Goal: Task Accomplishment & Management: Manage account settings

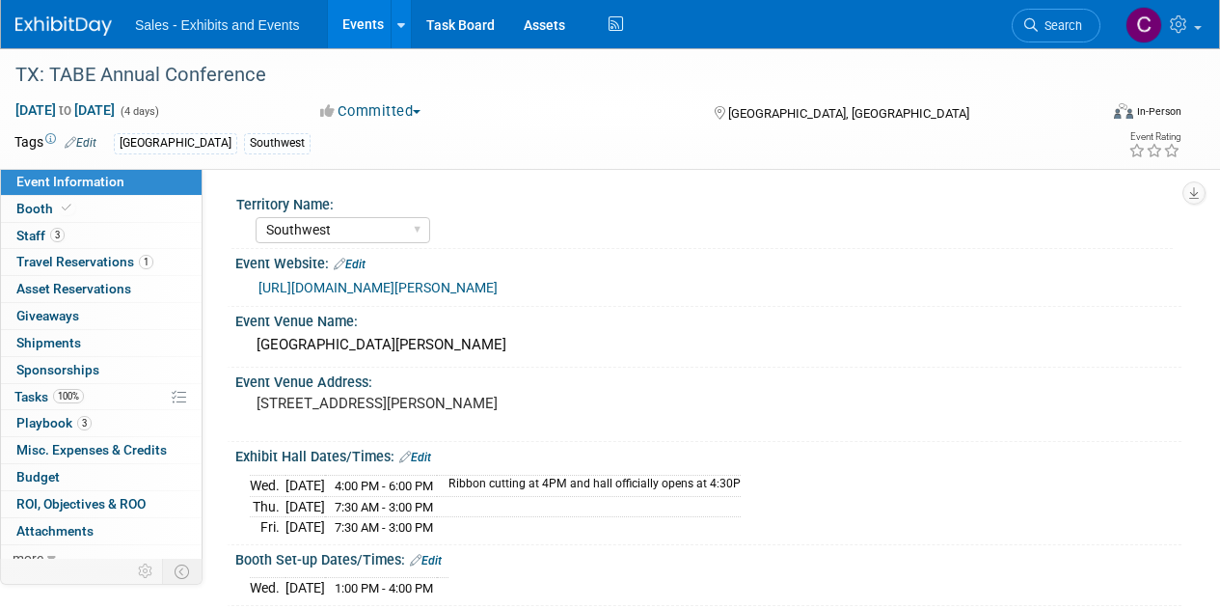
select select "Southwest"
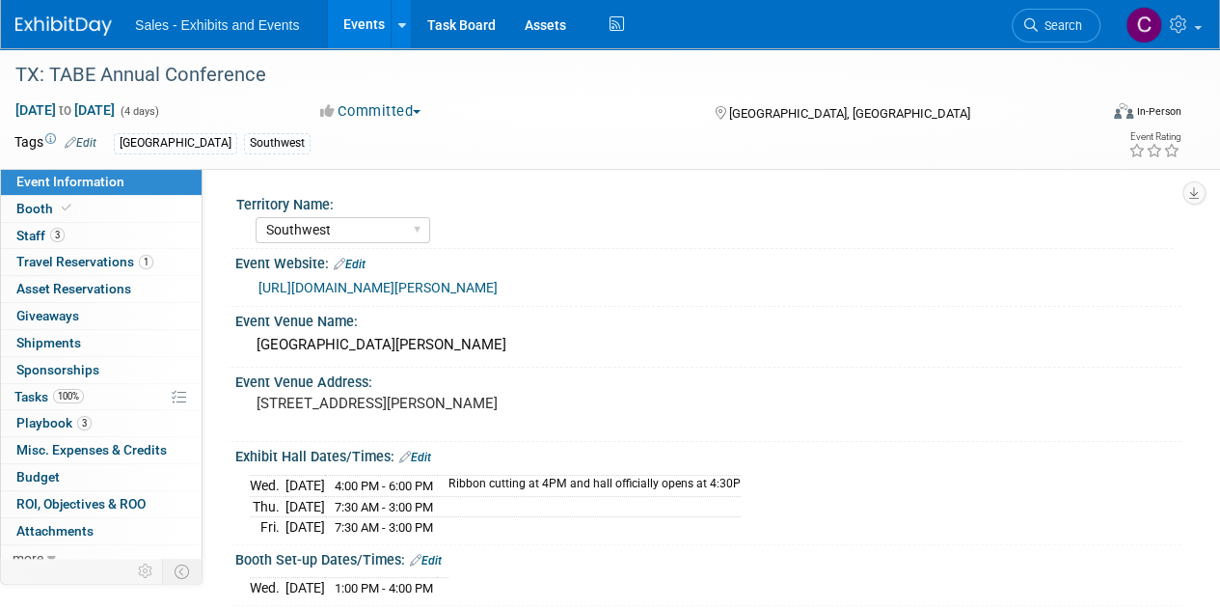
click at [364, 16] on link "Events" at bounding box center [363, 24] width 70 height 48
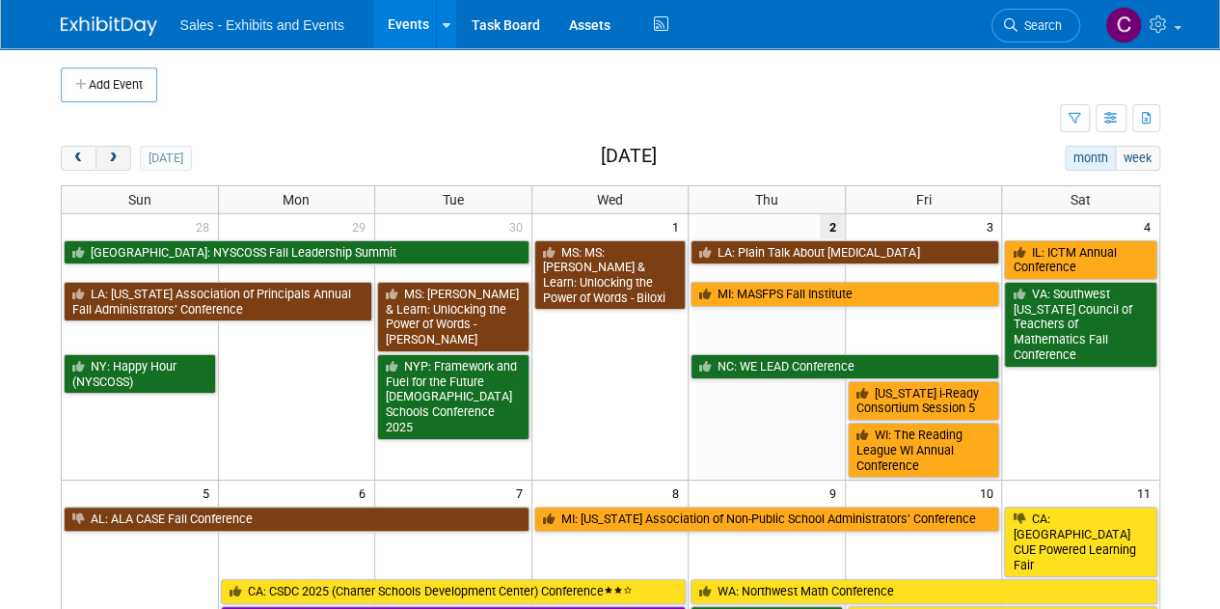
click at [106, 148] on button "next" at bounding box center [114, 158] width 36 height 25
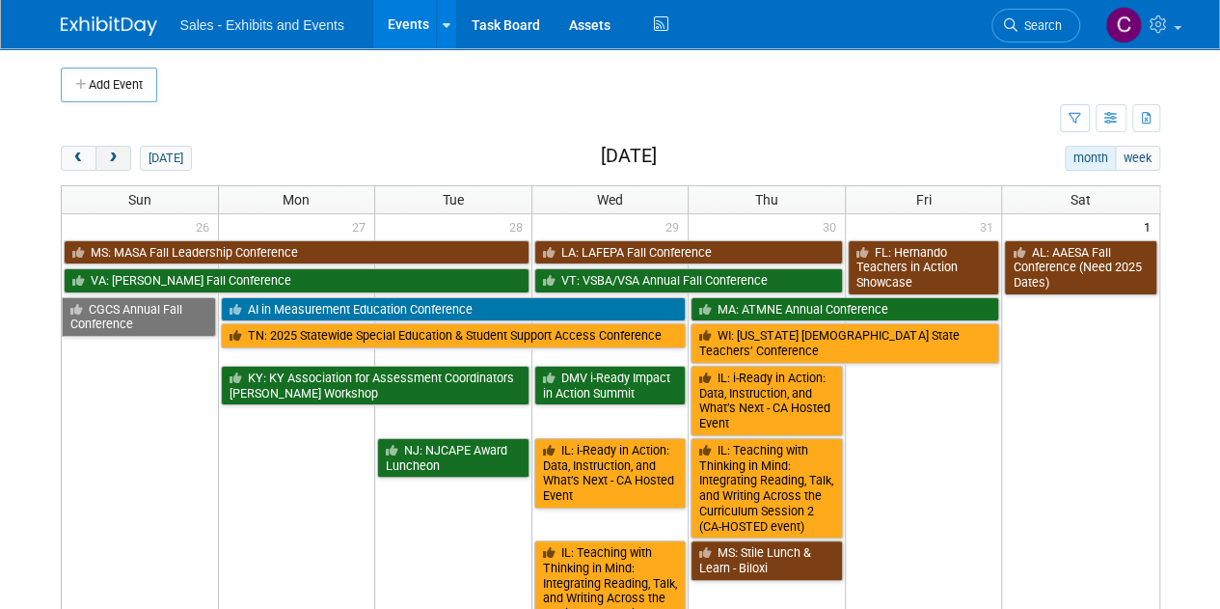
click at [106, 148] on button "next" at bounding box center [114, 158] width 36 height 25
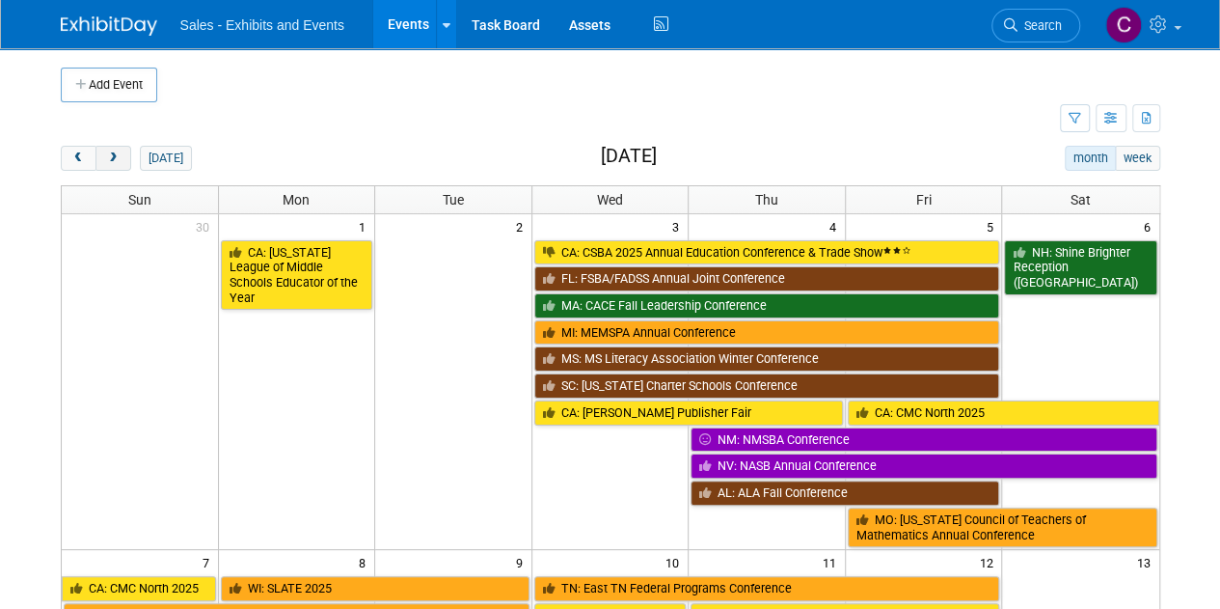
click at [106, 148] on button "next" at bounding box center [114, 158] width 36 height 25
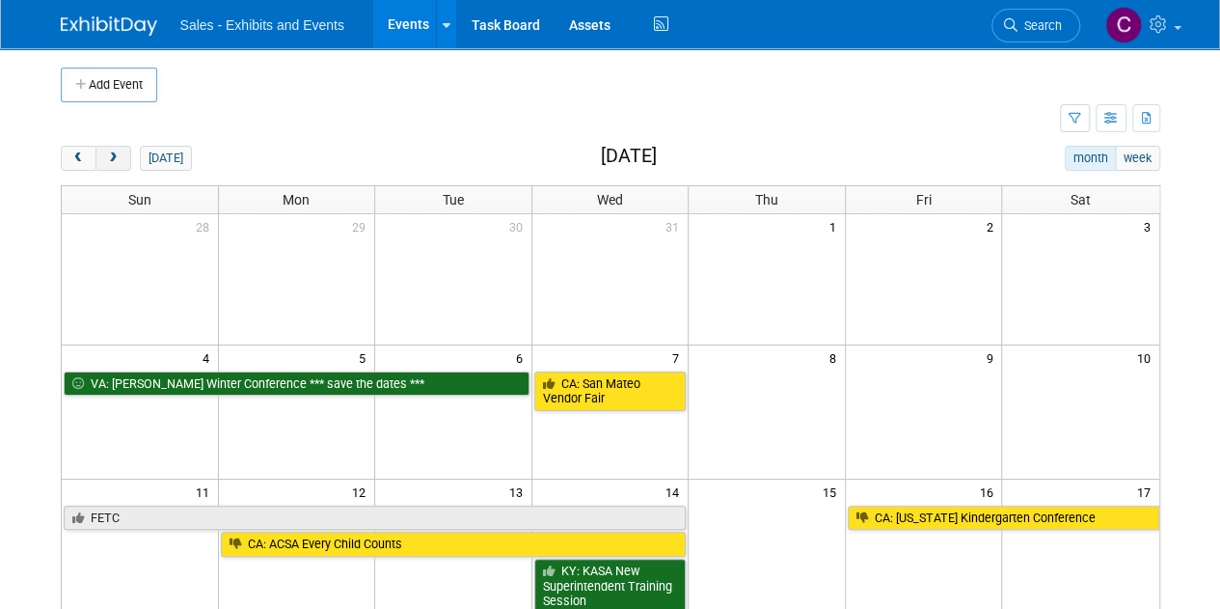
click at [106, 148] on button "next" at bounding box center [114, 158] width 36 height 25
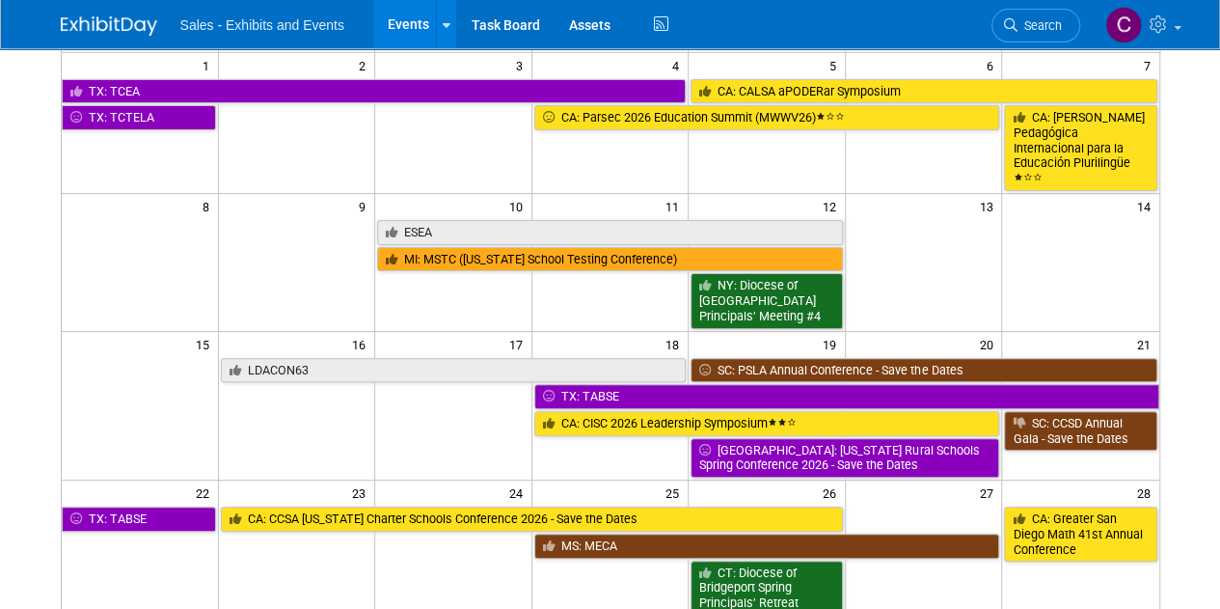
scroll to position [180, 0]
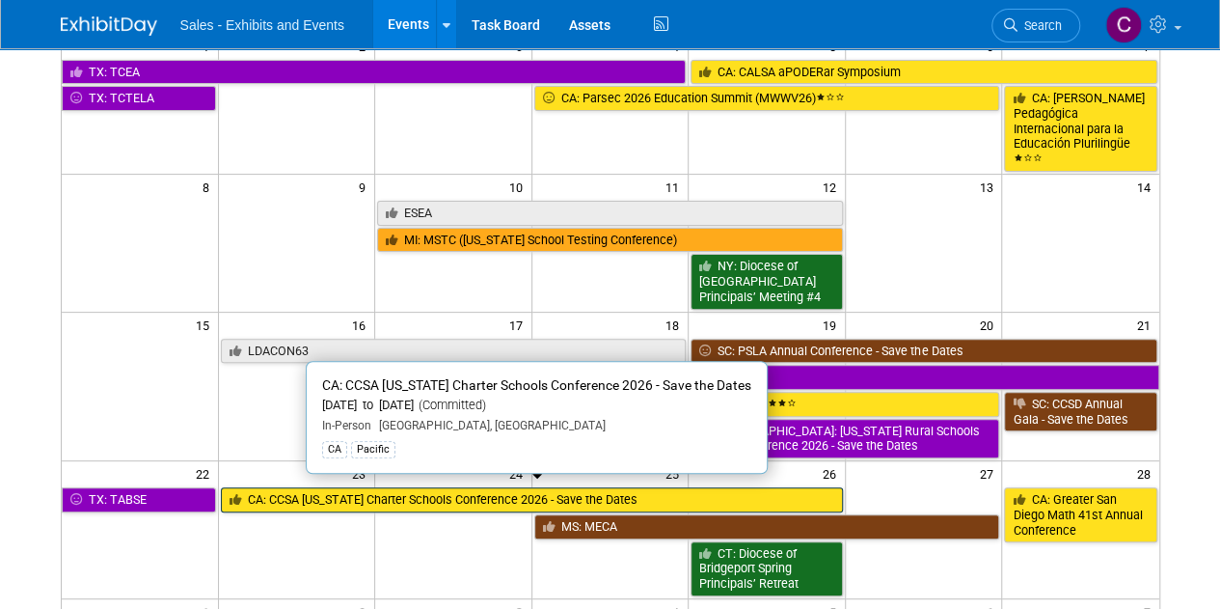
click at [394, 487] on link "CA: CCSA [US_STATE] Charter Schools Conference 2026 - Save the Dates" at bounding box center [532, 499] width 622 height 25
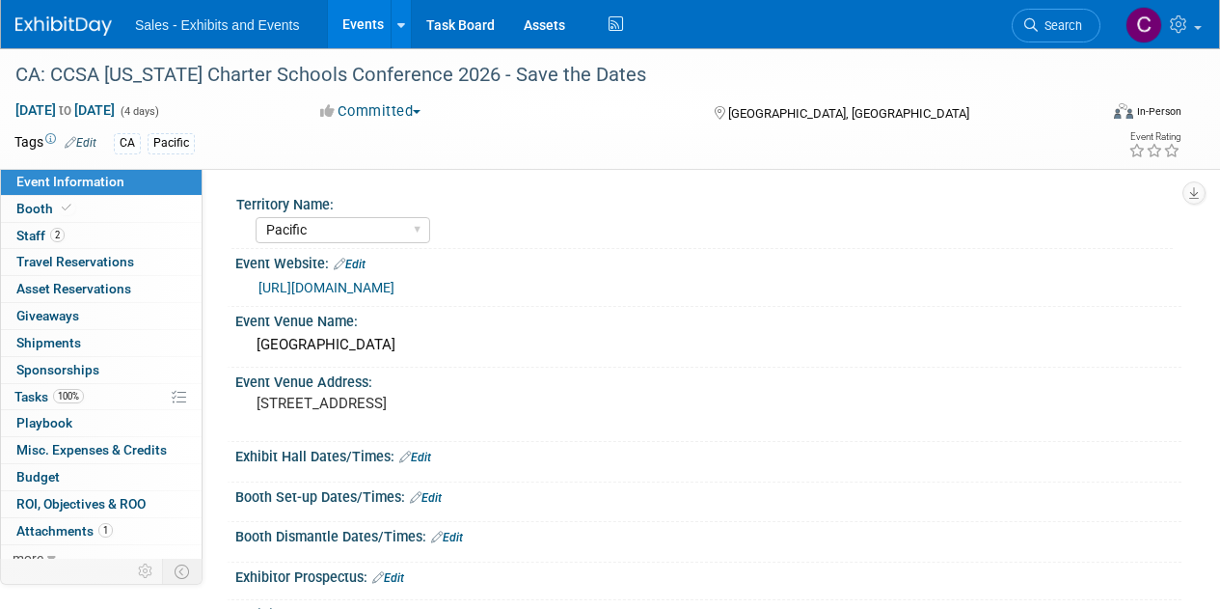
select select "Pacific"
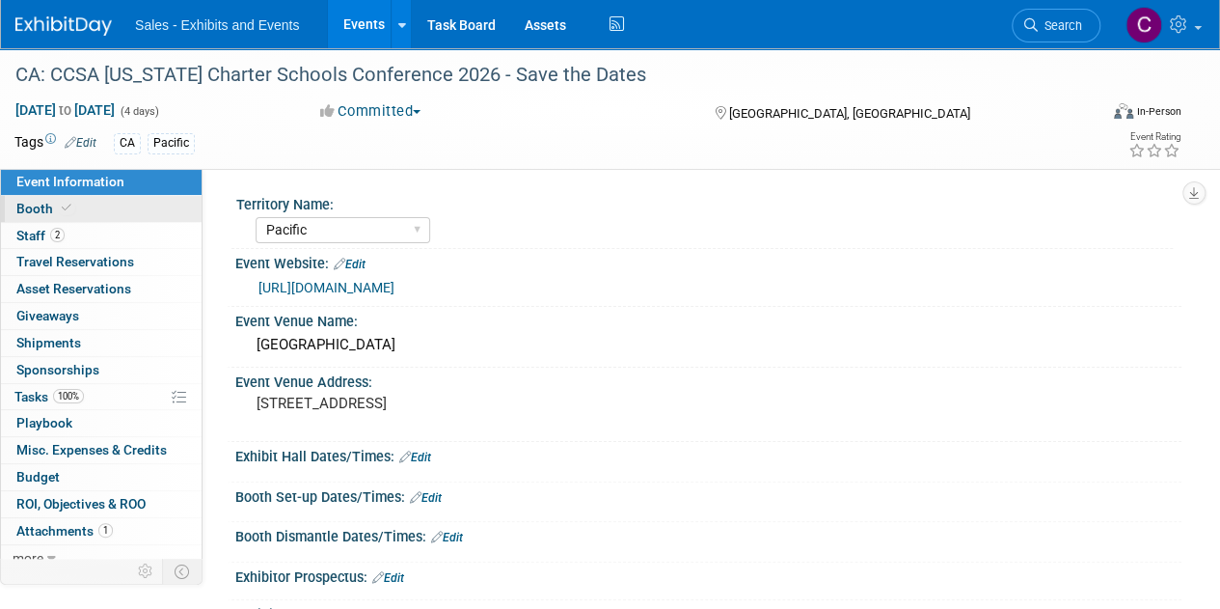
click at [46, 209] on span "Booth" at bounding box center [45, 208] width 59 height 15
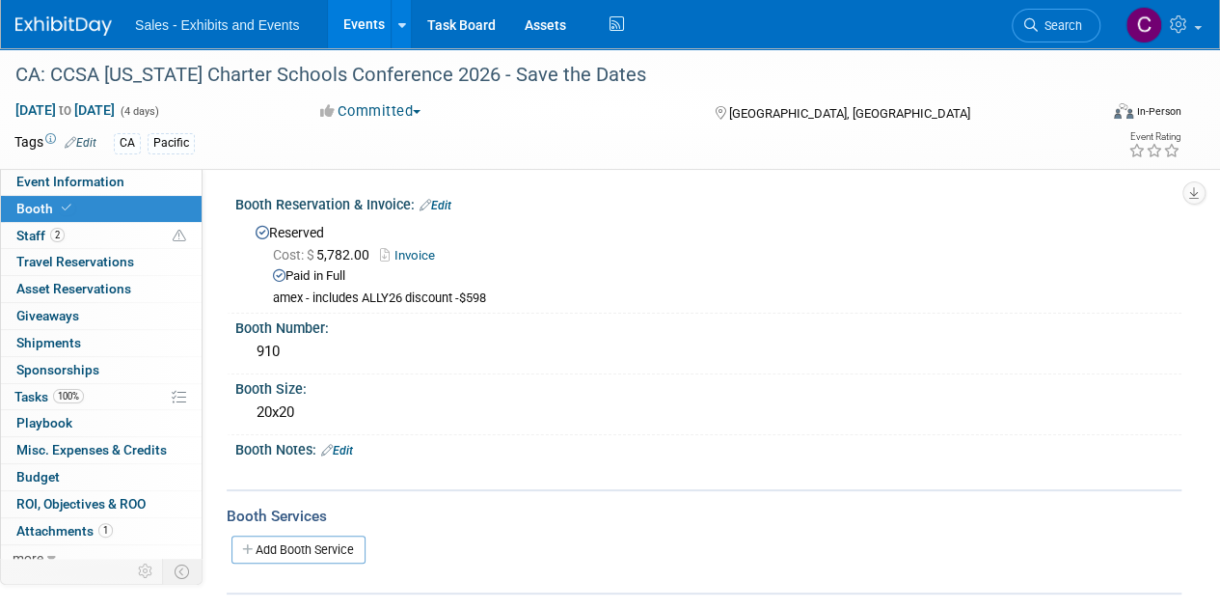
click at [354, 20] on link "Events" at bounding box center [363, 24] width 70 height 48
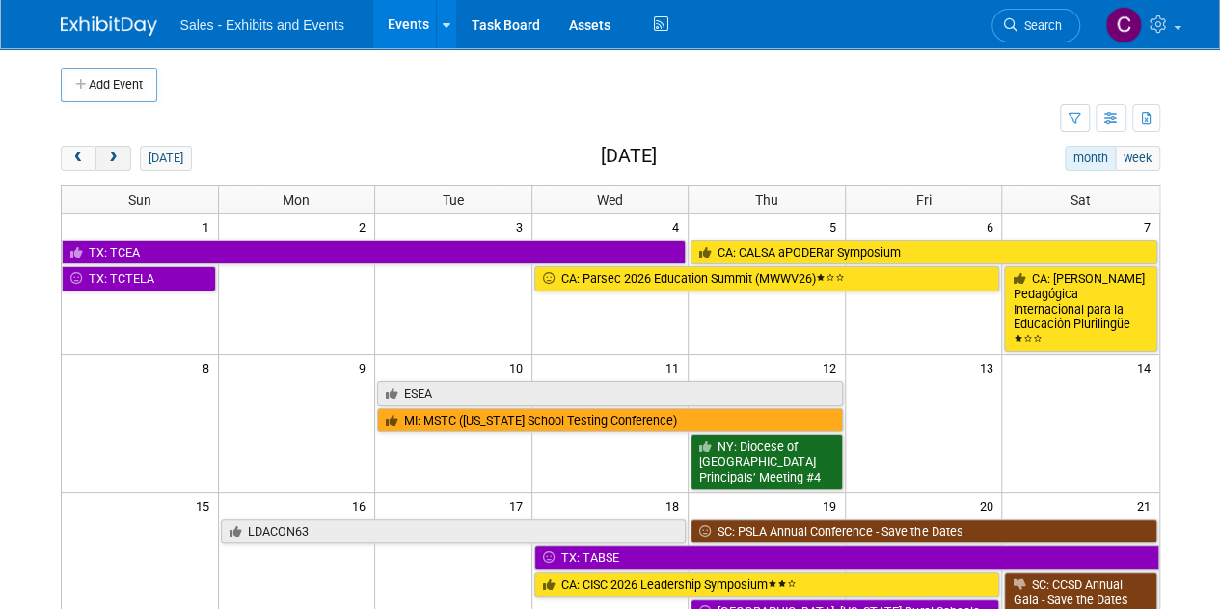
click at [107, 164] on button "next" at bounding box center [114, 158] width 36 height 25
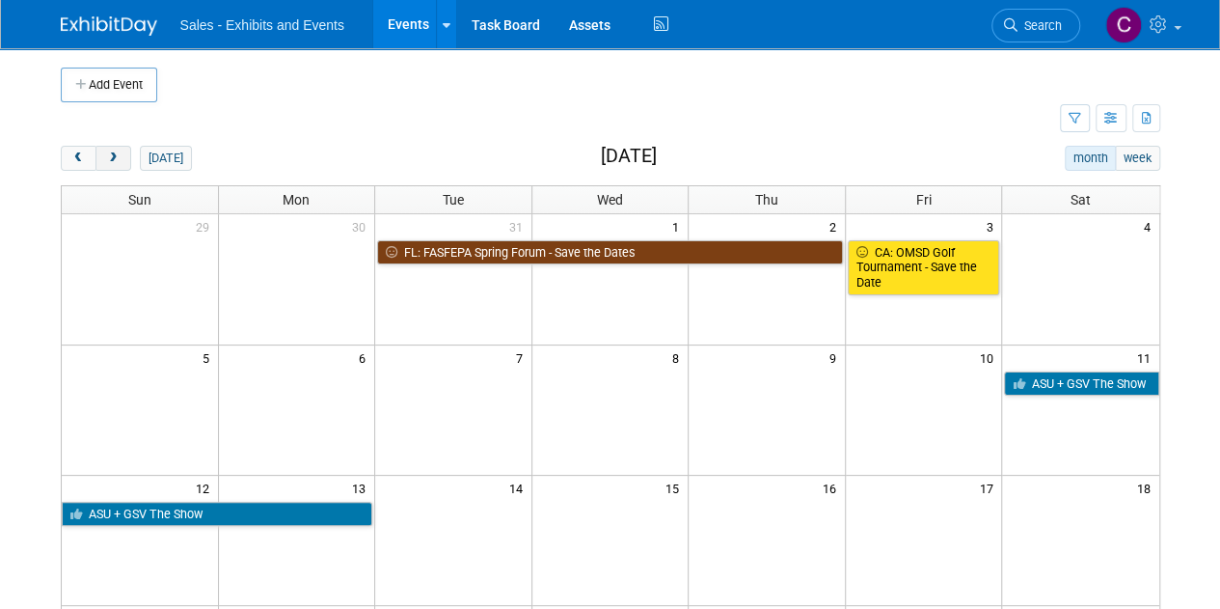
click at [107, 164] on button "next" at bounding box center [114, 158] width 36 height 25
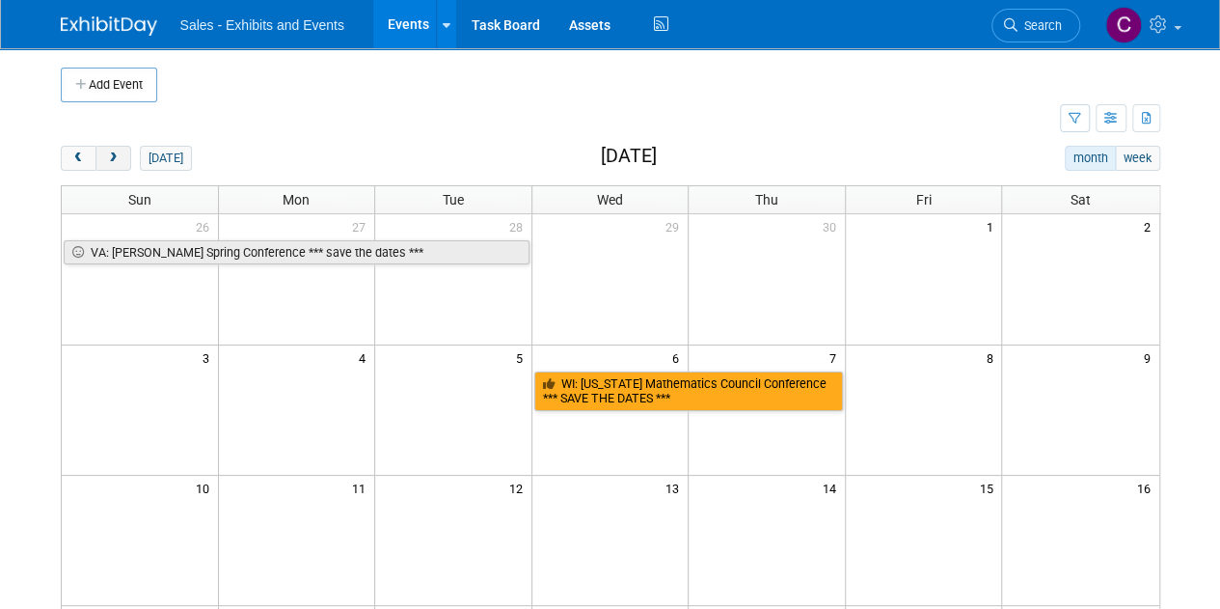
click at [107, 164] on button "next" at bounding box center [114, 158] width 36 height 25
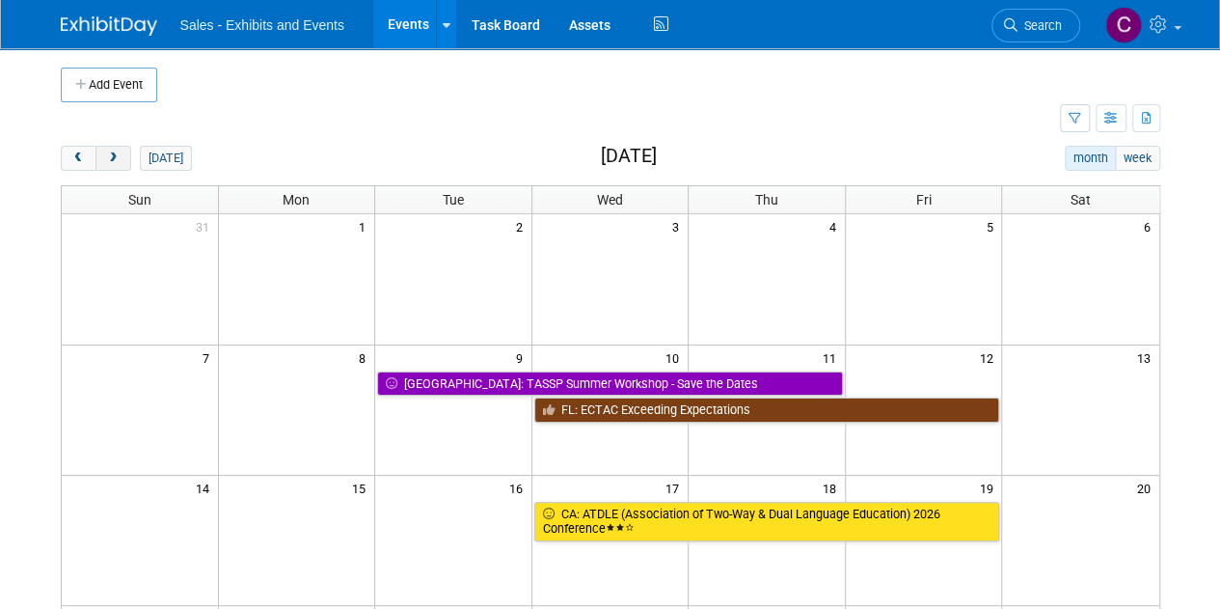
click at [107, 164] on button "next" at bounding box center [114, 158] width 36 height 25
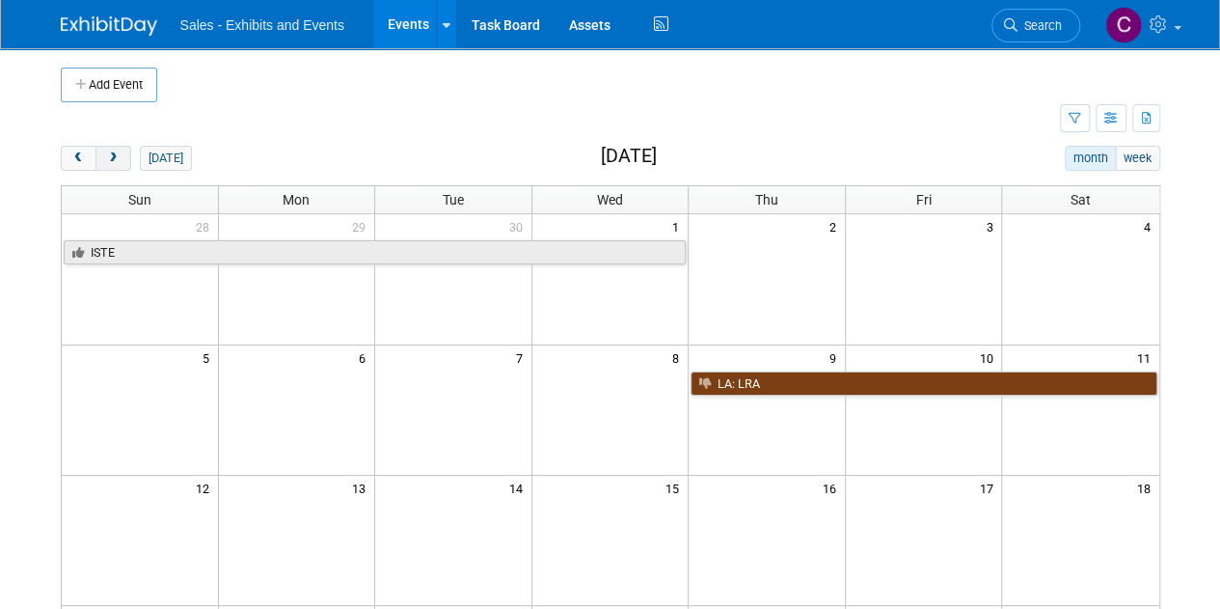
click at [107, 164] on button "next" at bounding box center [114, 158] width 36 height 25
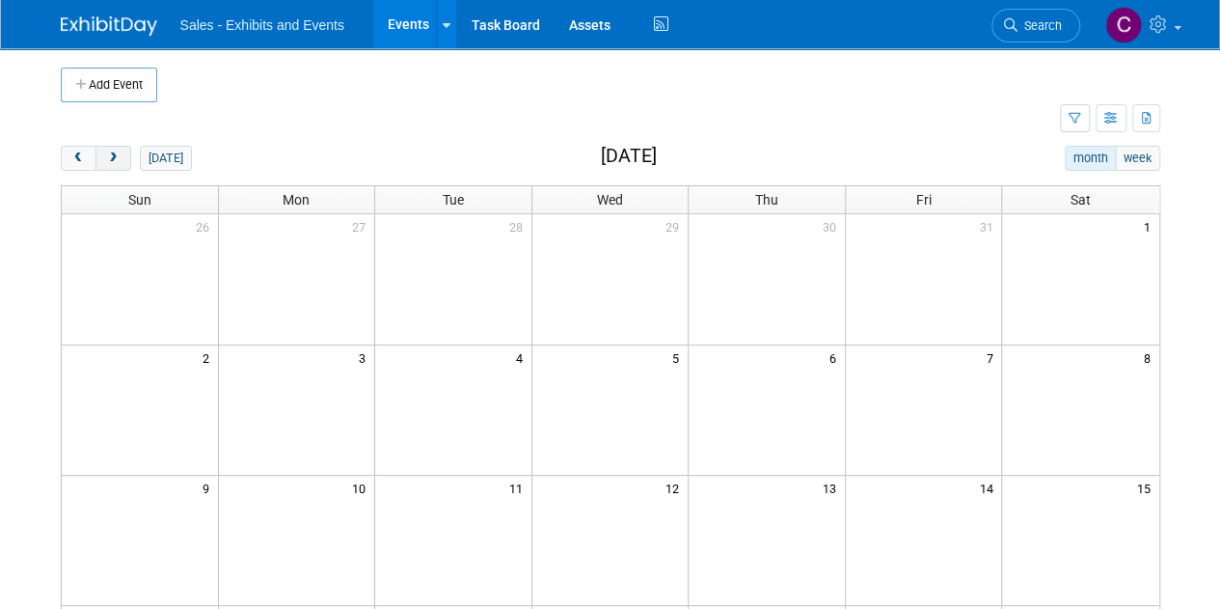
click at [107, 164] on button "next" at bounding box center [114, 158] width 36 height 25
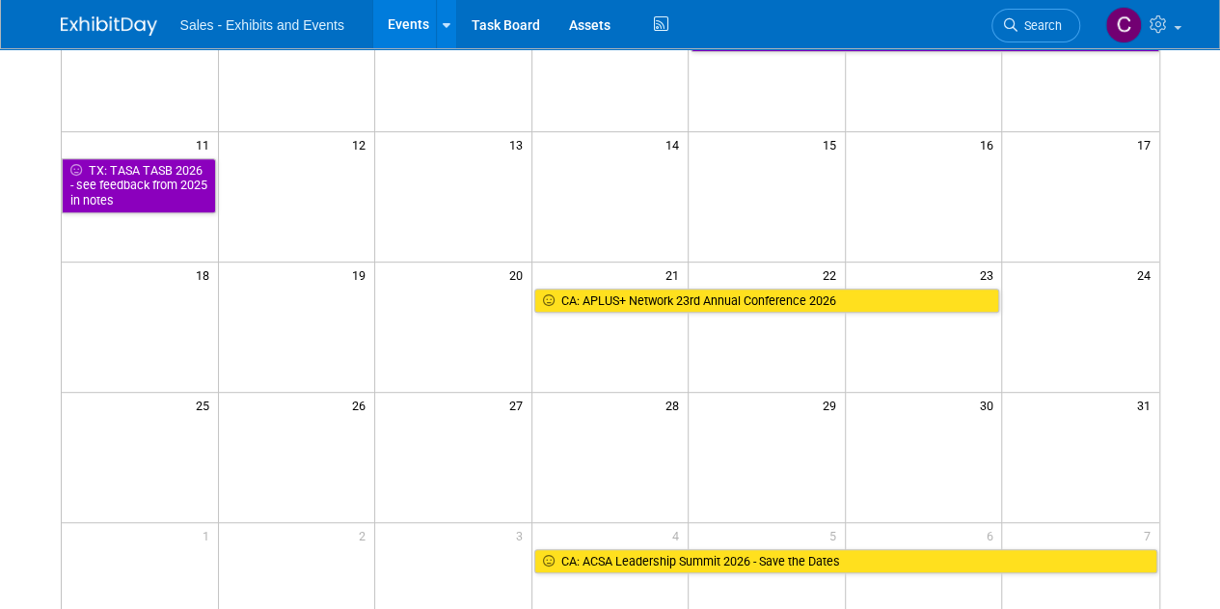
scroll to position [346, 0]
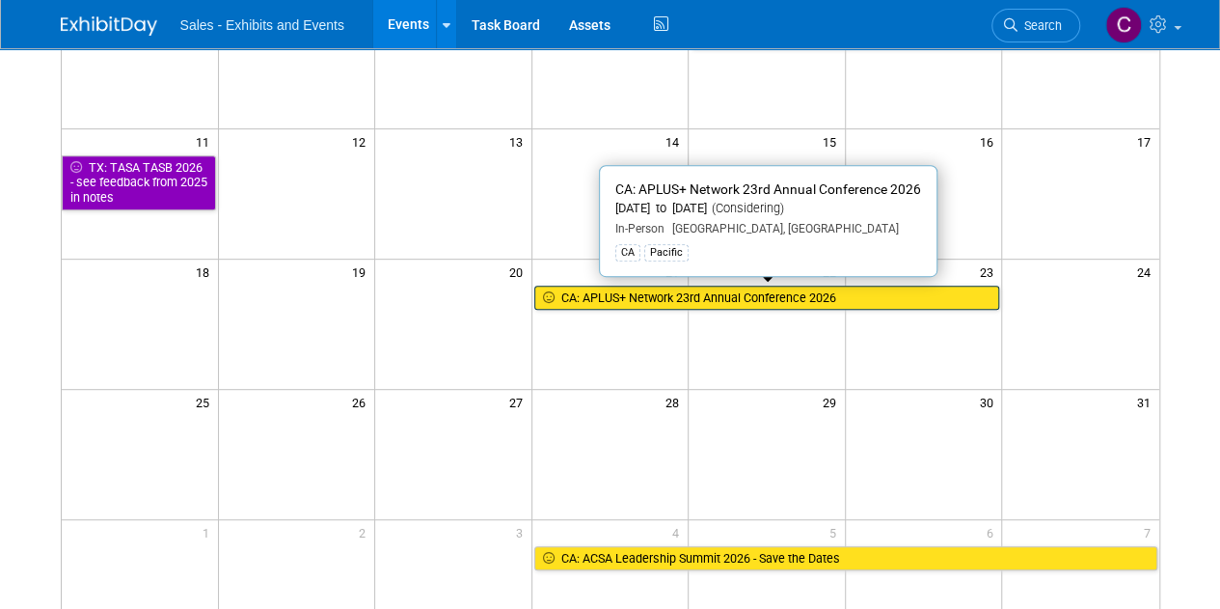
click at [677, 299] on link "CA: APLUS+ Network 23rd Annual Conference 2026" at bounding box center [767, 298] width 466 height 25
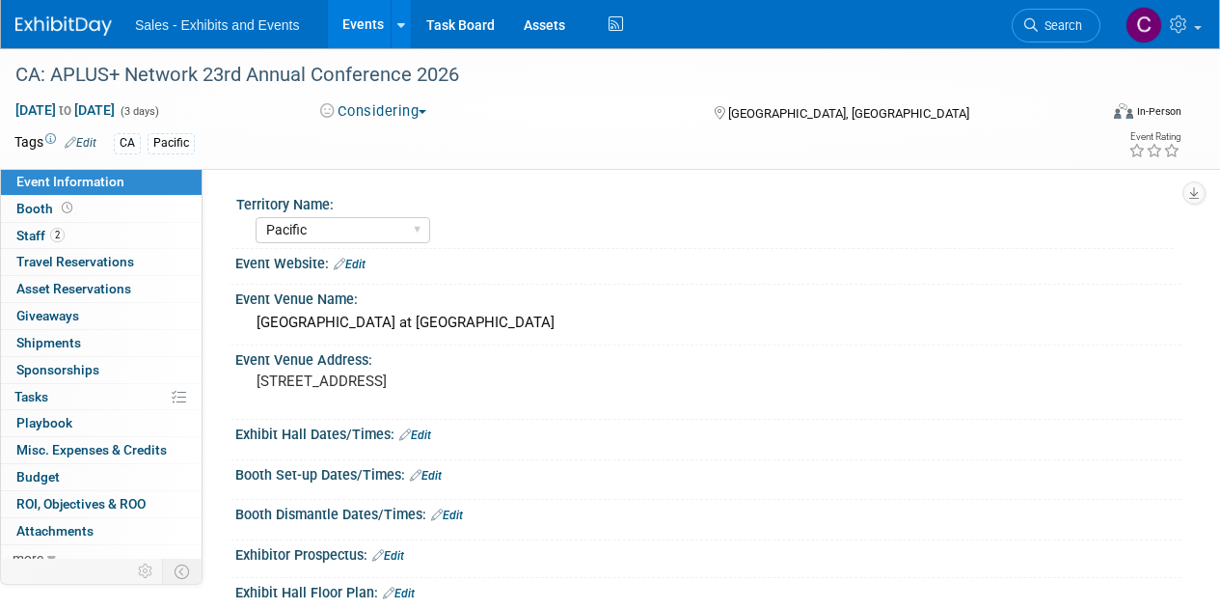
select select "Pacific"
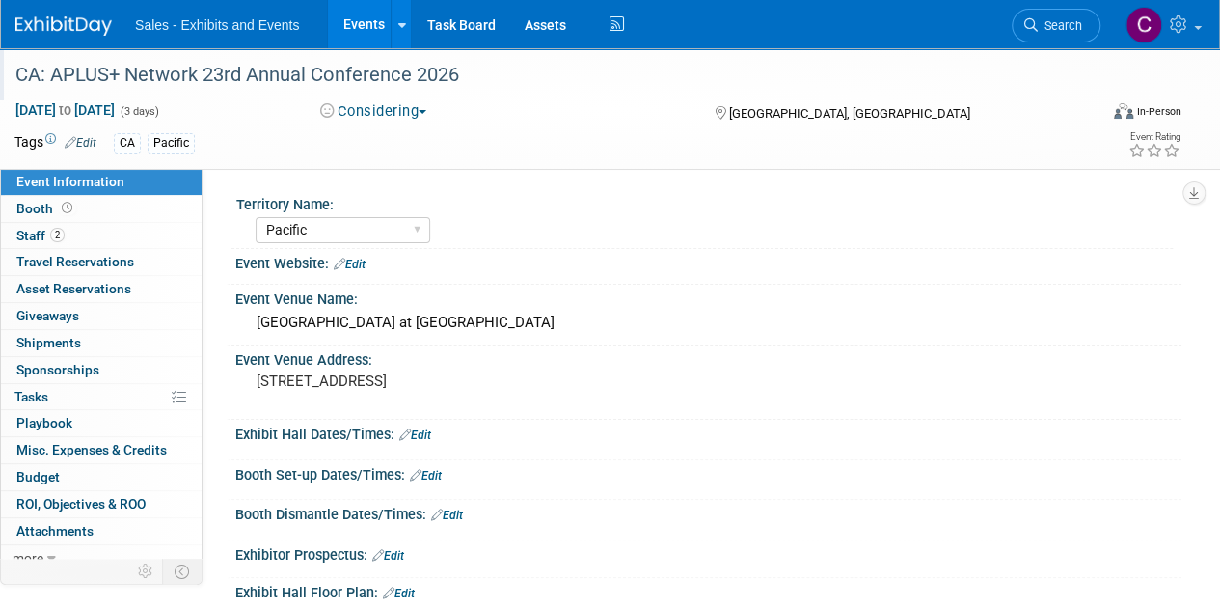
click at [475, 67] on div "CA: APLUS+ Network 23rd Annual Conference 2026" at bounding box center [546, 75] width 1074 height 35
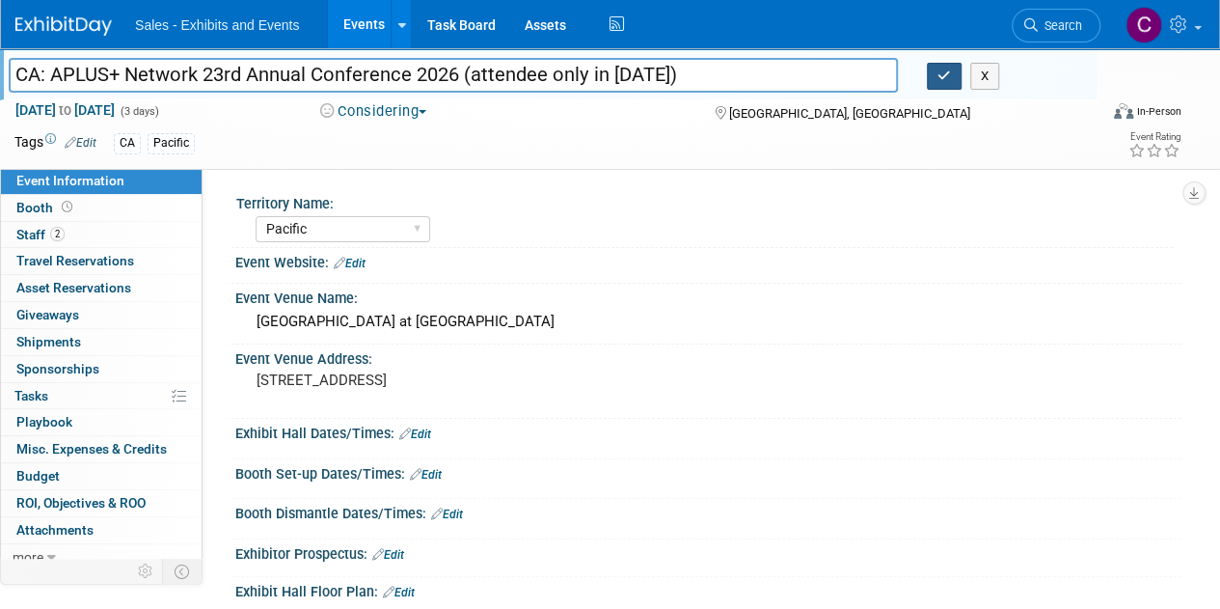
type input "CA: APLUS+ Network 23rd Annual Conference 2026 (attendee only in [DATE])"
click at [932, 86] on button "button" at bounding box center [944, 76] width 35 height 27
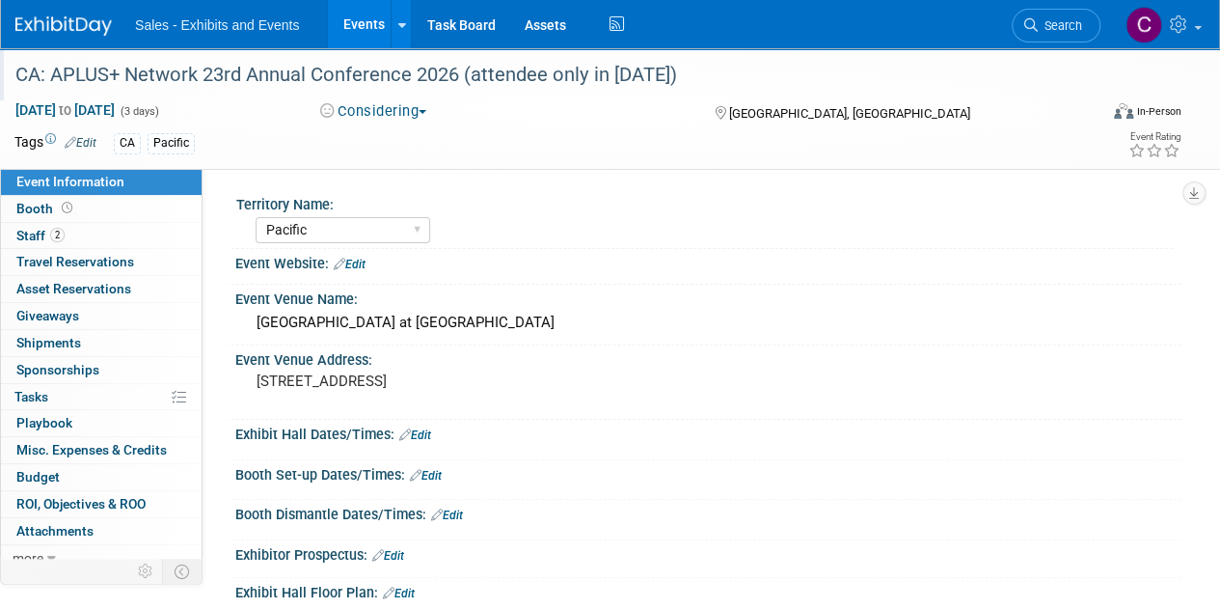
scroll to position [264, 0]
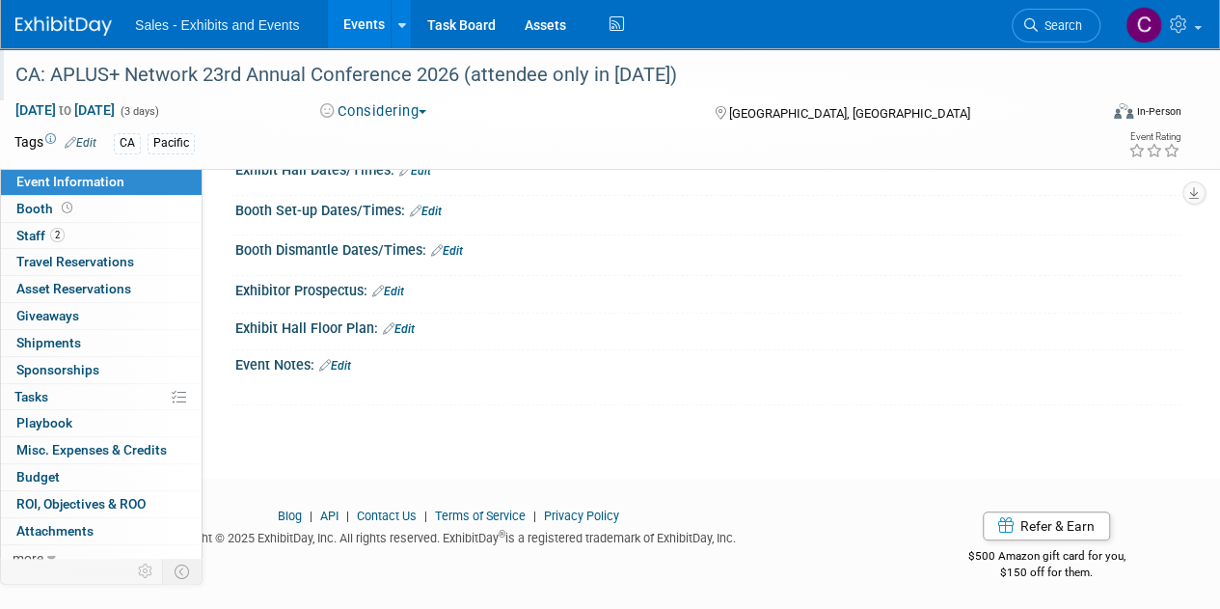
click at [350, 359] on link "Edit" at bounding box center [335, 366] width 32 height 14
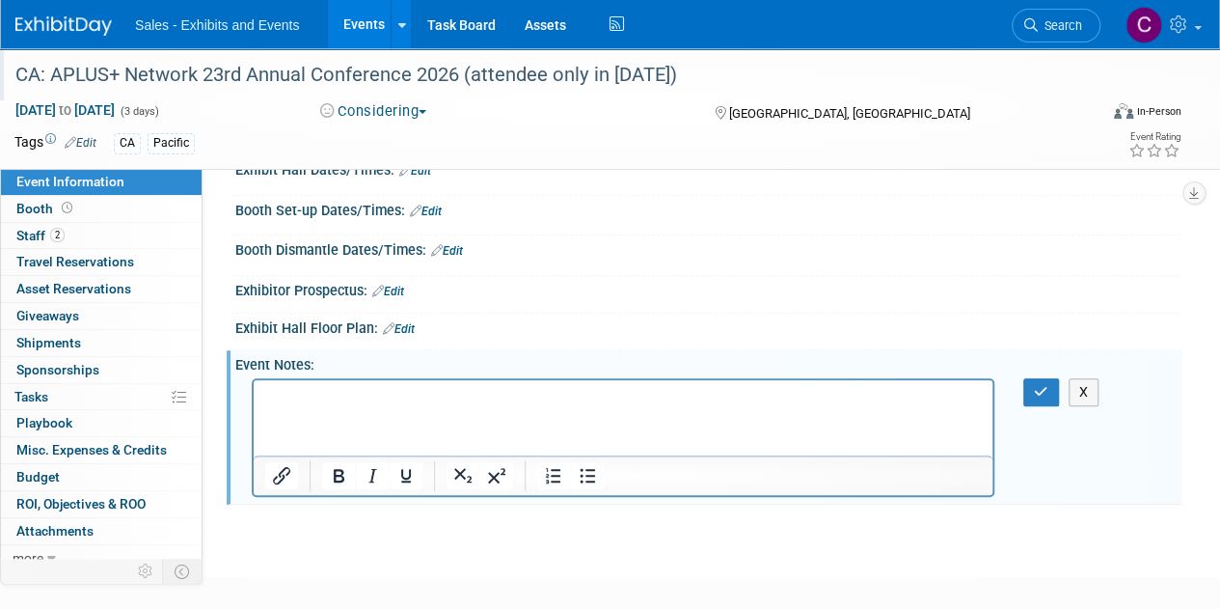
scroll to position [0, 0]
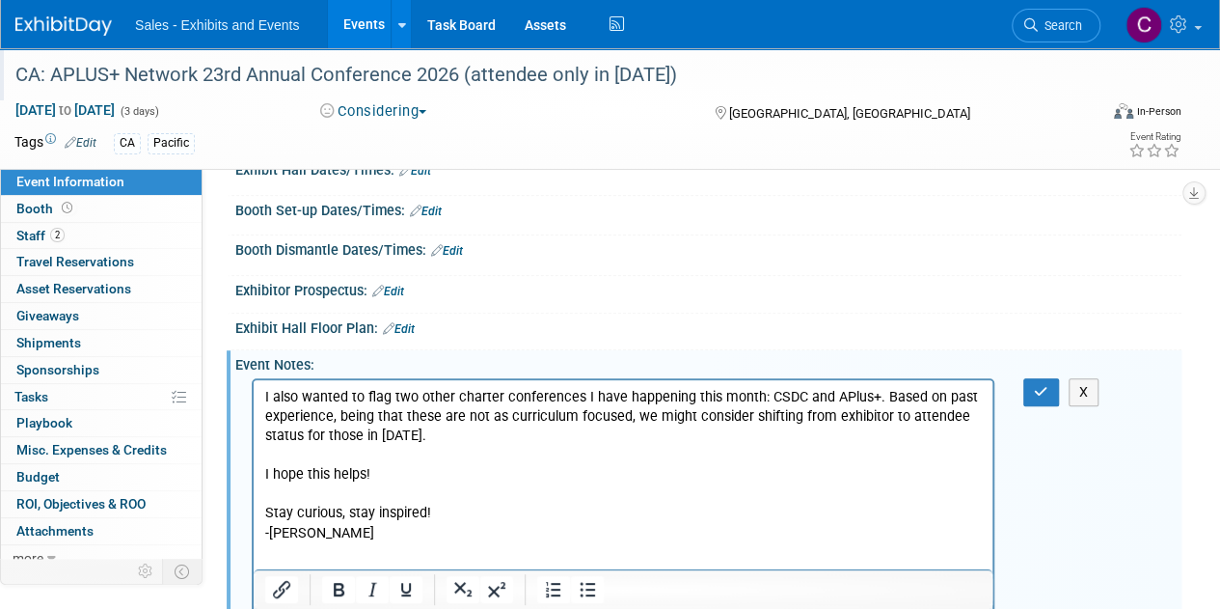
click at [1013, 382] on div "X" at bounding box center [1046, 392] width 75 height 28
click at [260, 394] on html "I also wanted to flag two other charter conferences I have happening this month…" at bounding box center [623, 460] width 739 height 163
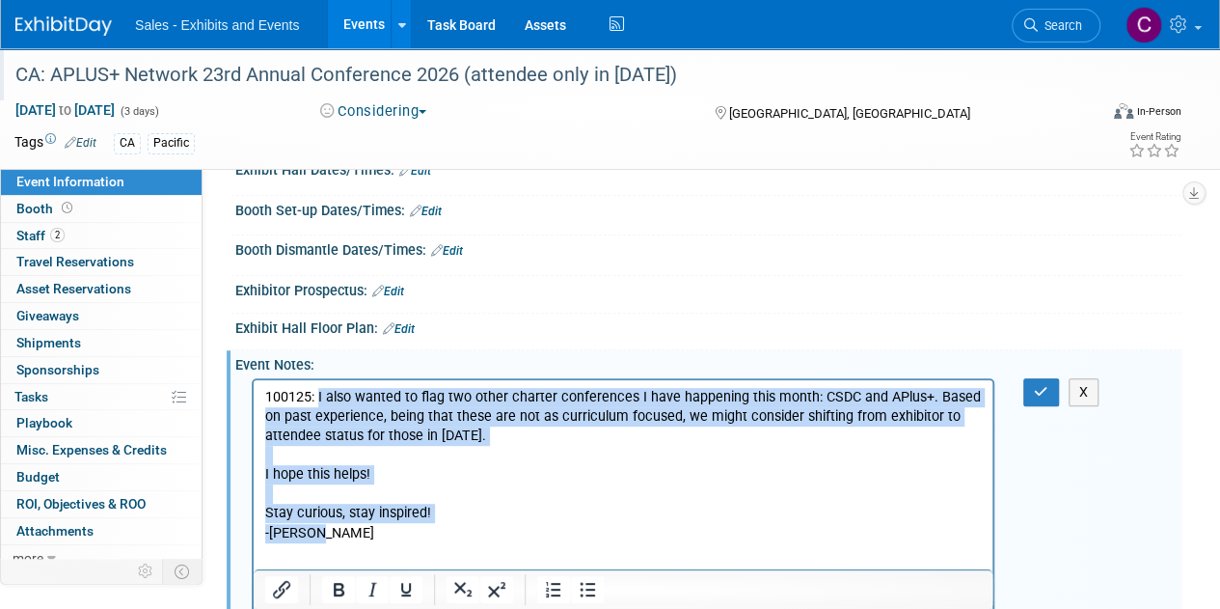
drag, startPoint x: 320, startPoint y: 398, endPoint x: 407, endPoint y: 527, distance: 154.9
click at [407, 527] on body "100125: I also wanted to flag two other charter conferences I have happening th…" at bounding box center [623, 464] width 719 height 155
drag, startPoint x: 369, startPoint y: 586, endPoint x: 630, endPoint y: 41, distance: 603.6
click at [369, 586] on icon "Italic" at bounding box center [372, 589] width 23 height 23
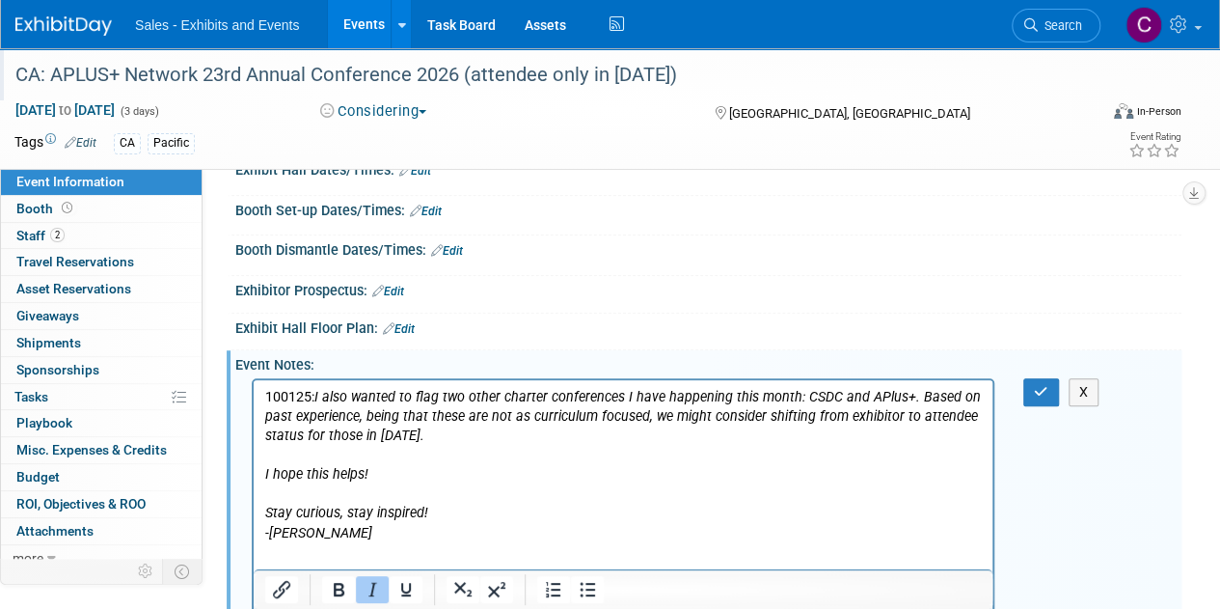
drag, startPoint x: 491, startPoint y: 547, endPoint x: 465, endPoint y: 539, distance: 27.2
click at [491, 542] on html "100125: I also wanted to flag two other charter conferences I have happening th…" at bounding box center [623, 460] width 739 height 163
drag, startPoint x: 363, startPoint y: 541, endPoint x: 228, endPoint y: 416, distance: 184.3
click at [254, 416] on html "100125: I also wanted to flag two other charter conferences I have happening th…" at bounding box center [623, 460] width 739 height 163
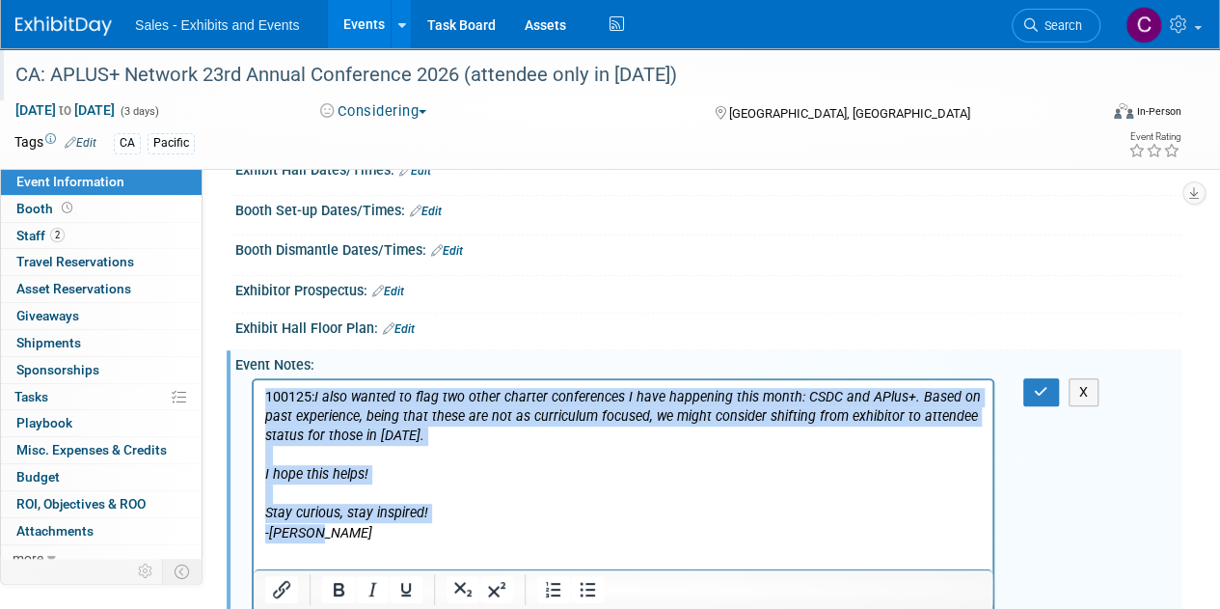
drag, startPoint x: 265, startPoint y: 396, endPoint x: 343, endPoint y: 540, distance: 164.5
click at [343, 540] on body "100125: I also wanted to flag two other charter conferences I have happening th…" at bounding box center [623, 464] width 719 height 155
copy body "100125: I also wanted to flag two other charter conferences I have happening th…"
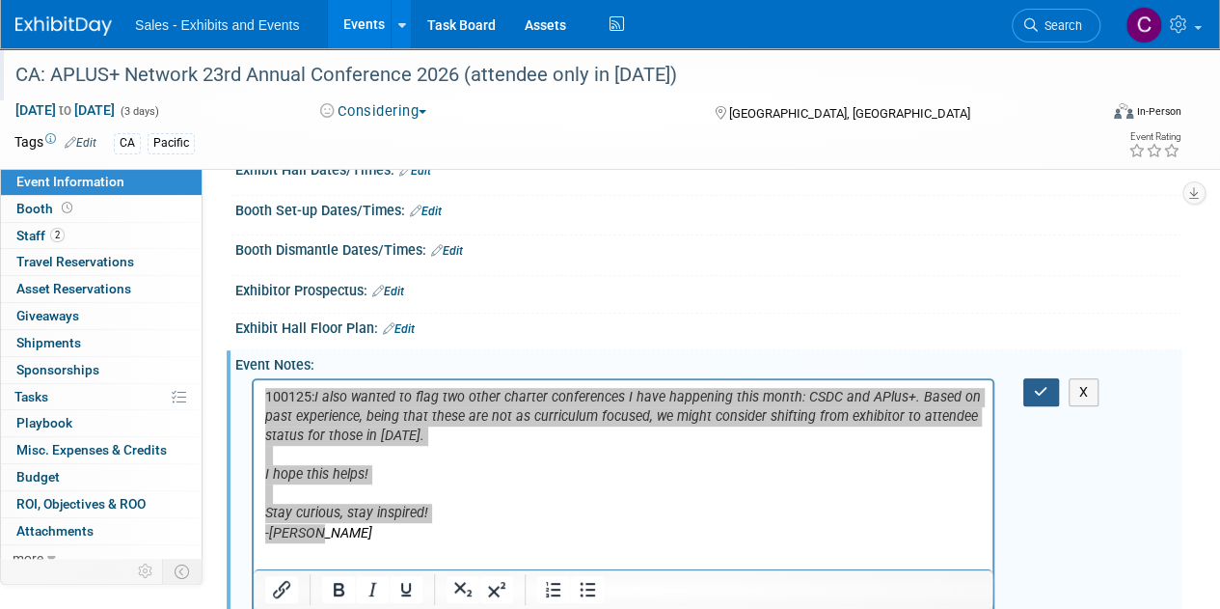
click at [1049, 384] on button "button" at bounding box center [1042, 392] width 36 height 28
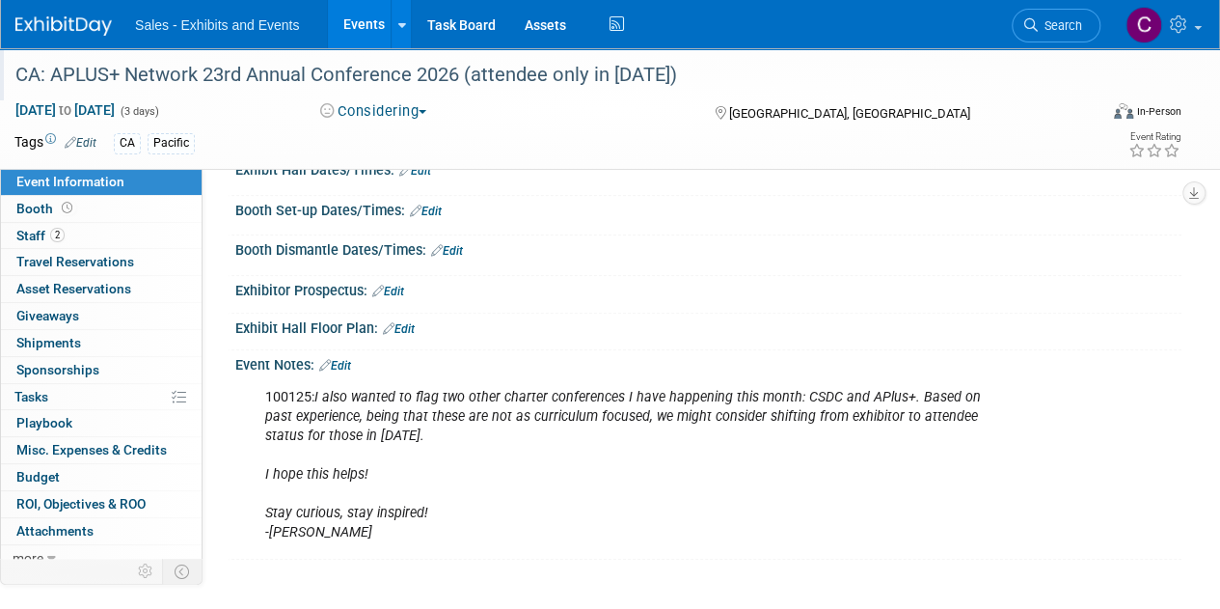
click at [353, 27] on link "Events" at bounding box center [363, 24] width 70 height 48
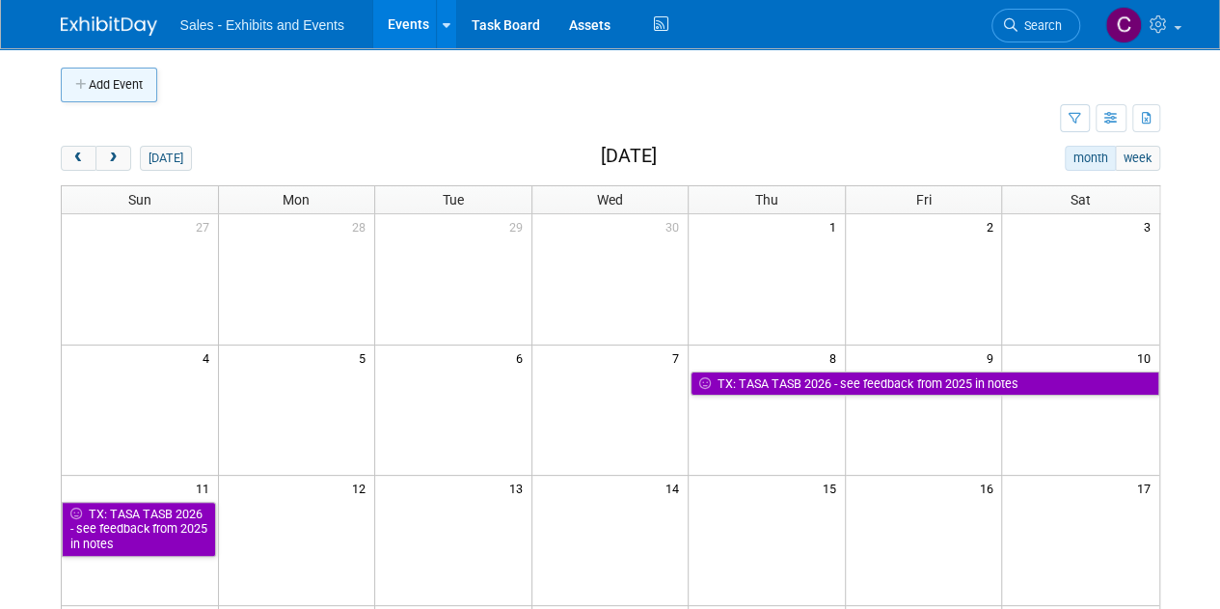
click at [103, 84] on button "Add Event" at bounding box center [109, 85] width 96 height 35
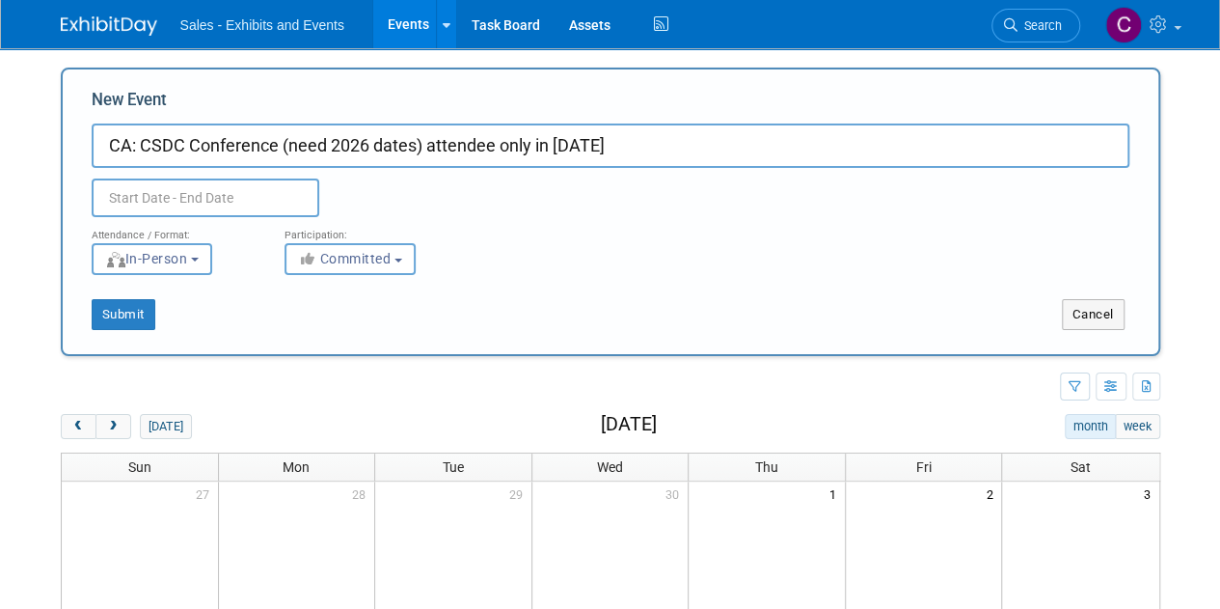
type input "CA: CSDC Conference (need 2026 dates) attendee only in [DATE]"
click at [183, 211] on input "text" at bounding box center [206, 197] width 228 height 39
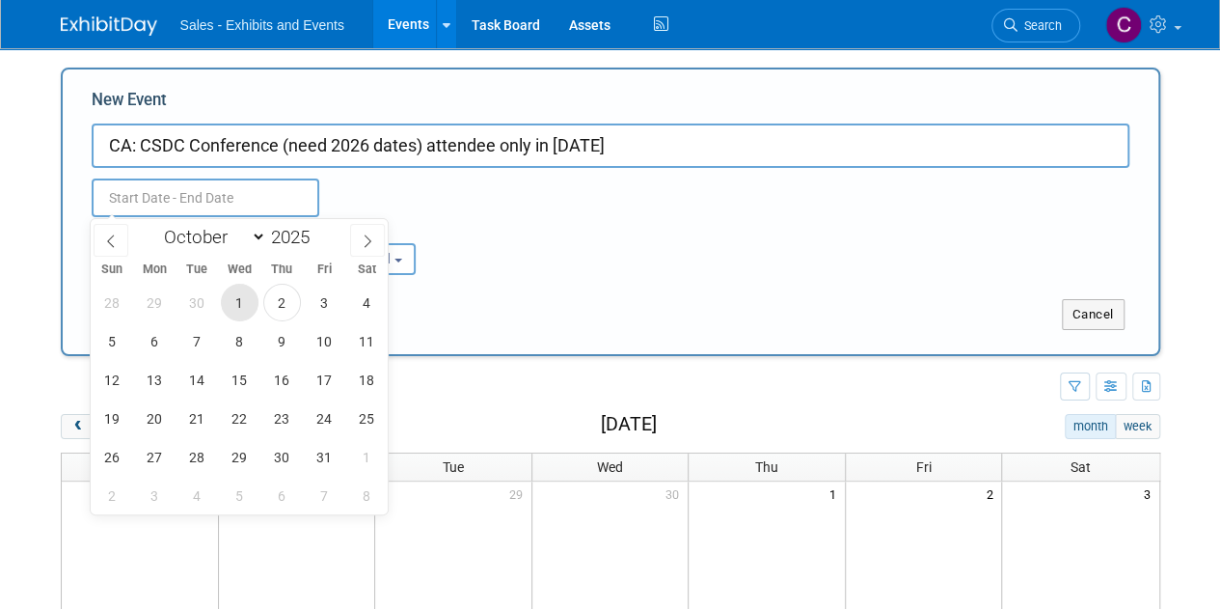
click at [241, 294] on span "1" at bounding box center [240, 303] width 38 height 38
type input "Oct 1, 2025 to Oct 1, 2025"
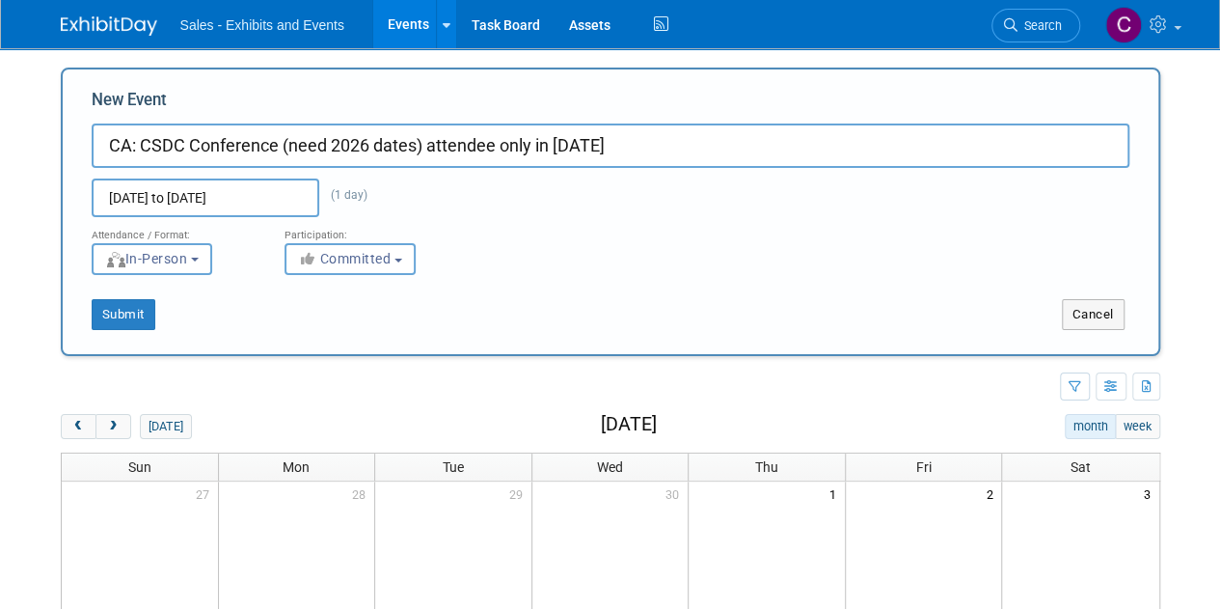
click at [258, 191] on input "Oct 1, 2025 to Oct 1, 2025" at bounding box center [206, 197] width 228 height 39
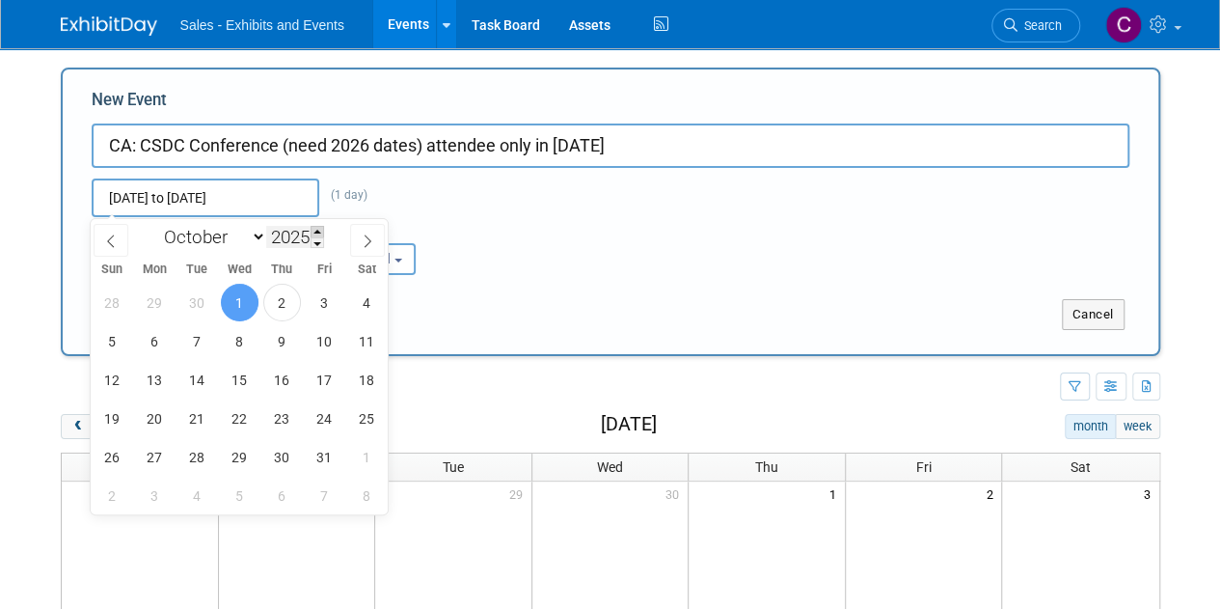
click at [315, 232] on span at bounding box center [318, 232] width 14 height 12
type input "2026"
click at [287, 303] on span "1" at bounding box center [282, 303] width 38 height 38
type input "Oct 1, 2026 to Oct 1, 2026"
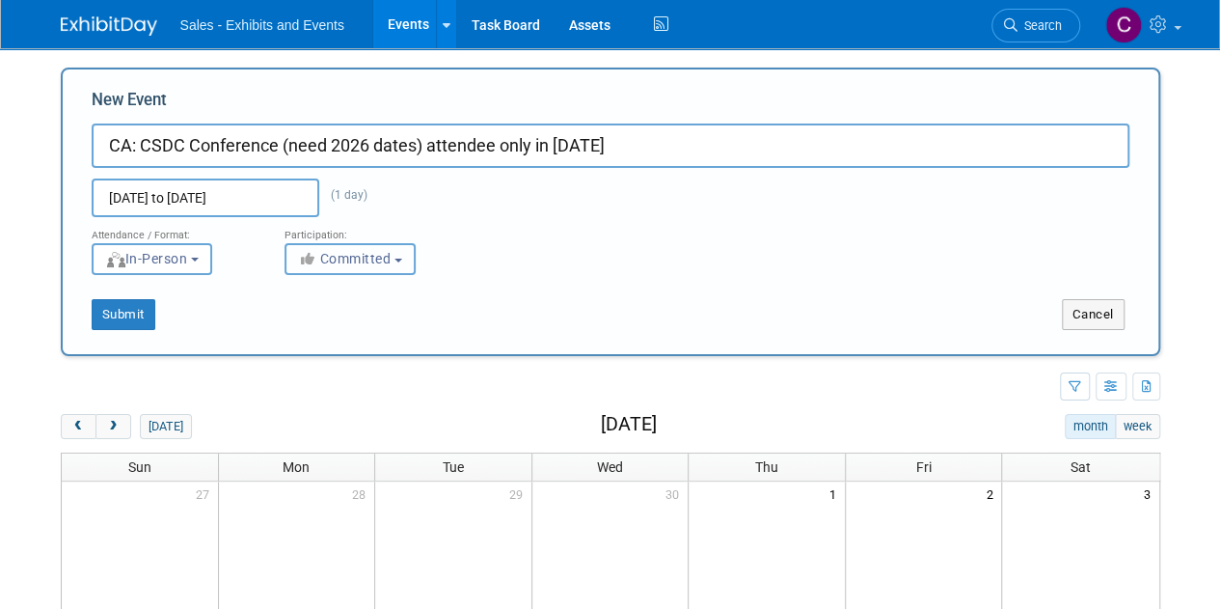
click at [327, 254] on span "Committed" at bounding box center [345, 258] width 94 height 15
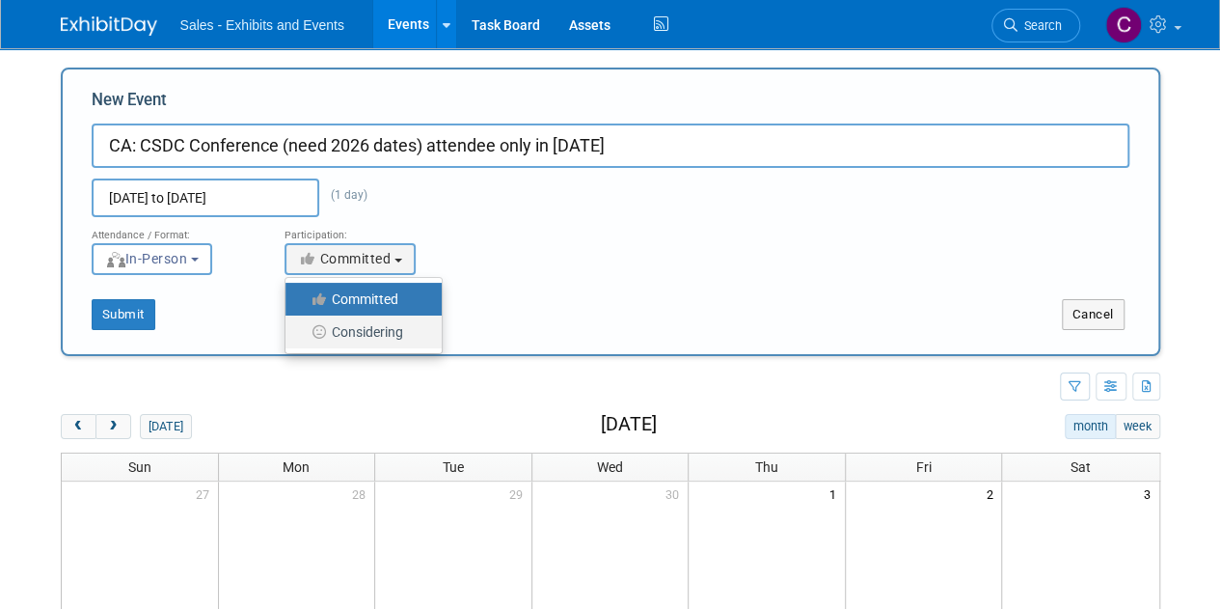
click at [346, 326] on label "Considering" at bounding box center [358, 331] width 127 height 25
click at [303, 326] on input "Considering" at bounding box center [296, 332] width 13 height 13
select select "2"
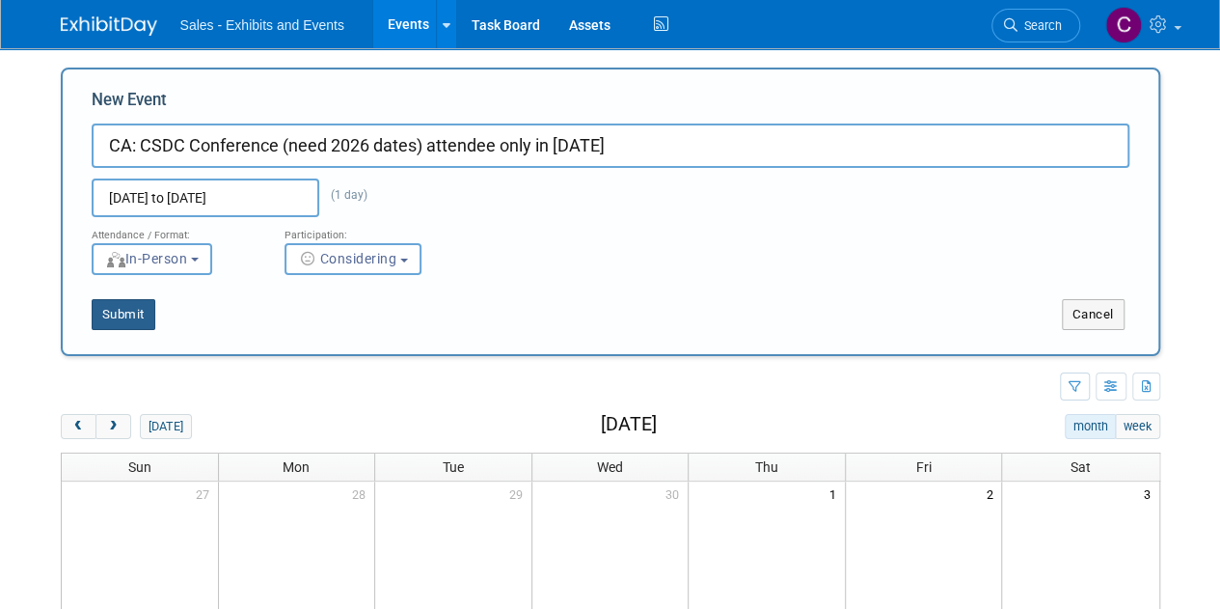
click at [142, 321] on button "Submit" at bounding box center [124, 314] width 64 height 31
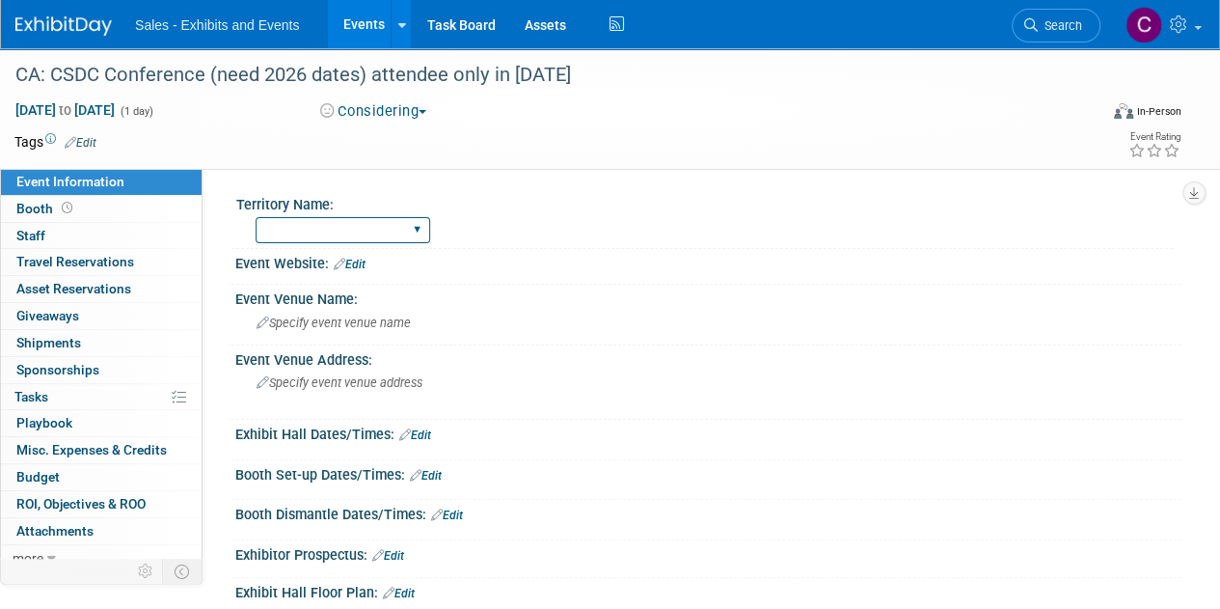
click at [325, 234] on select "Atlantic Southeast Central Southwest Pacific Mountain National Strategic Partne…" at bounding box center [343, 230] width 175 height 26
select select "Pacific"
click at [256, 217] on select "Atlantic Southeast Central Southwest Pacific Mountain National Strategic Partne…" at bounding box center [343, 230] width 175 height 26
click at [95, 137] on link "Edit" at bounding box center [81, 143] width 32 height 14
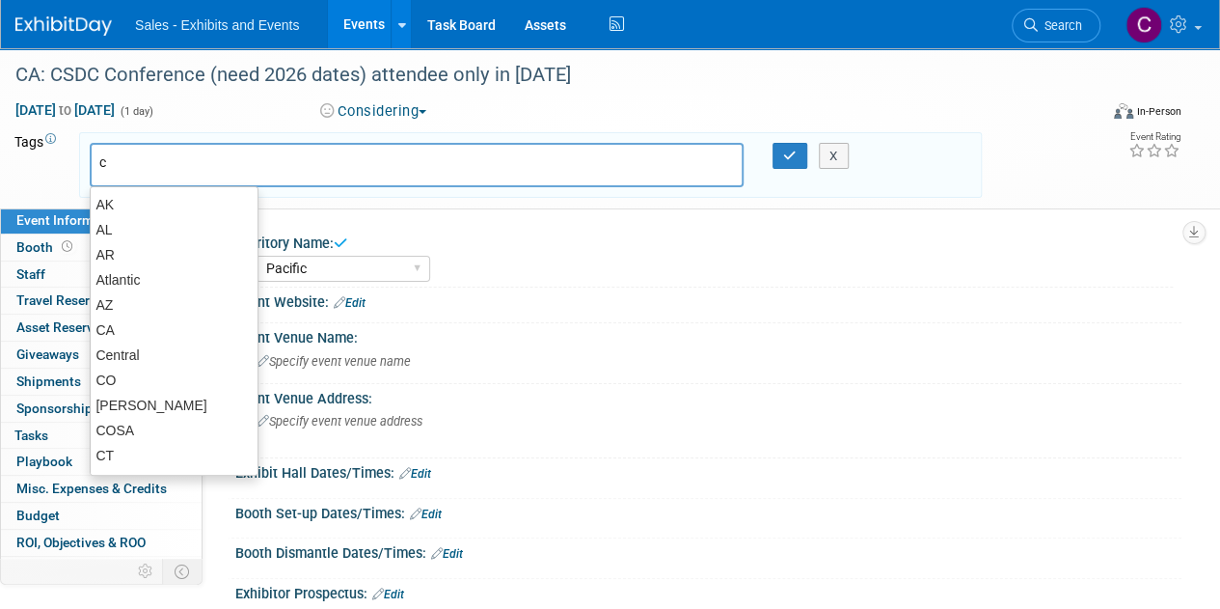
type input "ca"
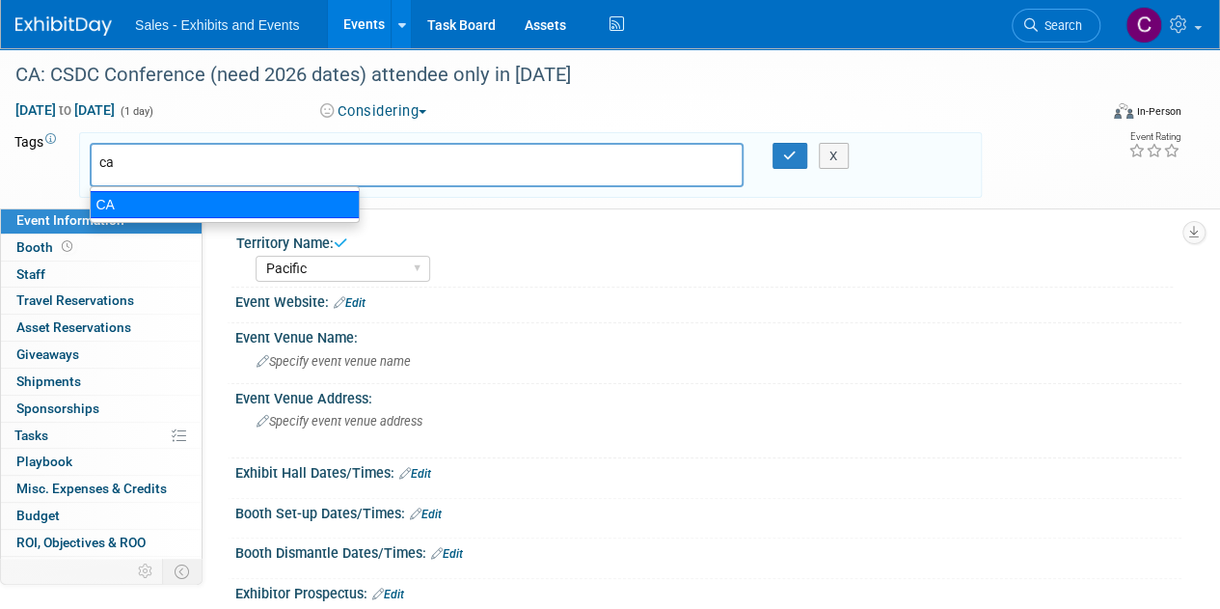
click at [111, 201] on div "CA" at bounding box center [225, 204] width 270 height 27
type input "CA"
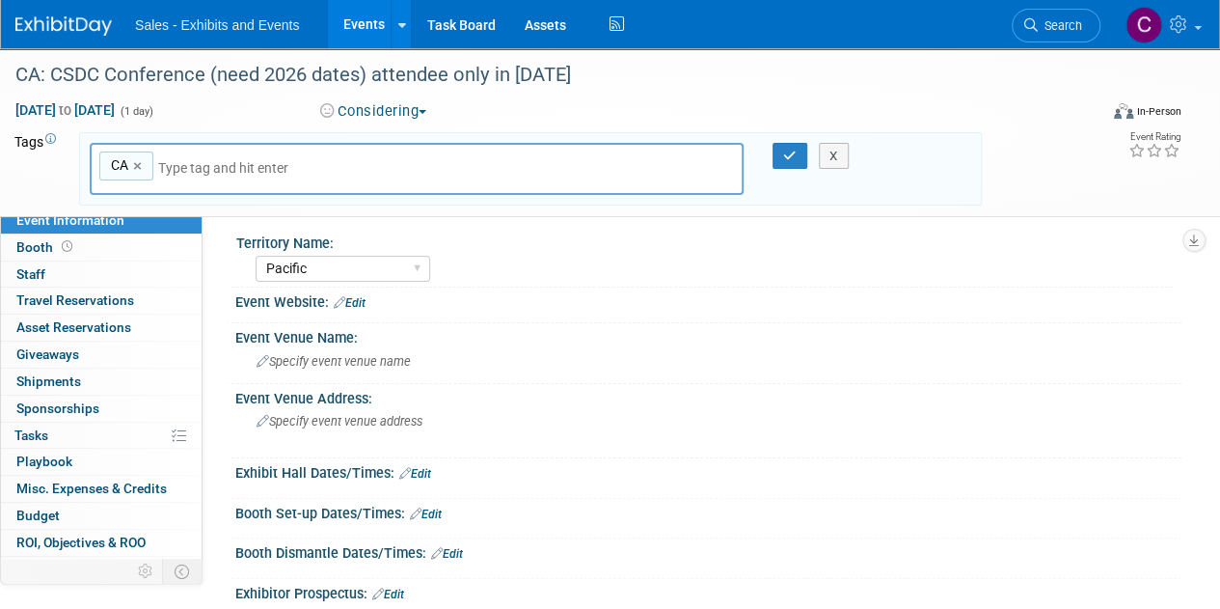
type input "p"
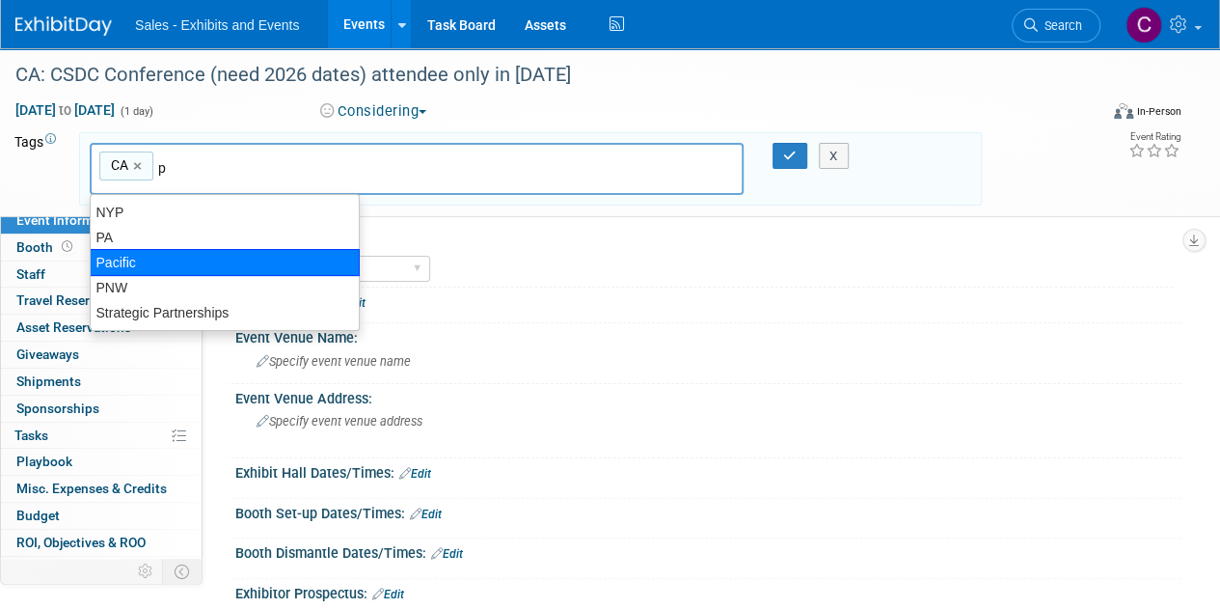
click at [150, 250] on div "Pacific" at bounding box center [225, 262] width 270 height 27
type input "CA, Pacific"
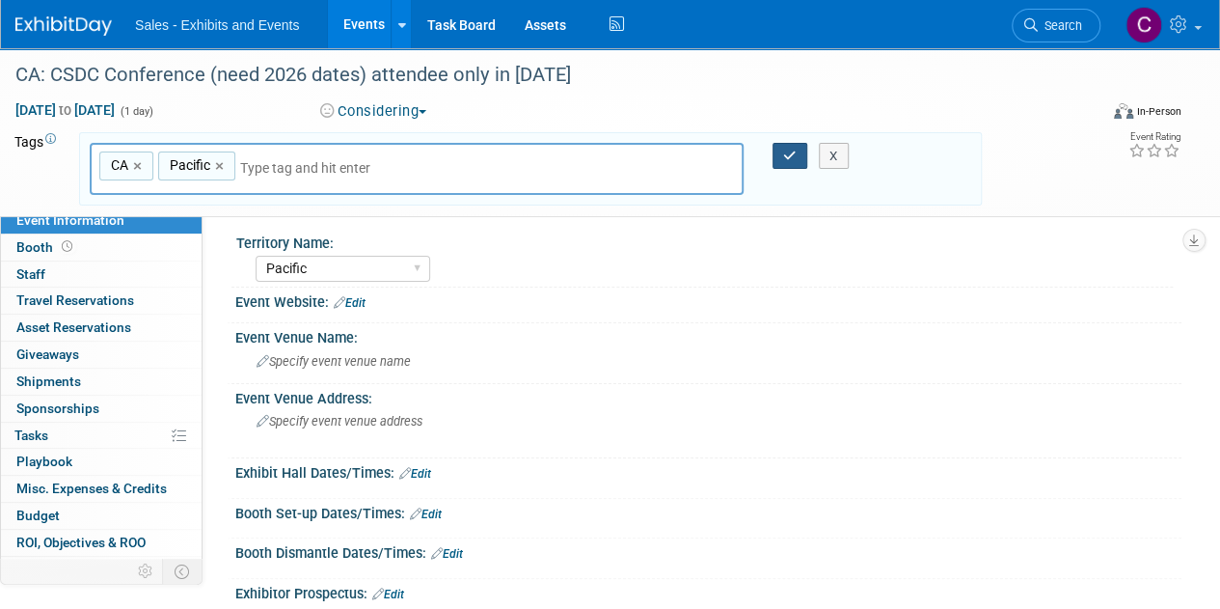
click at [779, 157] on button "button" at bounding box center [790, 156] width 35 height 27
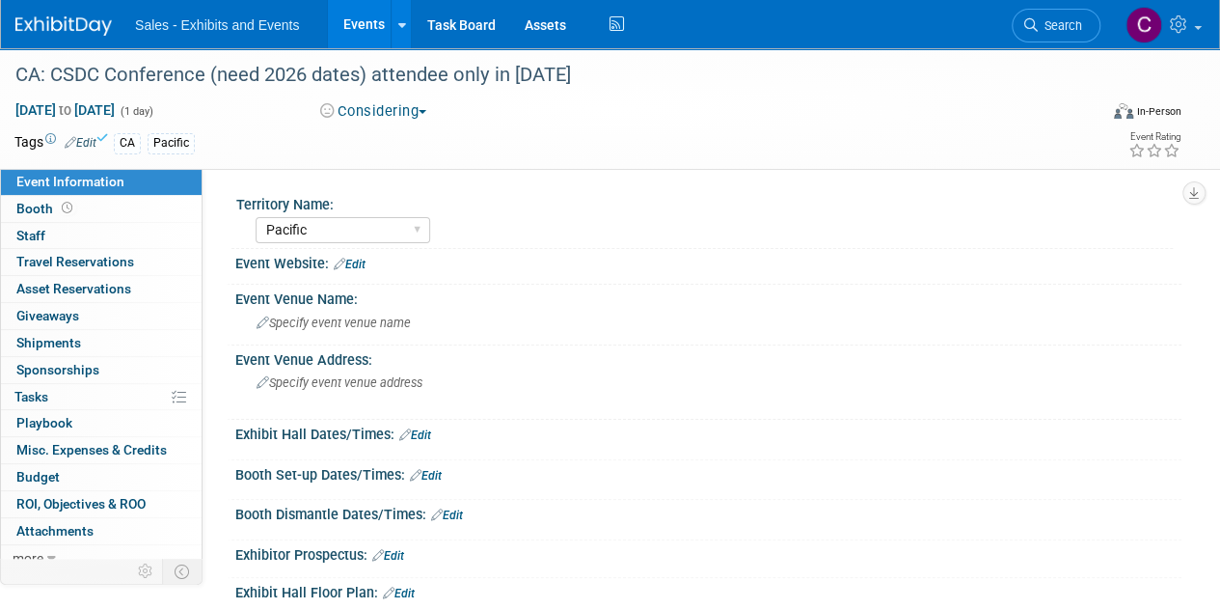
scroll to position [264, 0]
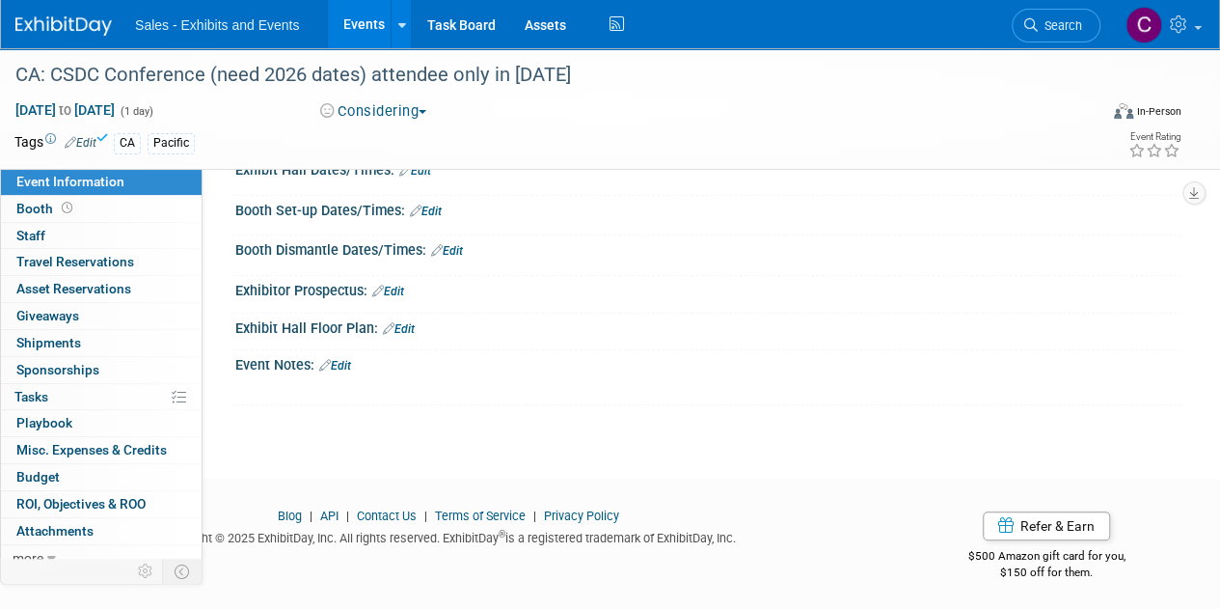
click at [351, 366] on link "Edit" at bounding box center [335, 366] width 32 height 14
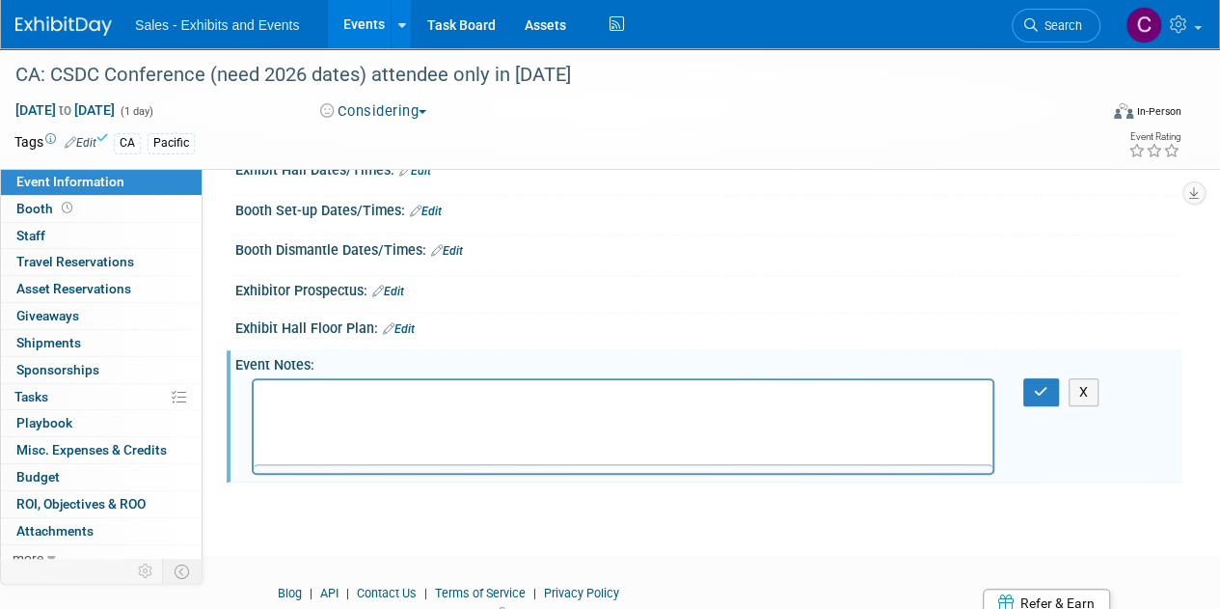
scroll to position [0, 0]
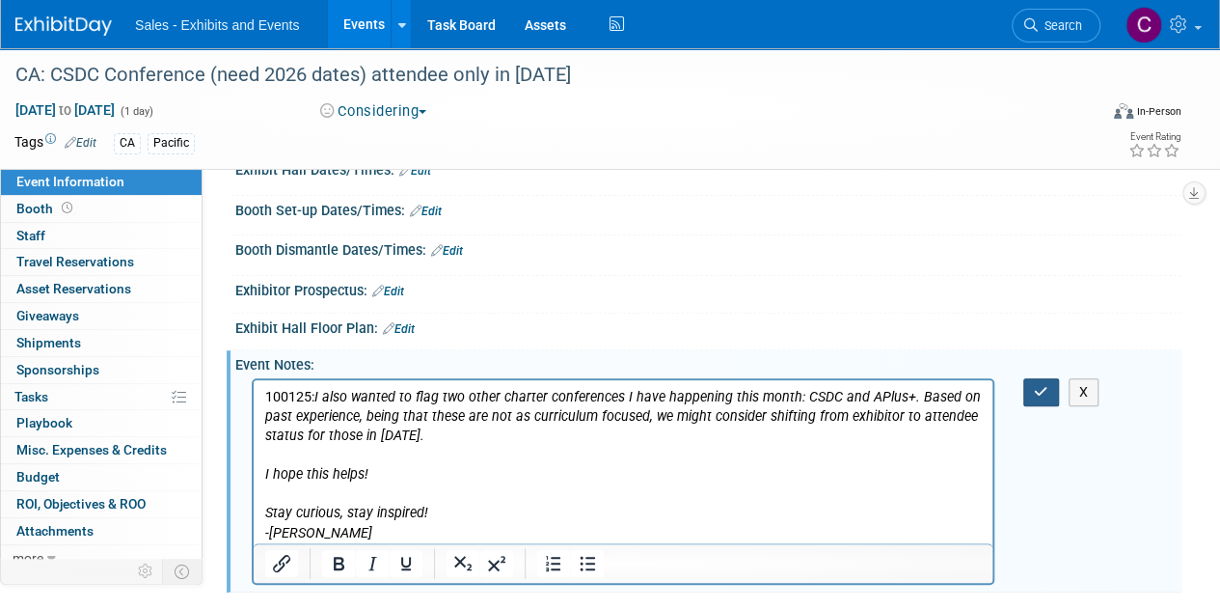
click at [1026, 380] on button "button" at bounding box center [1042, 392] width 36 height 28
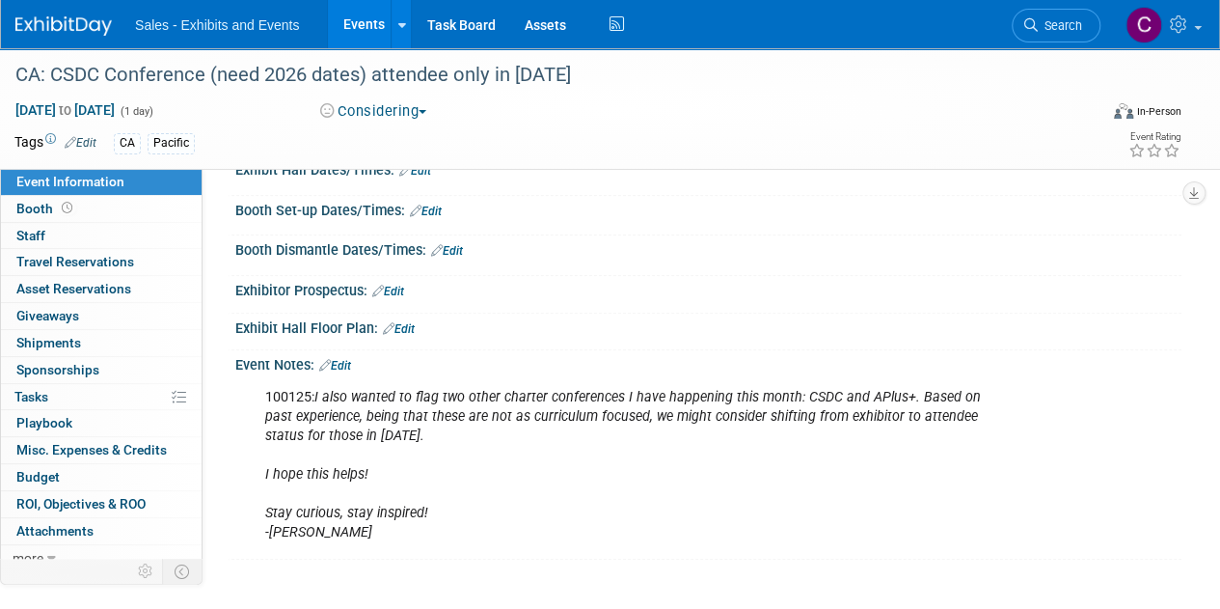
click at [353, 16] on link "Events" at bounding box center [363, 24] width 70 height 48
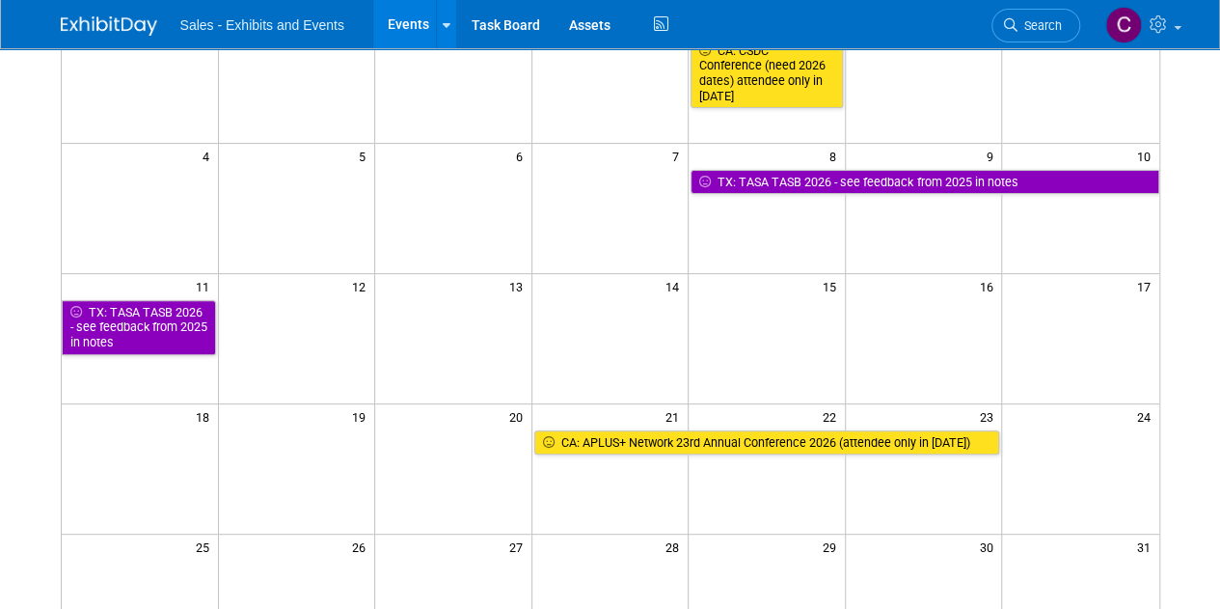
scroll to position [22, 0]
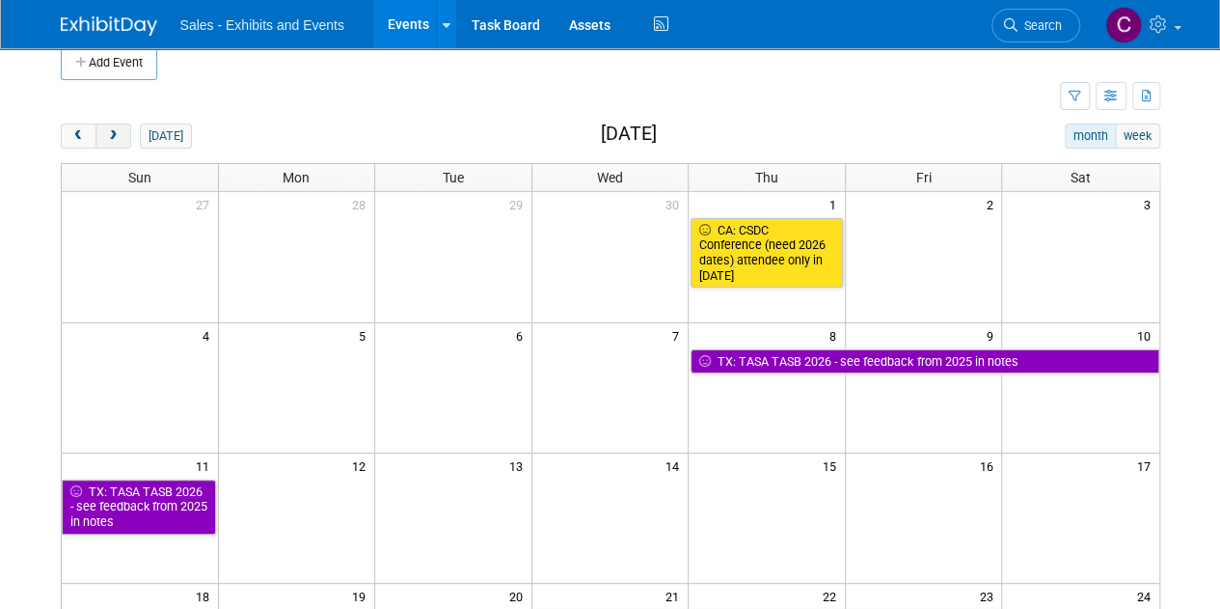
click at [117, 142] on button "next" at bounding box center [114, 135] width 36 height 25
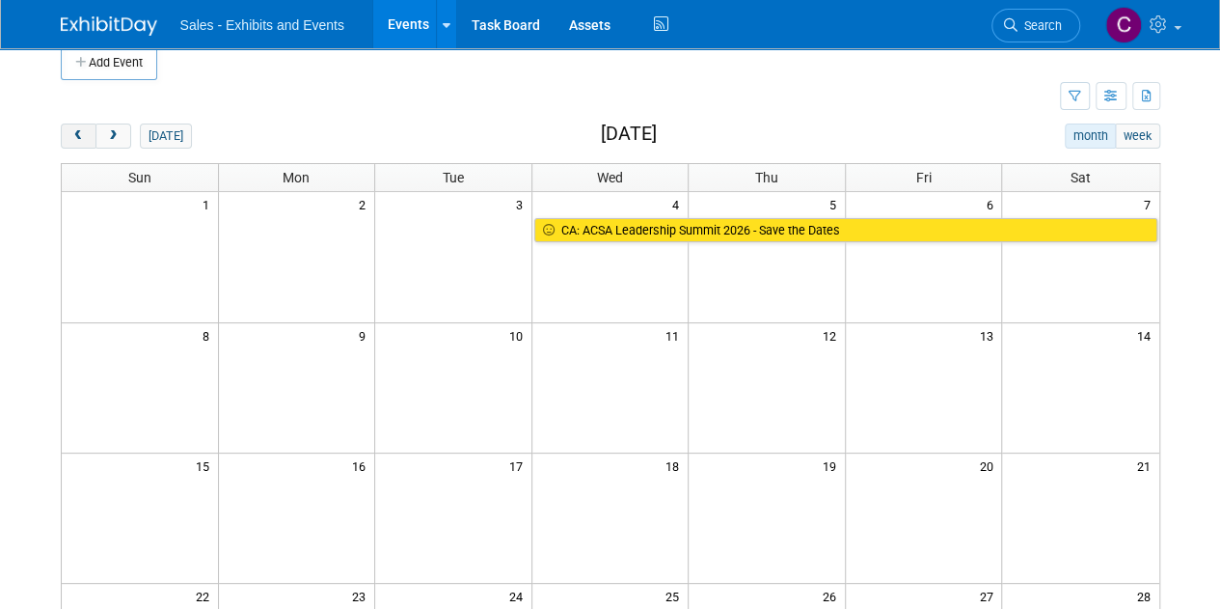
click at [71, 139] on span "prev" at bounding box center [78, 136] width 14 height 13
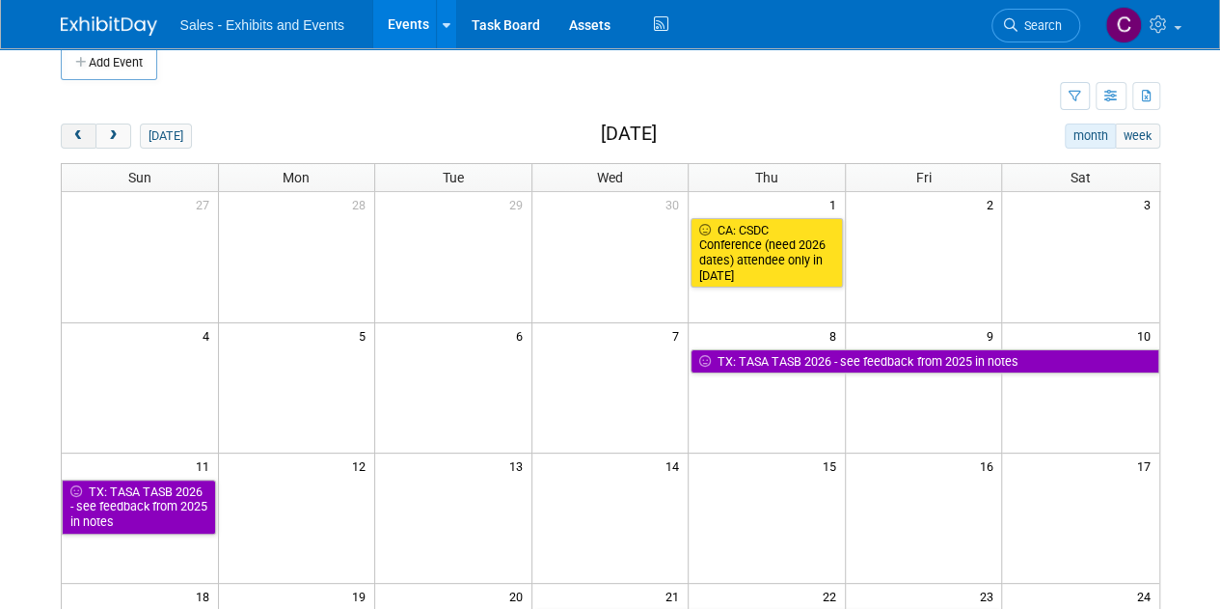
click at [71, 139] on span "prev" at bounding box center [78, 136] width 14 height 13
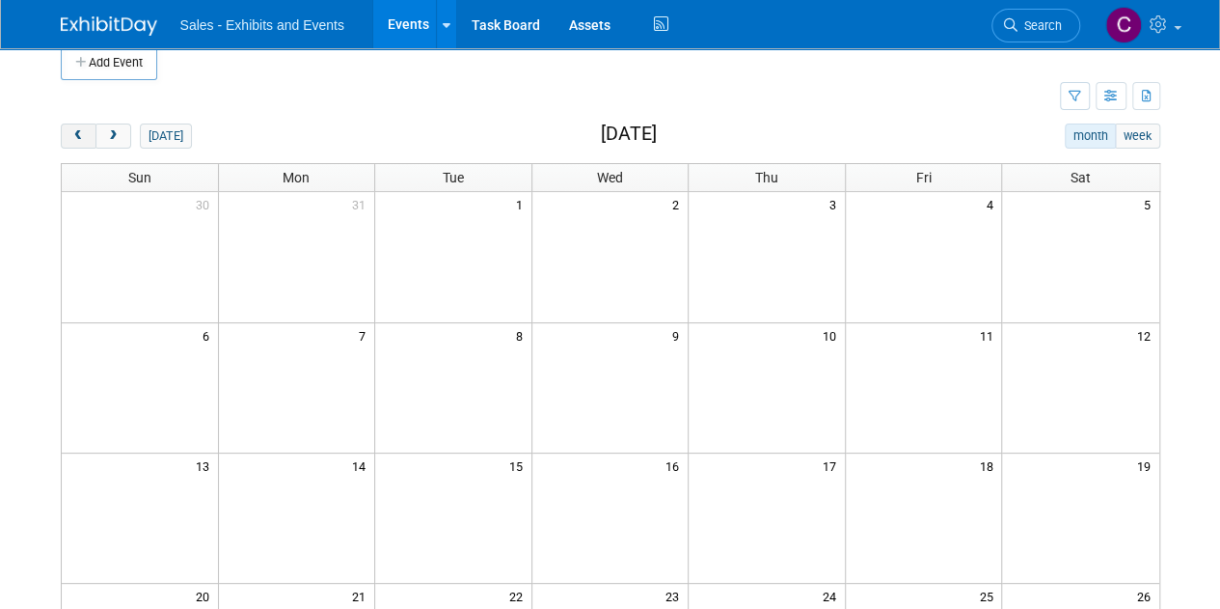
click at [71, 139] on span "prev" at bounding box center [78, 136] width 14 height 13
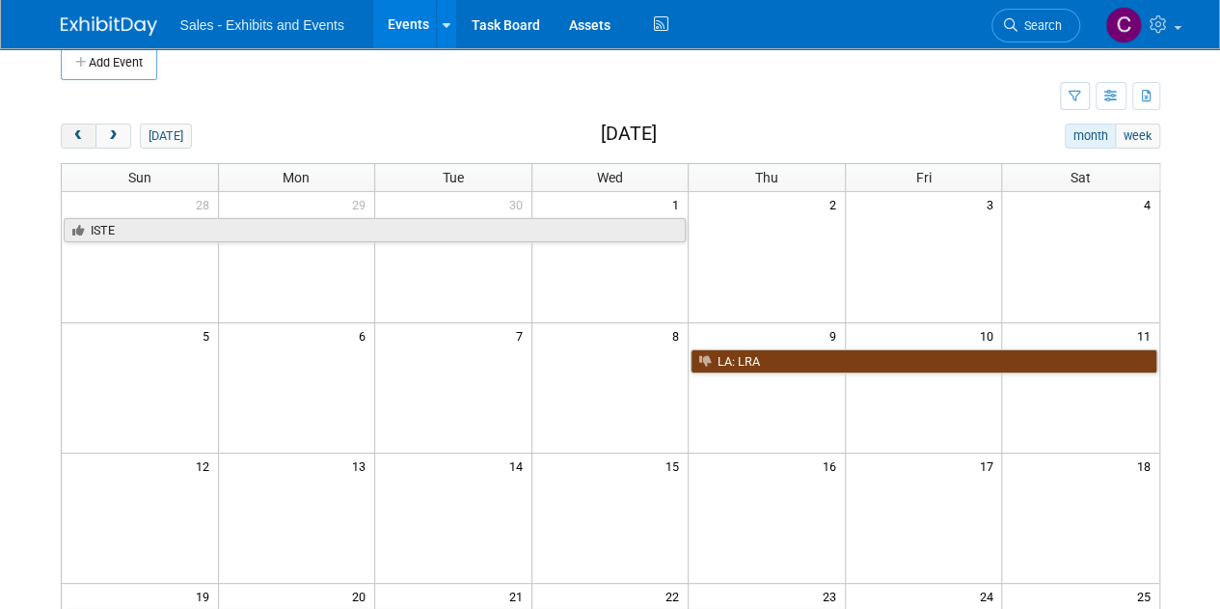
click at [71, 139] on span "prev" at bounding box center [78, 136] width 14 height 13
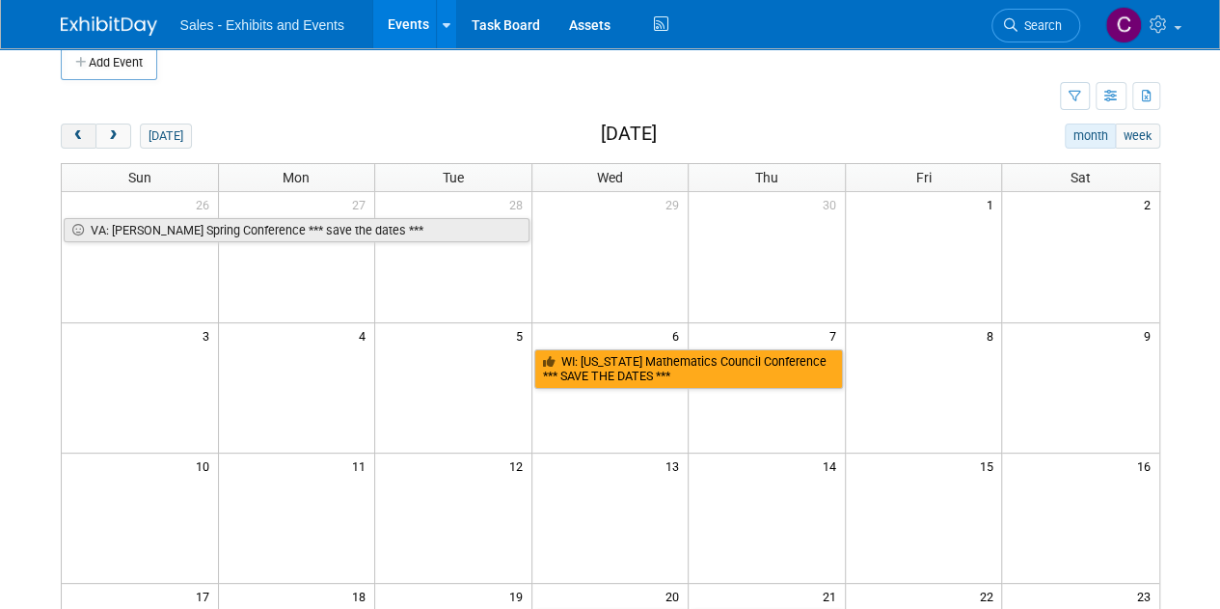
click at [71, 139] on span "prev" at bounding box center [78, 136] width 14 height 13
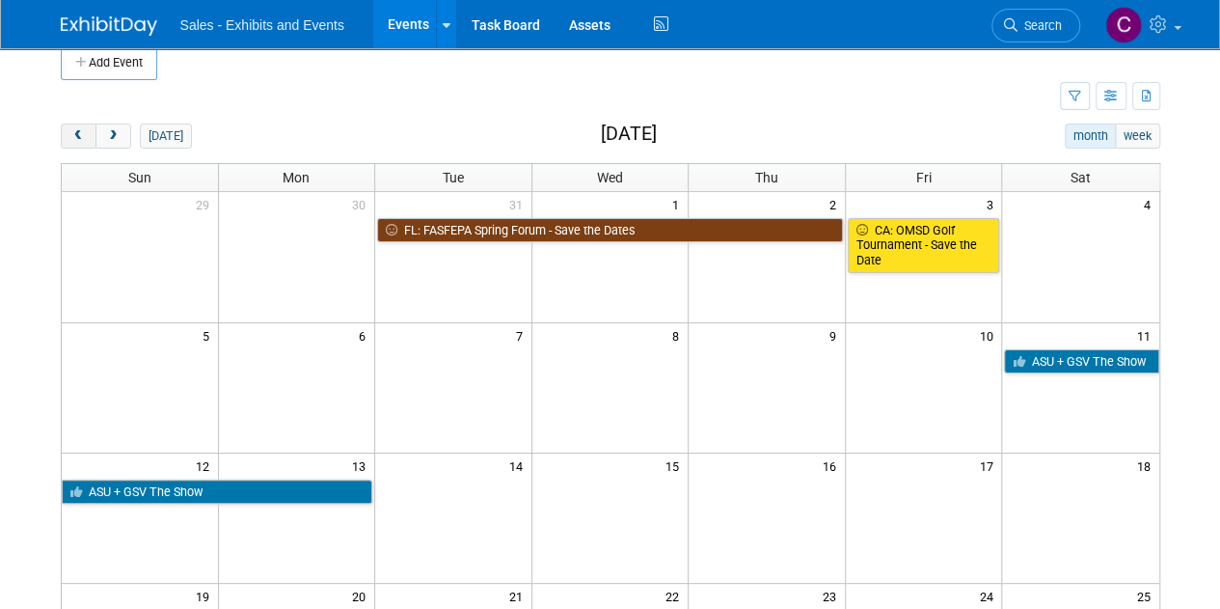
click at [71, 139] on span "prev" at bounding box center [78, 136] width 14 height 13
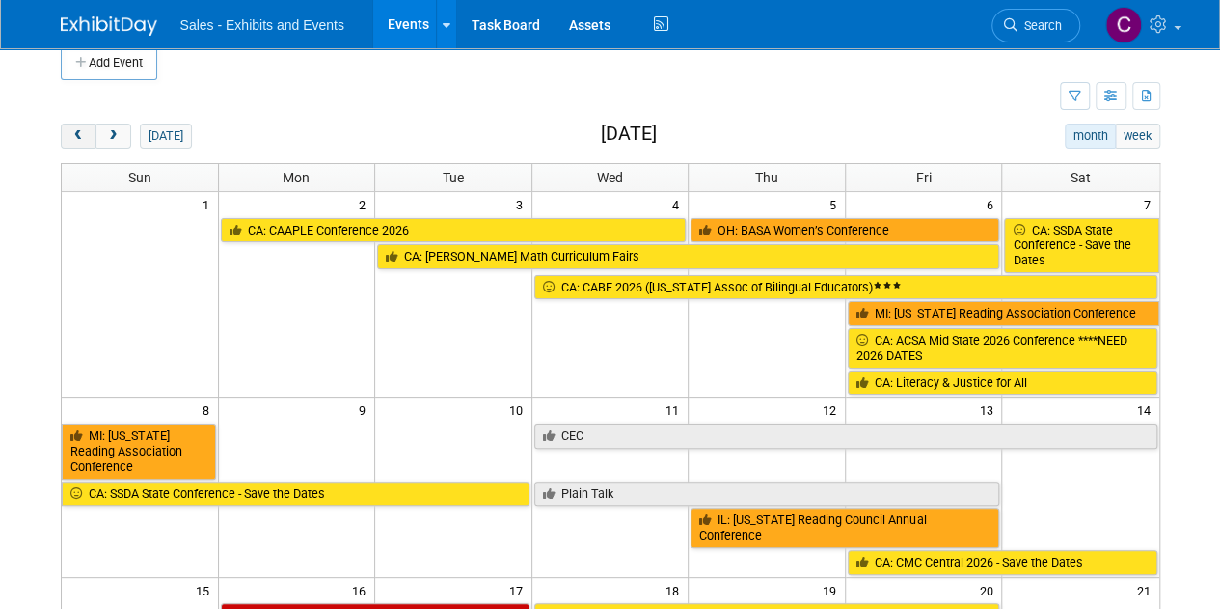
click at [71, 139] on span "prev" at bounding box center [78, 136] width 14 height 13
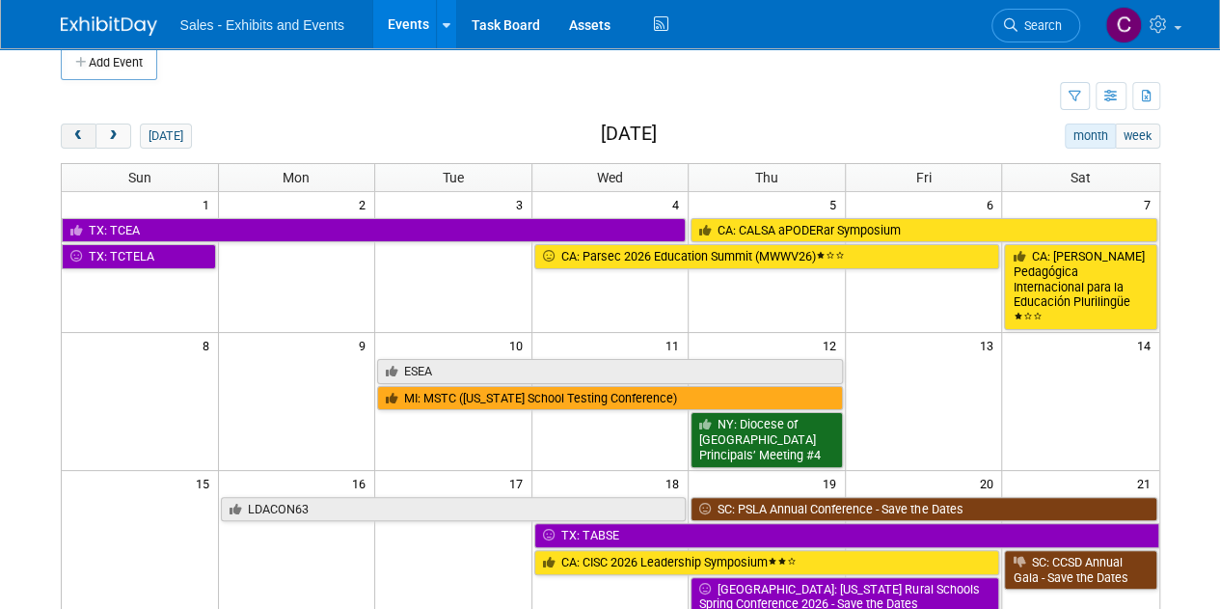
click at [71, 139] on span "prev" at bounding box center [78, 136] width 14 height 13
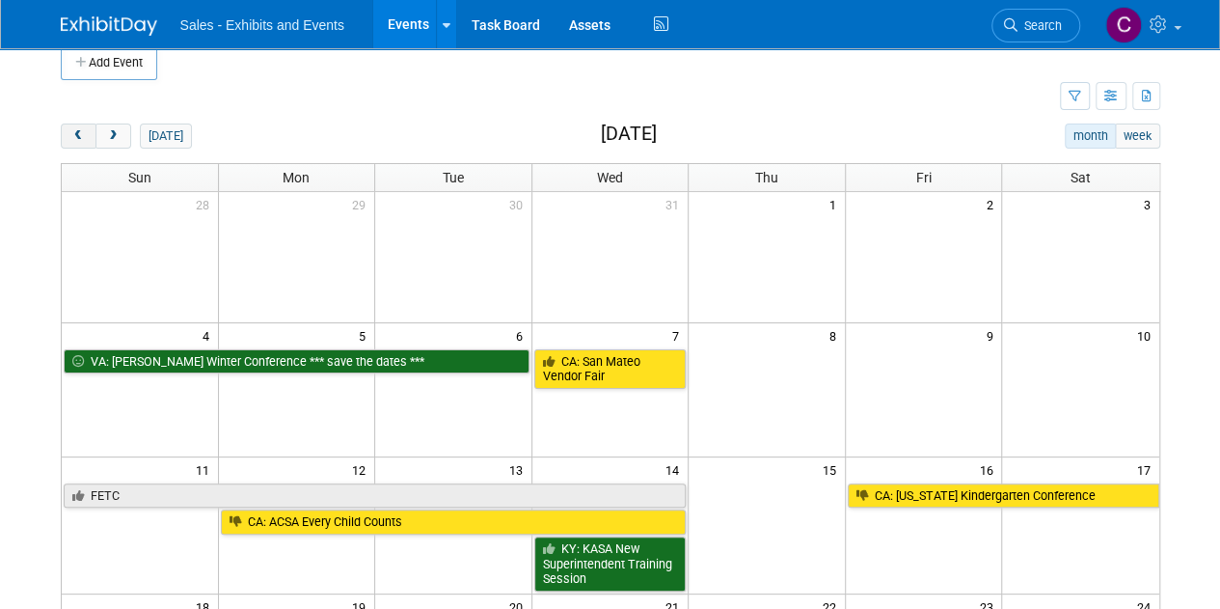
click at [71, 139] on span "prev" at bounding box center [78, 136] width 14 height 13
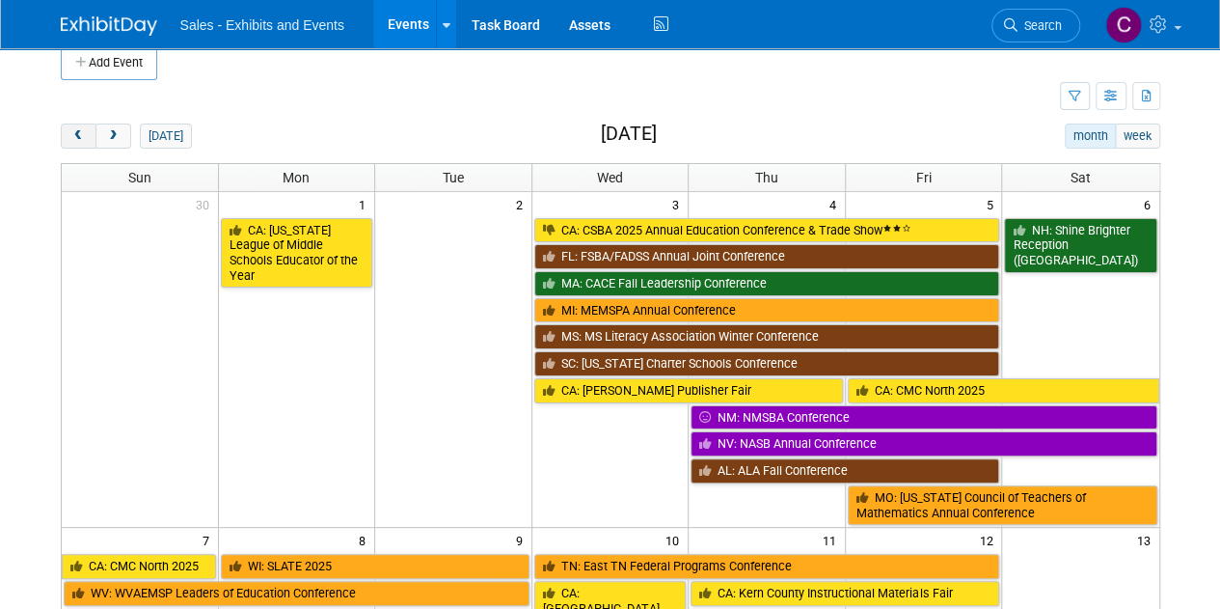
click at [71, 139] on span "prev" at bounding box center [78, 136] width 14 height 13
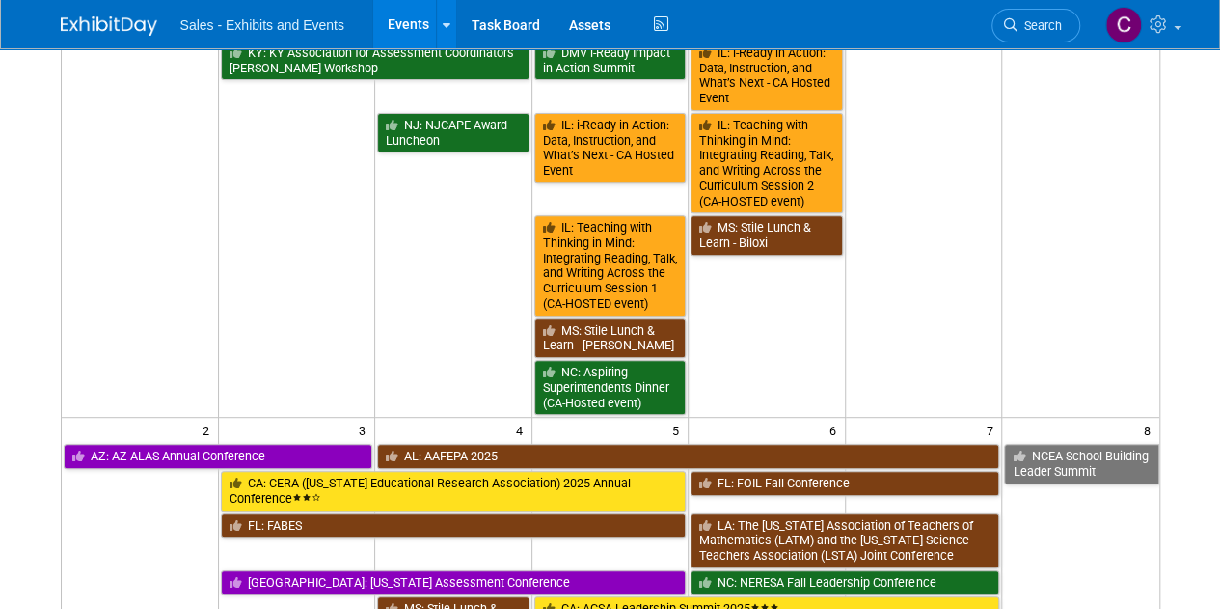
scroll to position [0, 0]
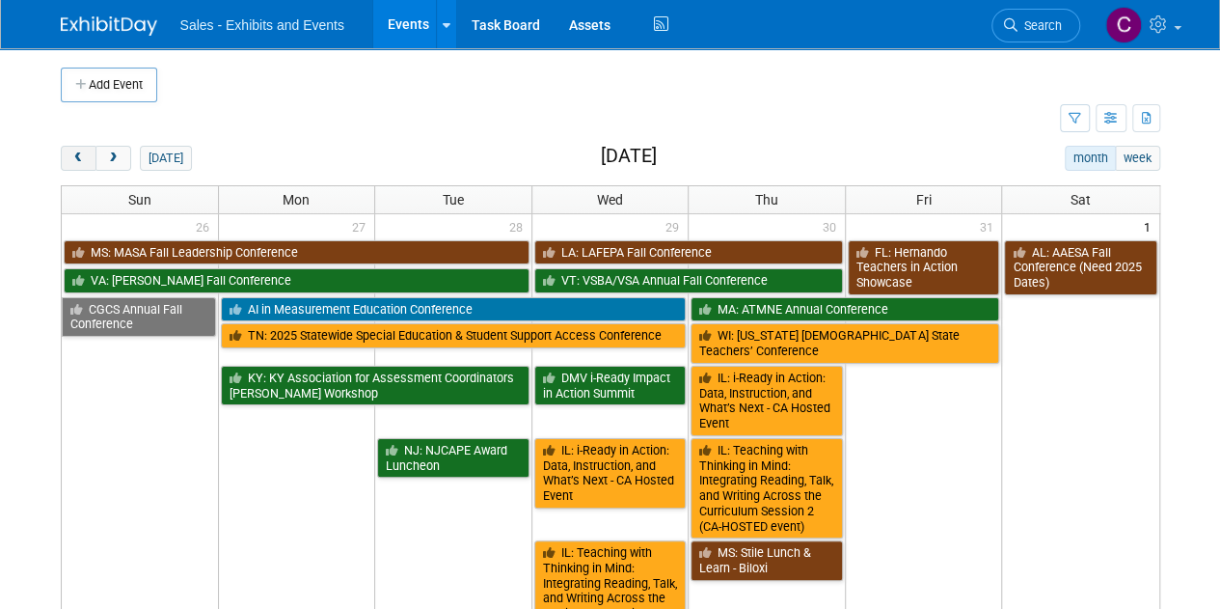
click at [68, 152] on button "prev" at bounding box center [79, 158] width 36 height 25
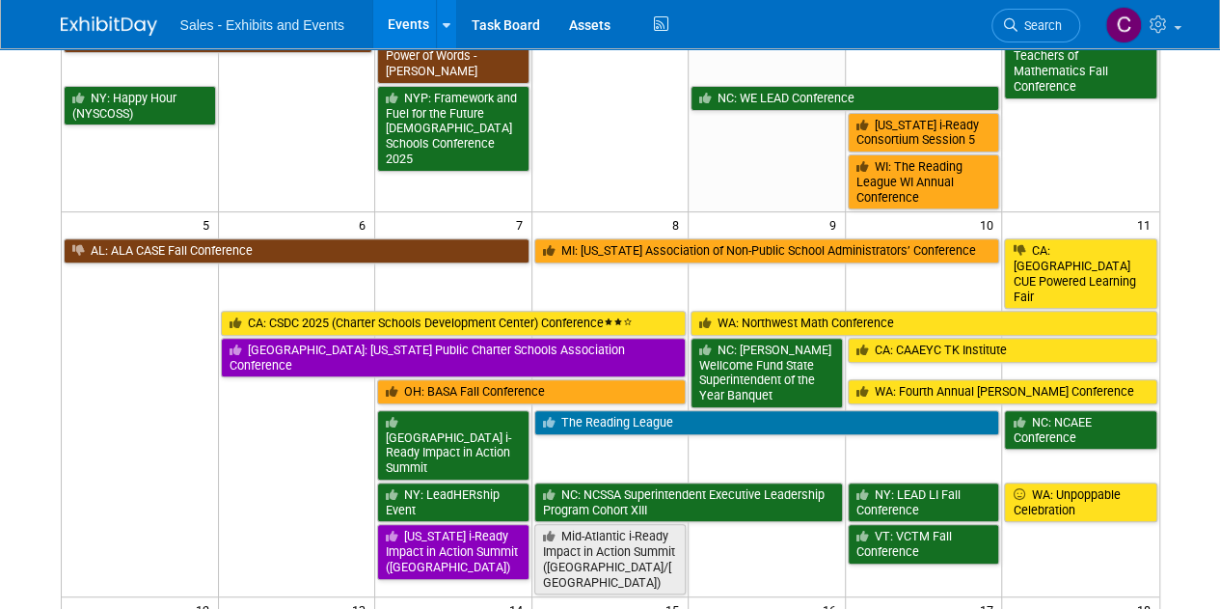
scroll to position [284, 0]
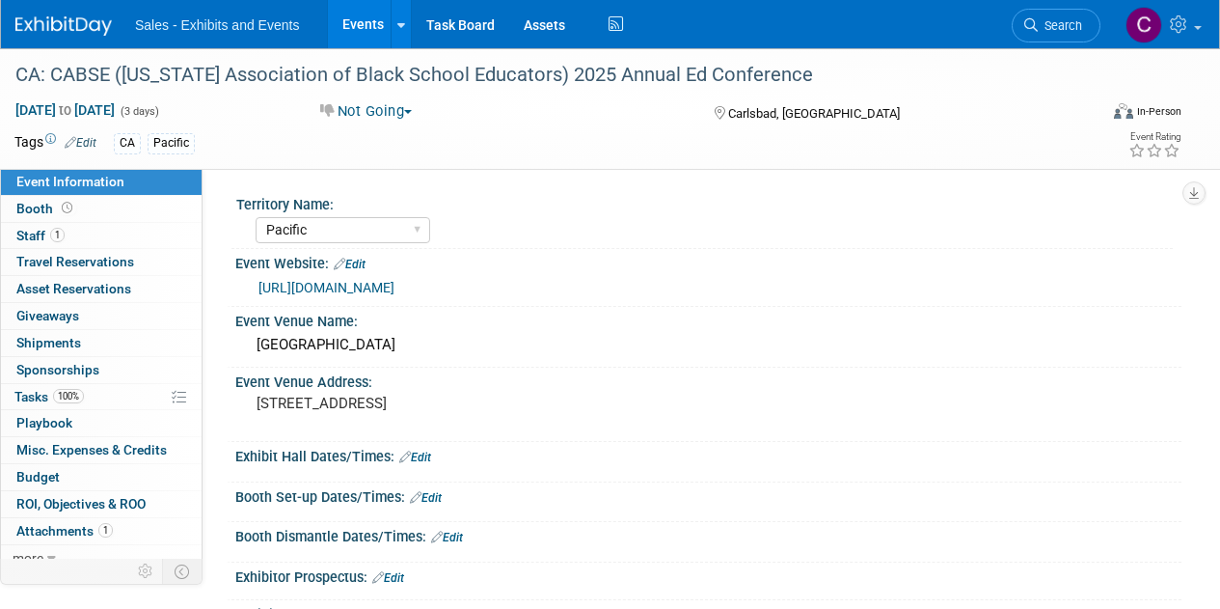
select select "Pacific"
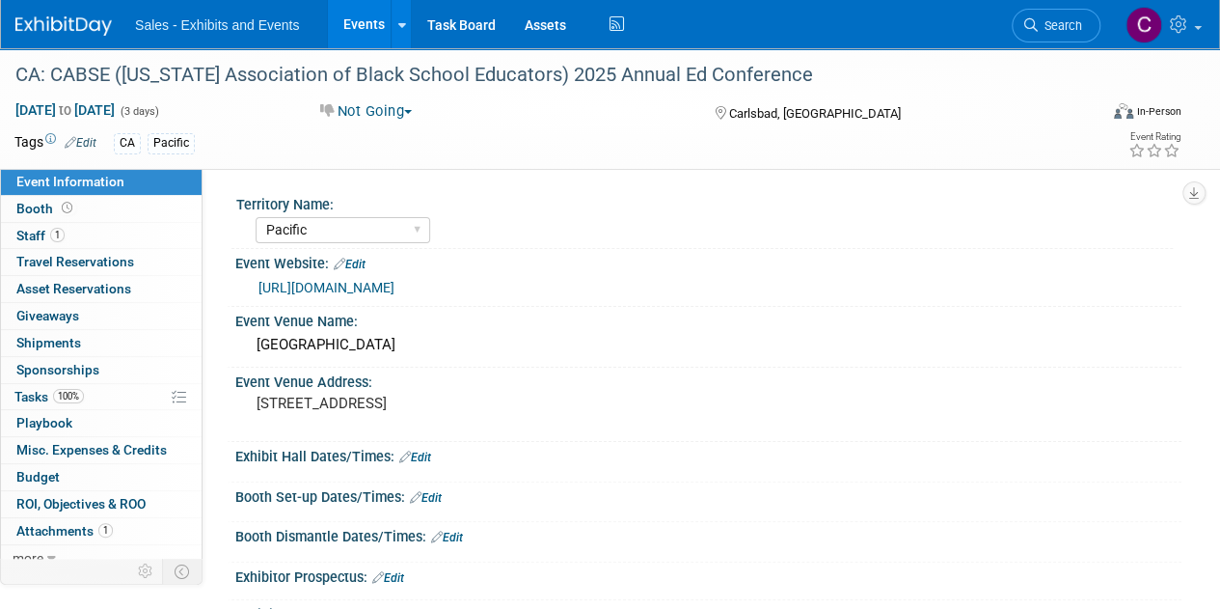
click at [353, 115] on button "Not Going" at bounding box center [367, 111] width 106 height 20
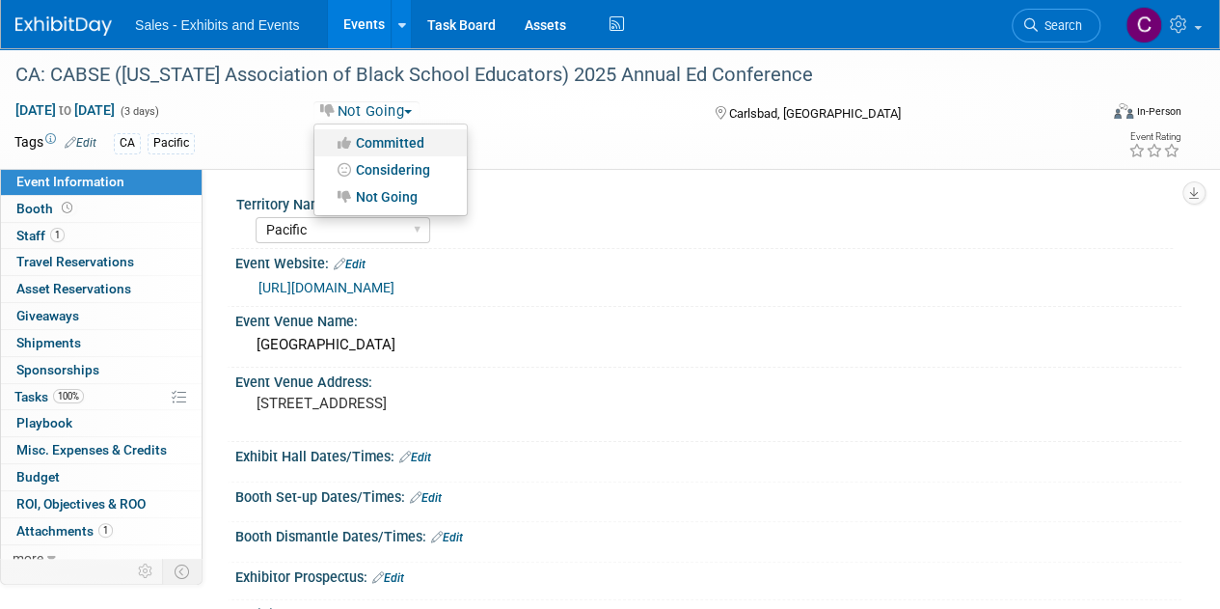
click at [372, 143] on link "Committed" at bounding box center [390, 142] width 152 height 27
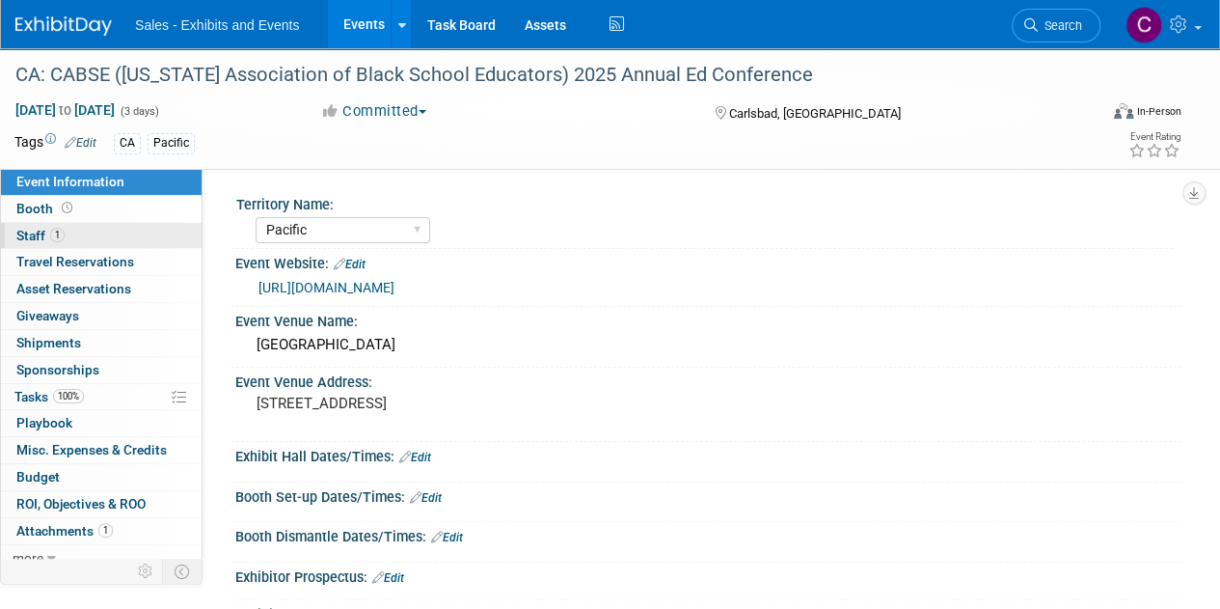
click at [14, 231] on link "1 Staff 1" at bounding box center [101, 236] width 201 height 26
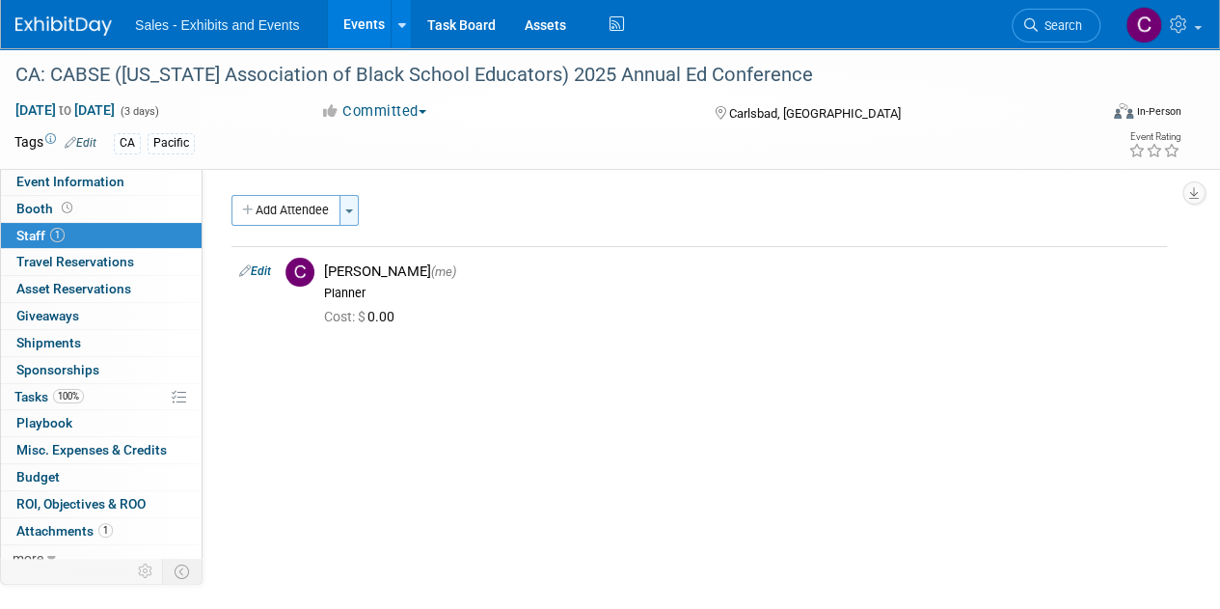
click at [343, 212] on button "Toggle Dropdown" at bounding box center [349, 210] width 19 height 31
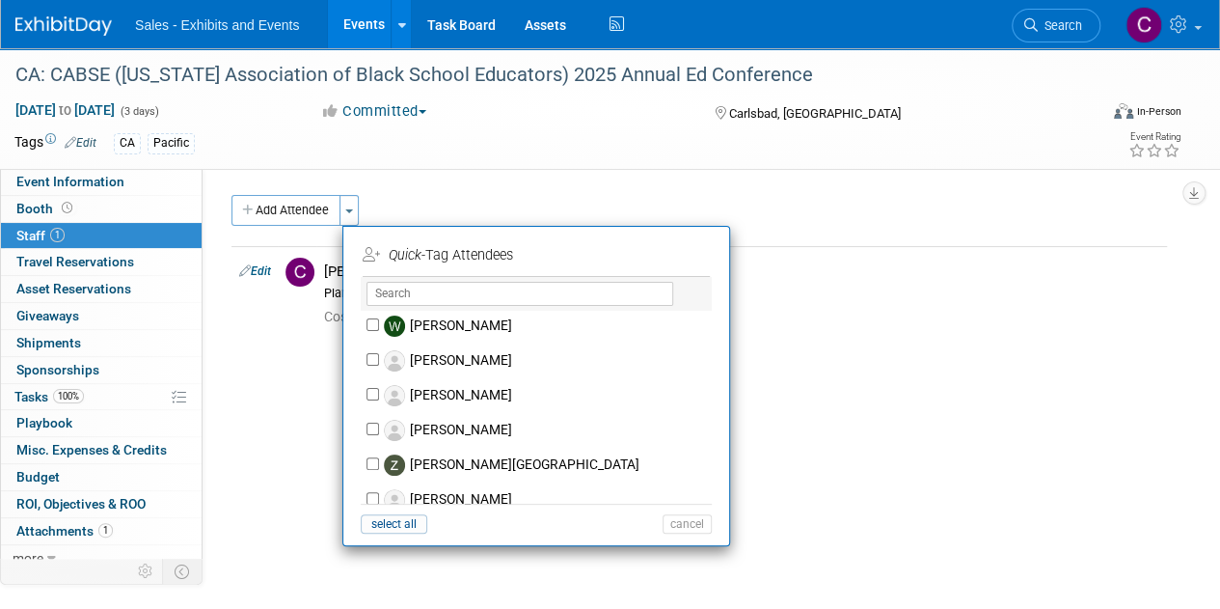
scroll to position [10040, 0]
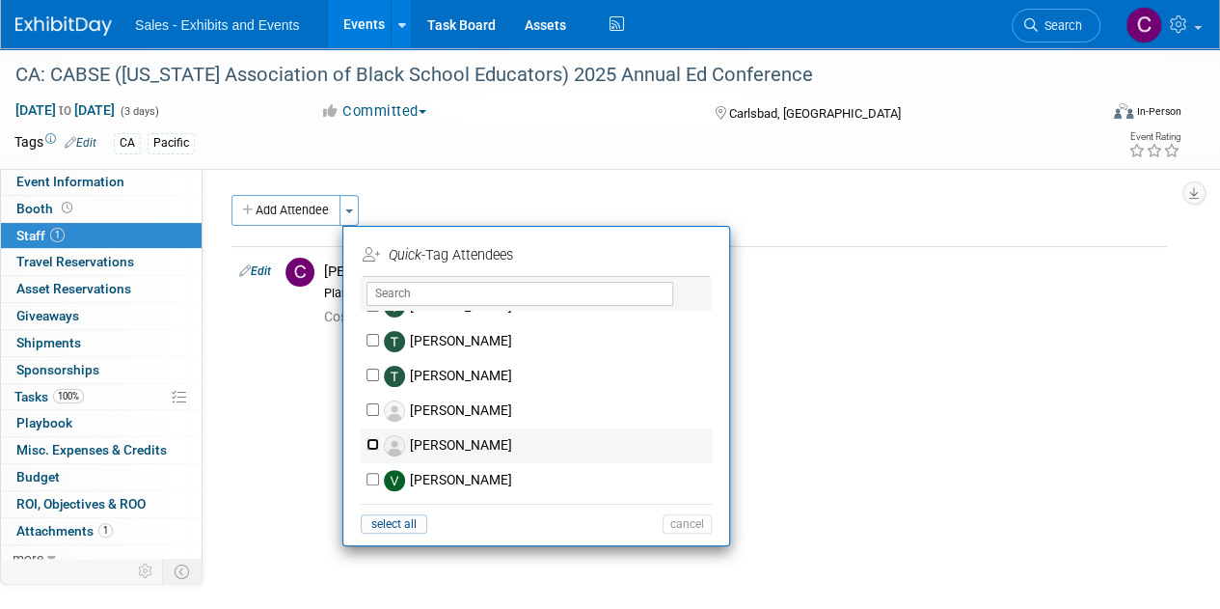
click at [372, 438] on input "Vernita Scott" at bounding box center [373, 444] width 13 height 13
checkbox input "true"
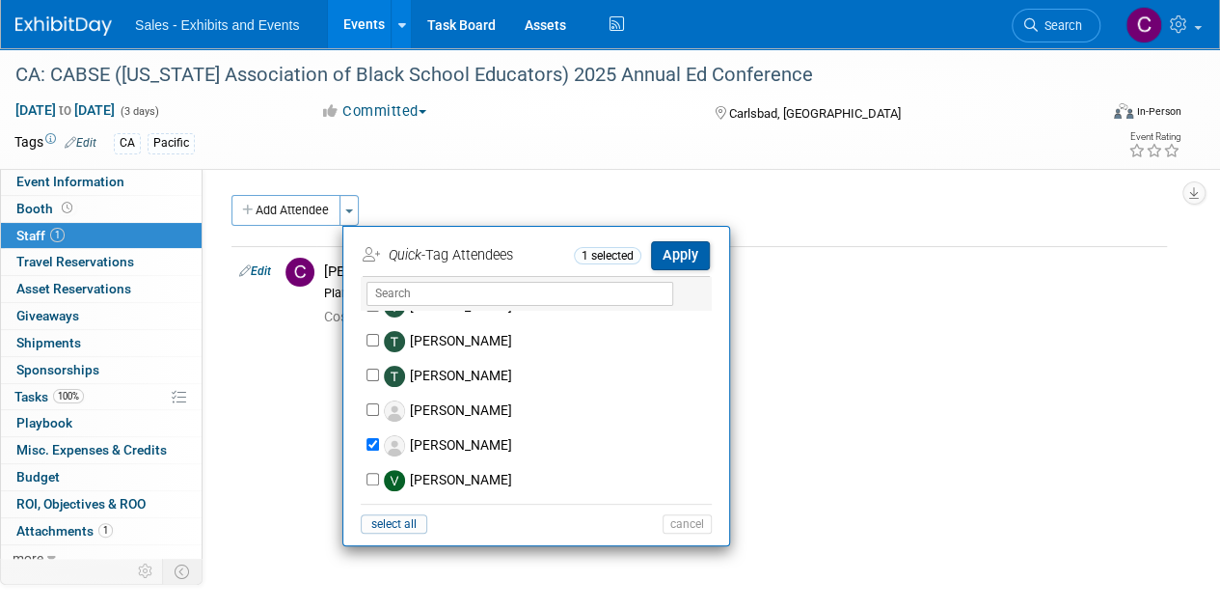
click at [675, 256] on button "Apply" at bounding box center [680, 255] width 59 height 28
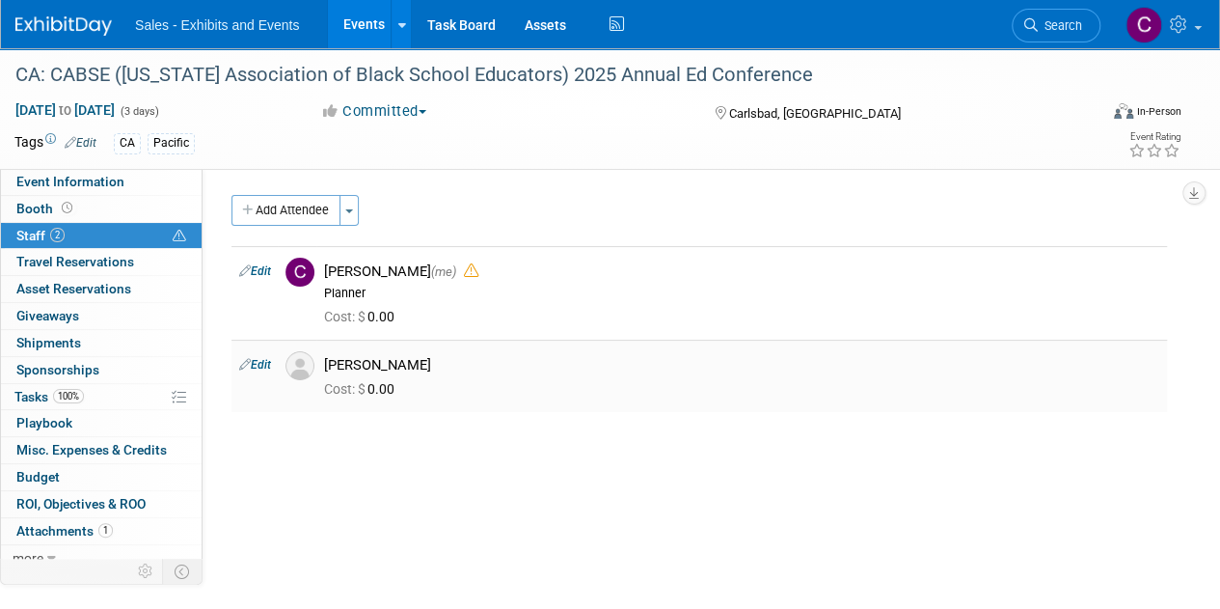
click at [260, 361] on link "Edit" at bounding box center [255, 365] width 32 height 14
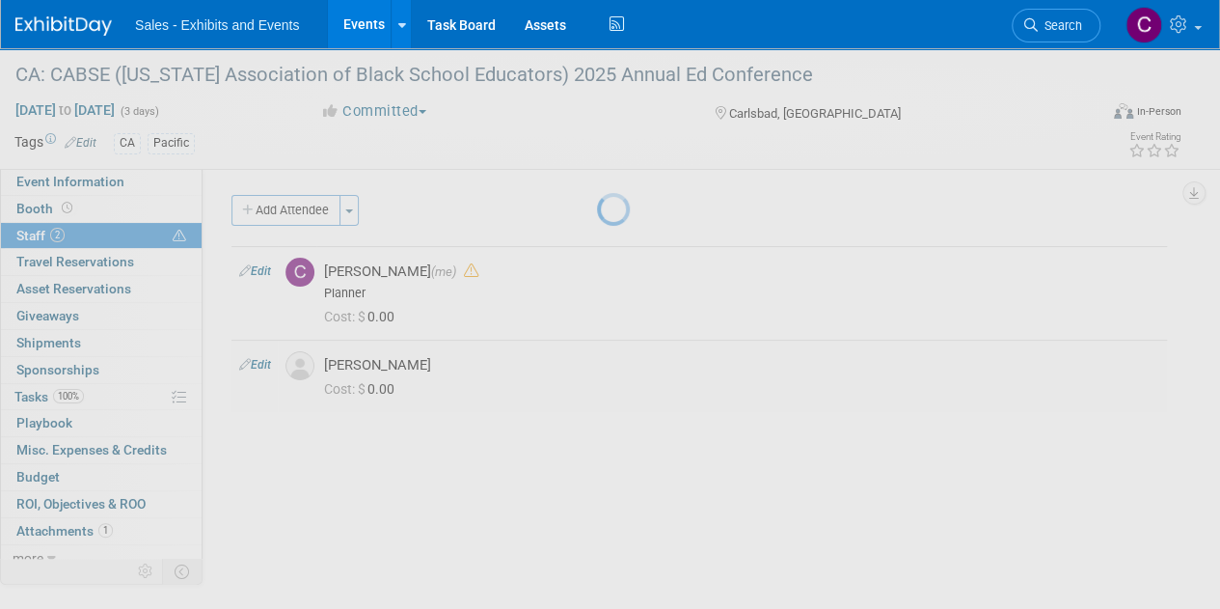
select select "ffd1bb07-3a3b-4d01-b07b-d1dfaa6a30ad"
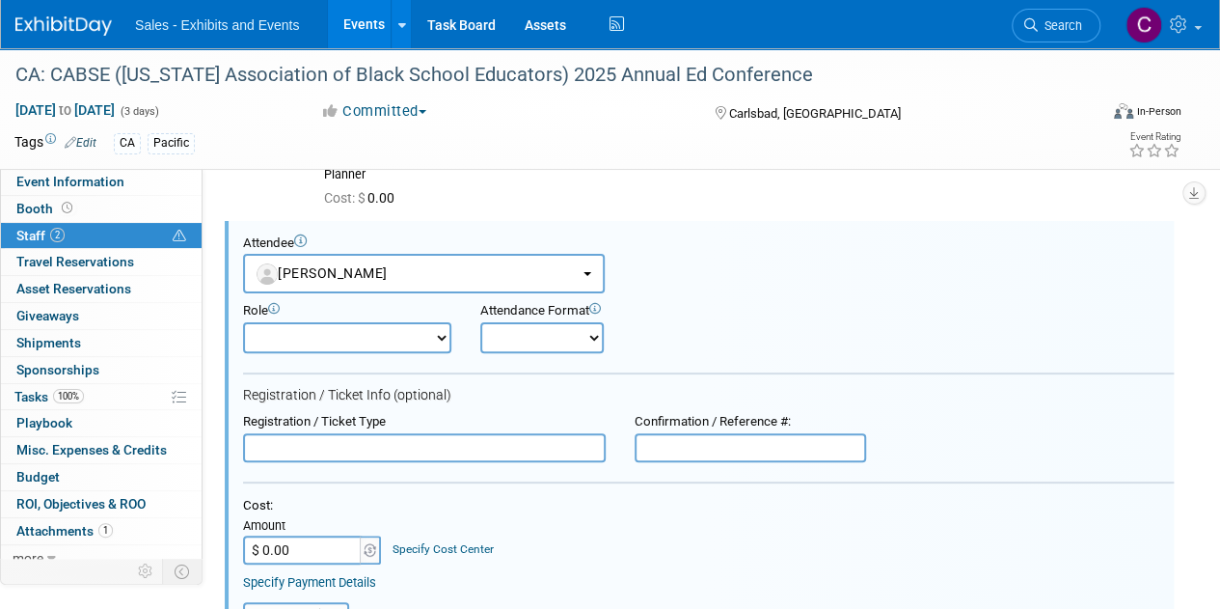
scroll to position [0, 0]
click at [296, 547] on input "$ 0.00" at bounding box center [303, 549] width 121 height 29
type input "$ 1,499.00"
paste input "WTNKY736VRP"
type input "WTNKY736VRP"
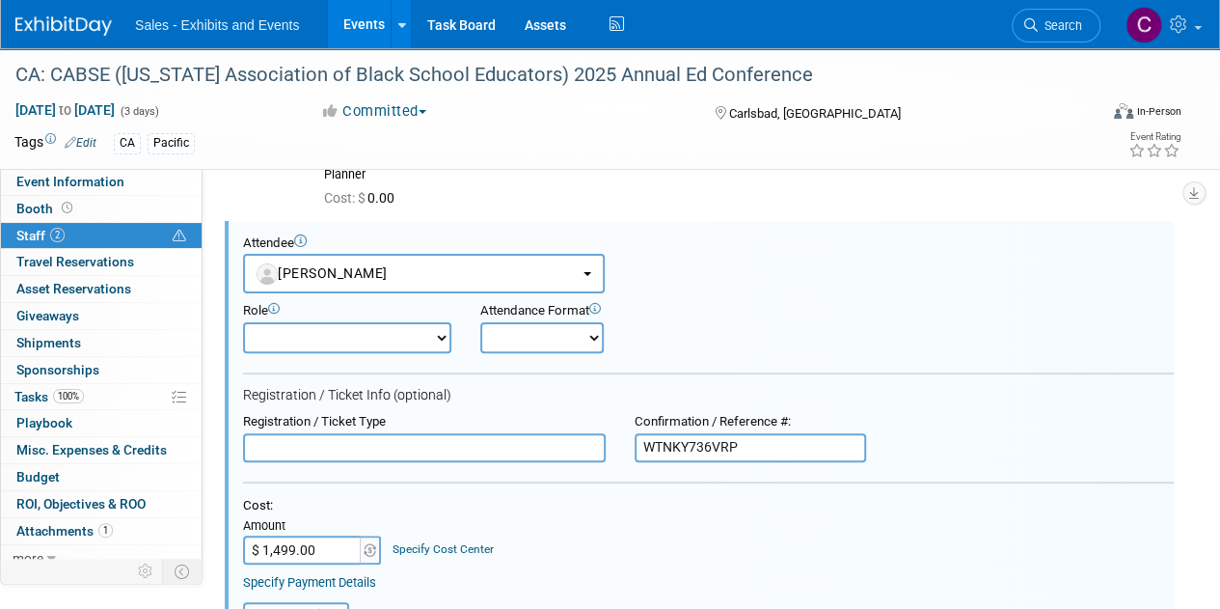
paste input "Corporate/Other Attendee"
type input "Corporate/Other Attendee"
click at [556, 341] on select "Onsite Remote" at bounding box center [541, 337] width 123 height 31
select select "1"
click at [480, 322] on select "Onsite Remote" at bounding box center [541, 337] width 123 height 31
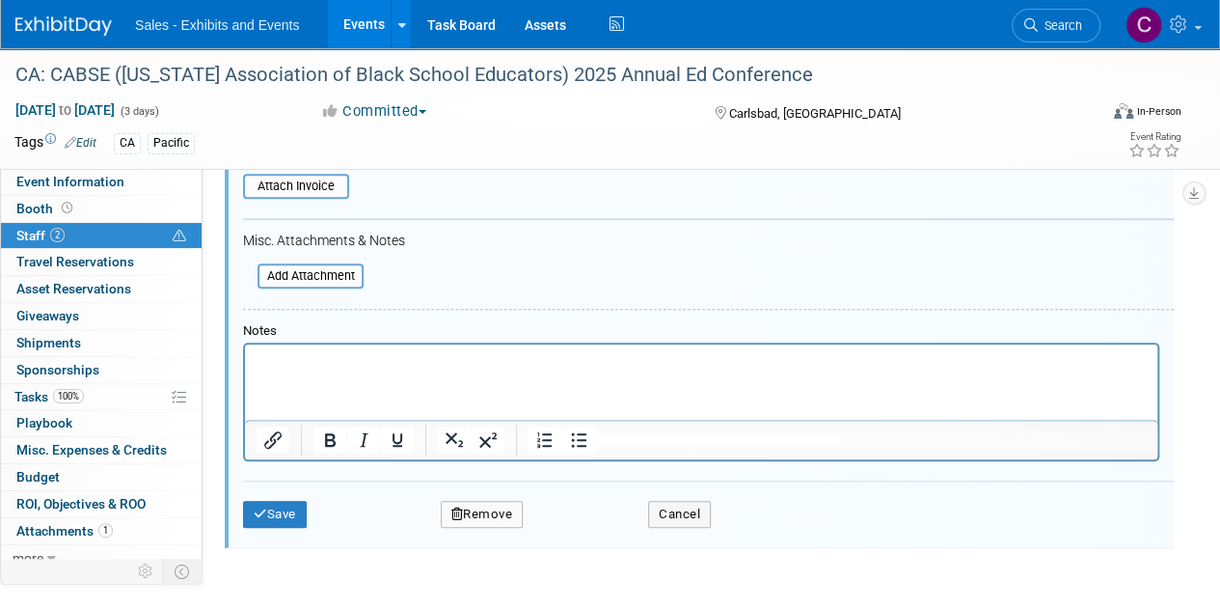
scroll to position [598, 0]
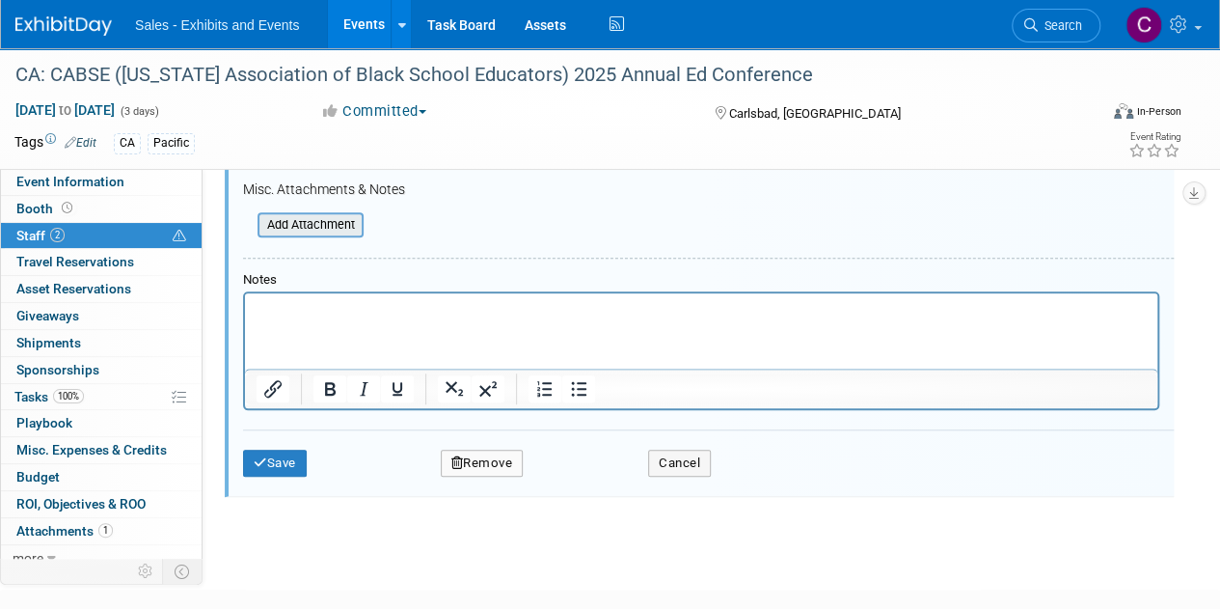
click at [289, 228] on input "file" at bounding box center [247, 224] width 230 height 21
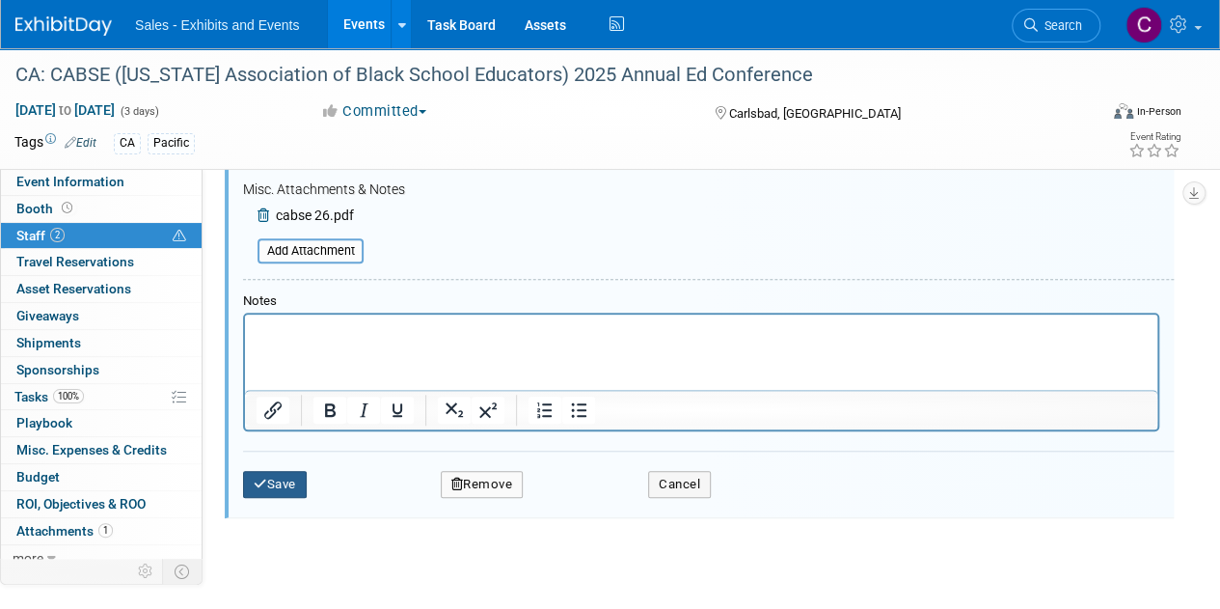
click at [283, 483] on button "Save" at bounding box center [275, 484] width 64 height 27
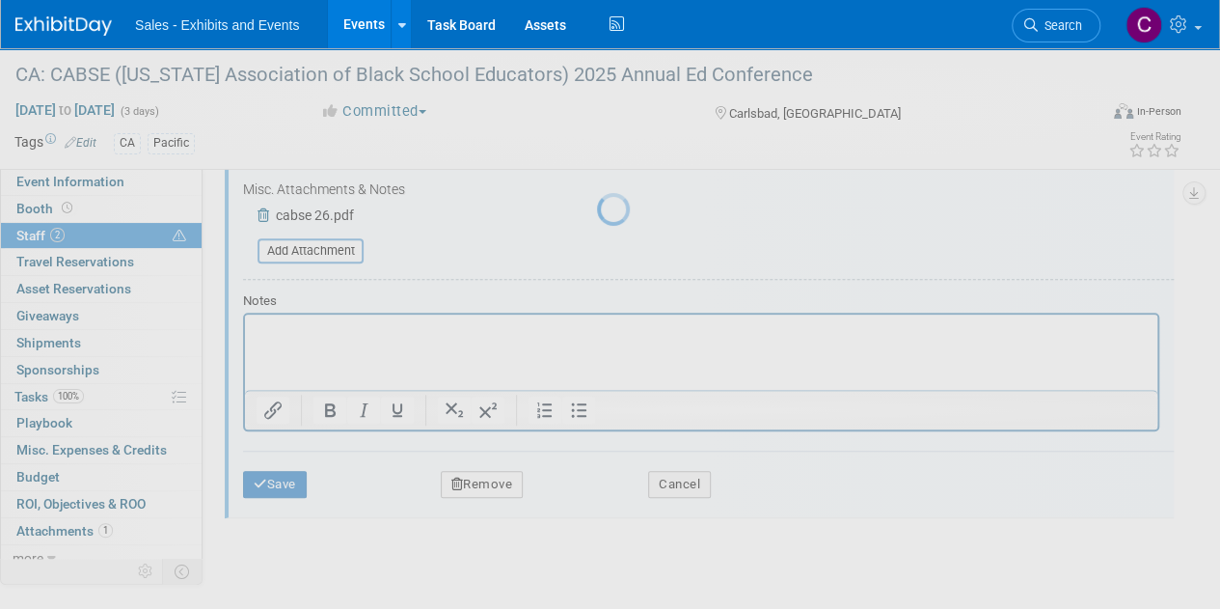
scroll to position [166, 0]
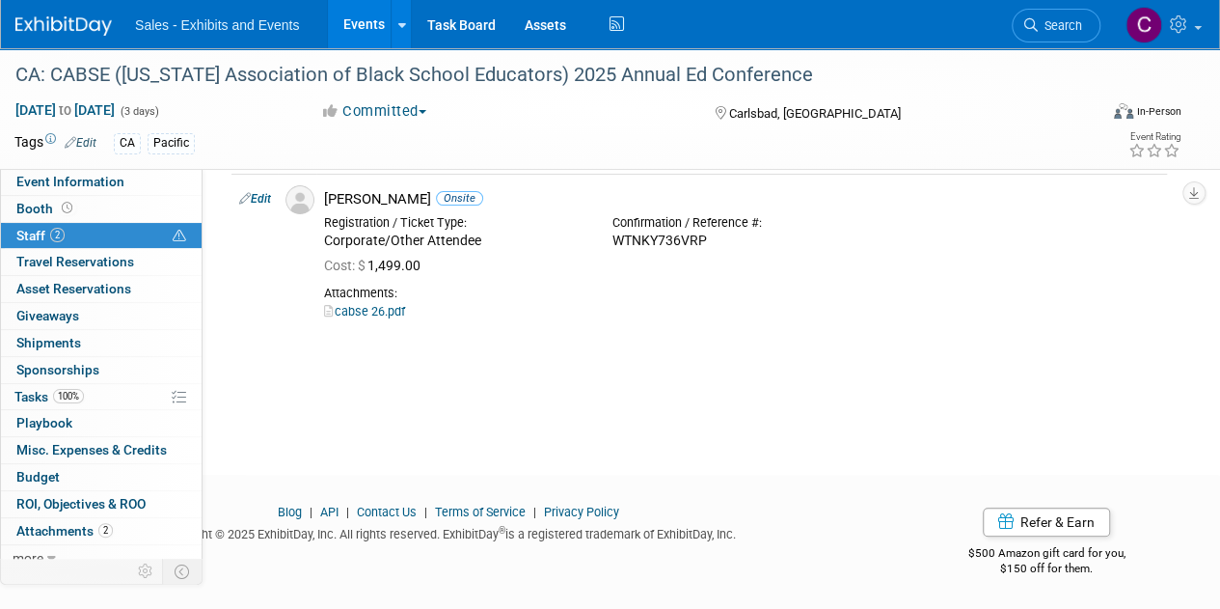
click at [367, 29] on link "Events" at bounding box center [363, 24] width 70 height 48
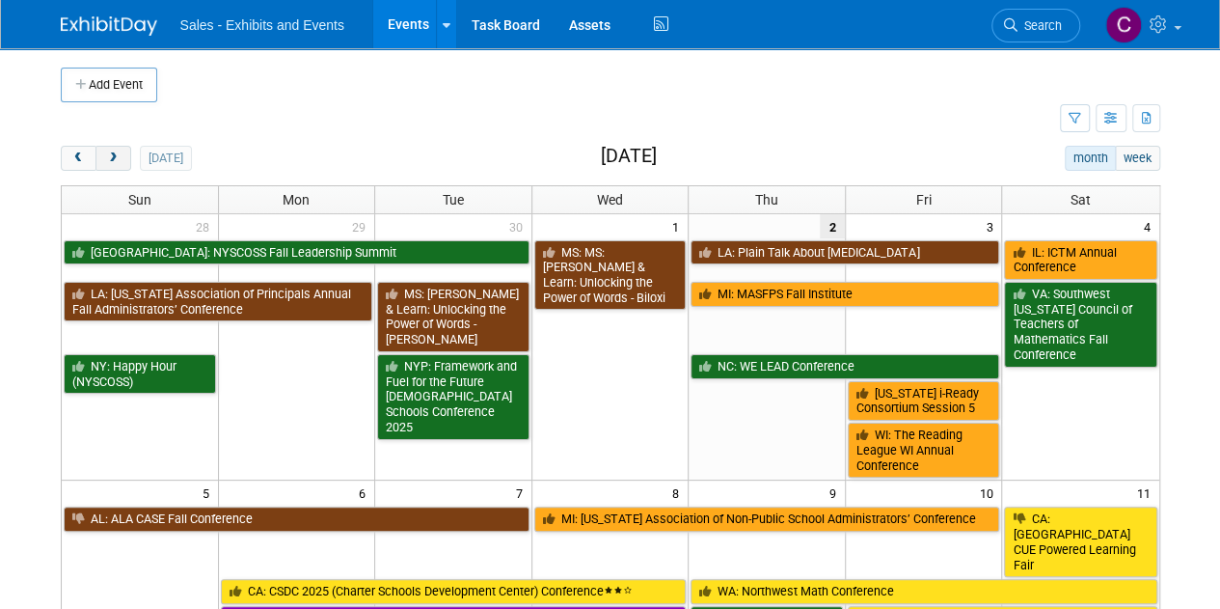
click at [112, 165] on button "next" at bounding box center [114, 158] width 36 height 25
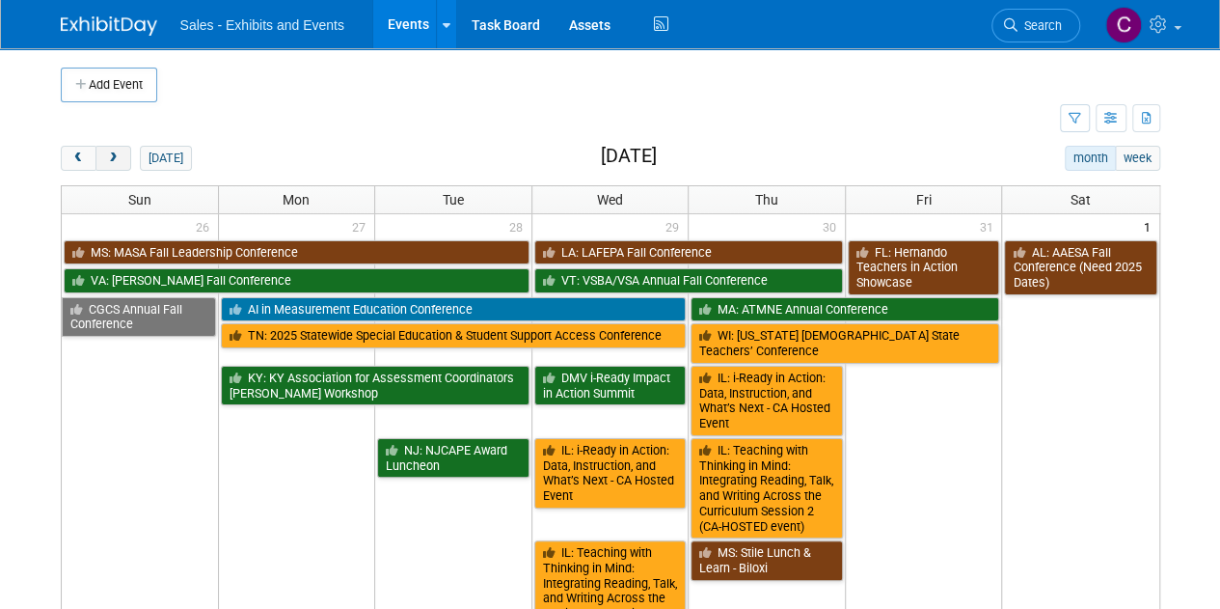
click at [112, 165] on button "next" at bounding box center [114, 158] width 36 height 25
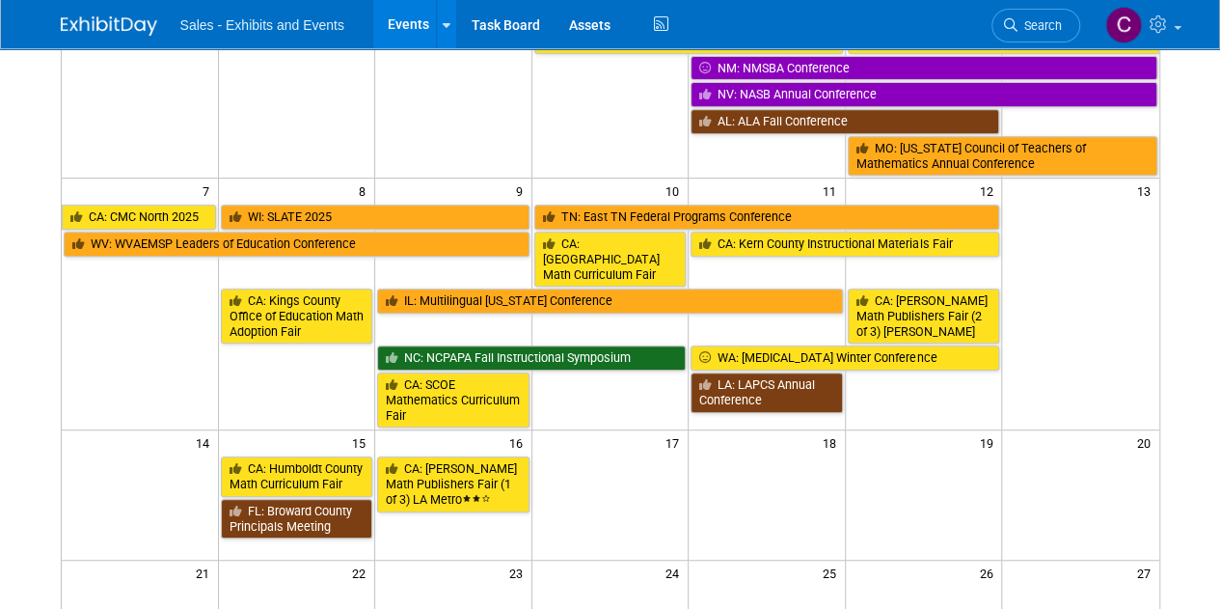
scroll to position [405, 0]
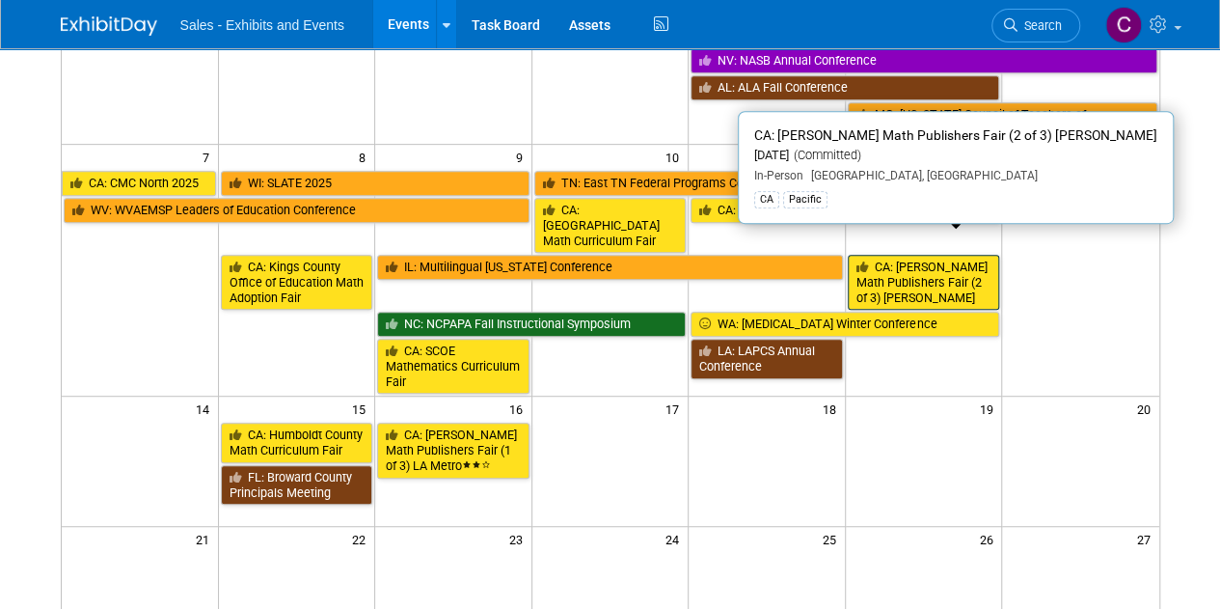
click at [922, 260] on link "CA: [PERSON_NAME] Math Publishers Fair (2 of 3) [PERSON_NAME]" at bounding box center [924, 282] width 152 height 55
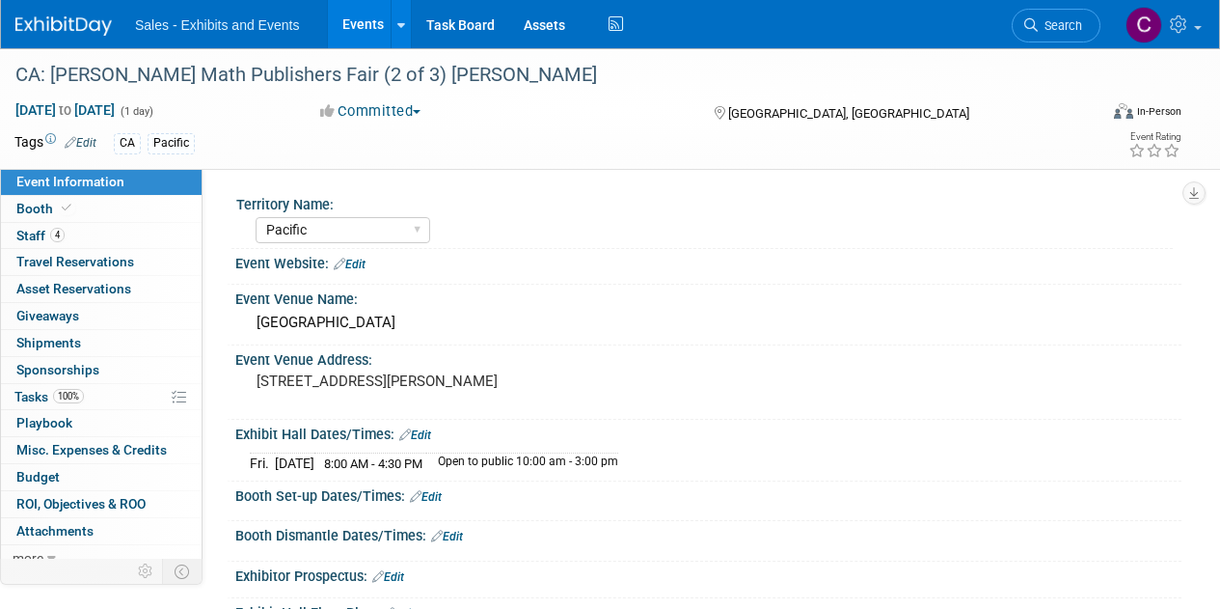
select select "Pacific"
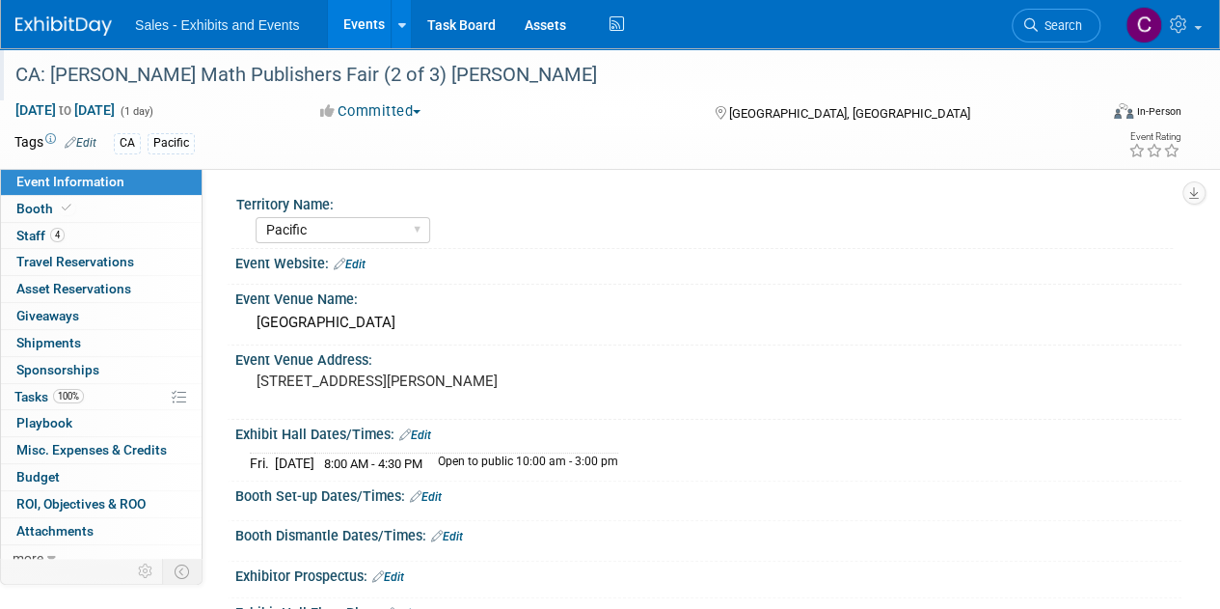
click at [312, 74] on div "CA: [PERSON_NAME] Math Publishers Fair (2 of 3) [PERSON_NAME]" at bounding box center [546, 75] width 1074 height 35
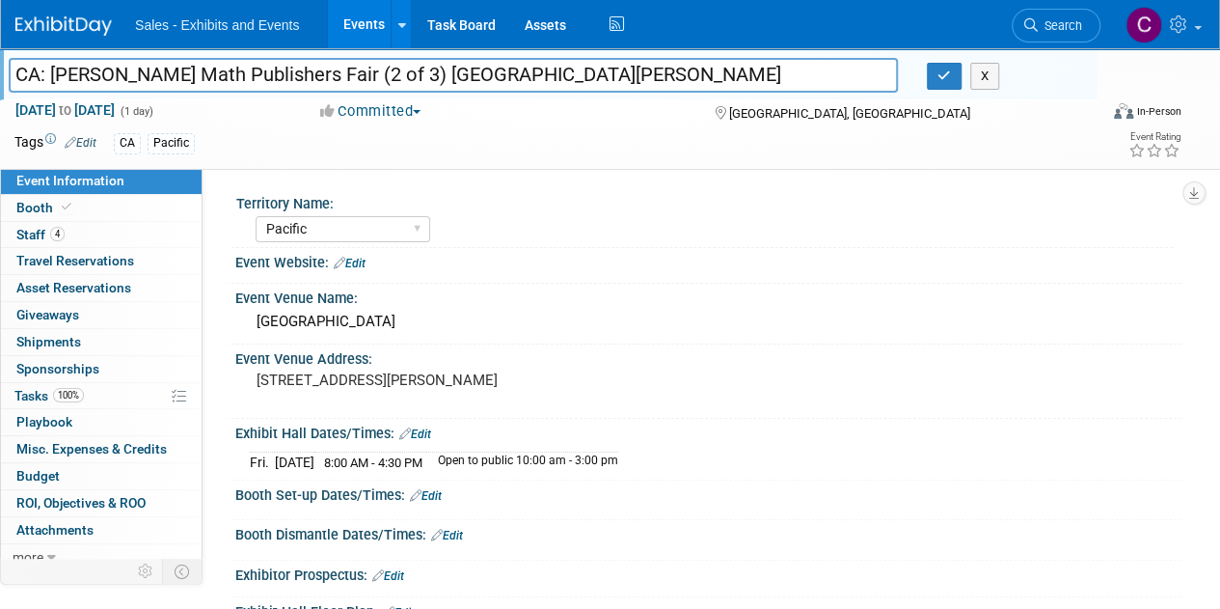
click at [314, 80] on input "CA: LACOE Math Publishers Fair (2 of 3) San Gabriel Valley" at bounding box center [453, 75] width 889 height 34
type input "CA: LACOE Math Publishers Fair (1 of 3) San Gabriel Valley"
click at [44, 202] on span "Booth" at bounding box center [45, 207] width 59 height 15
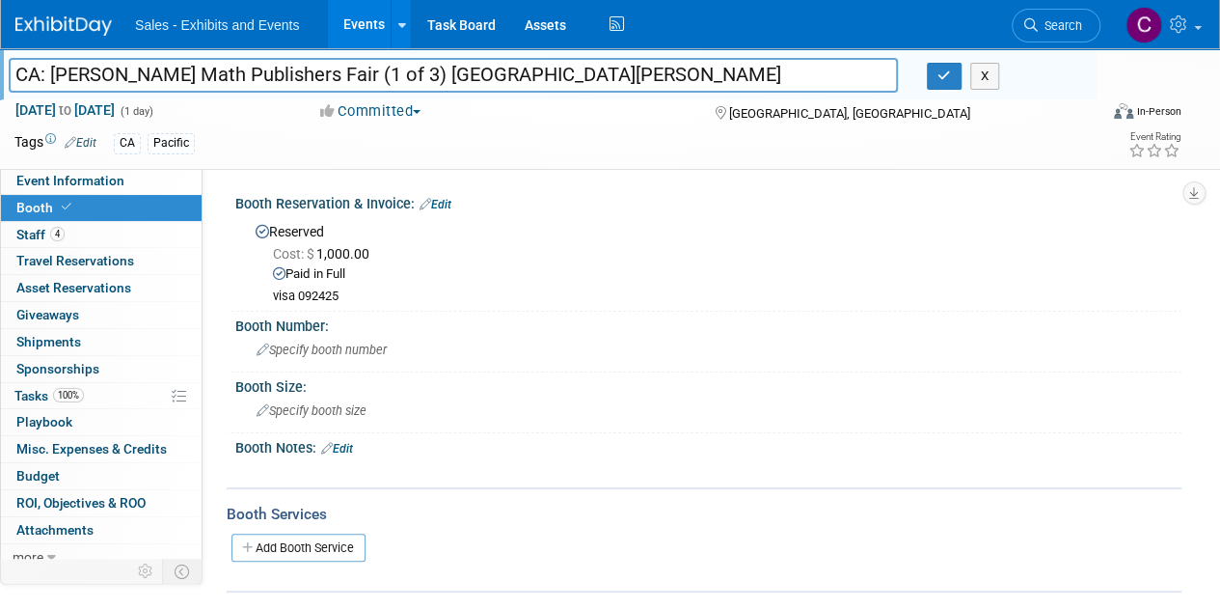
click at [450, 205] on link "Edit" at bounding box center [436, 205] width 32 height 14
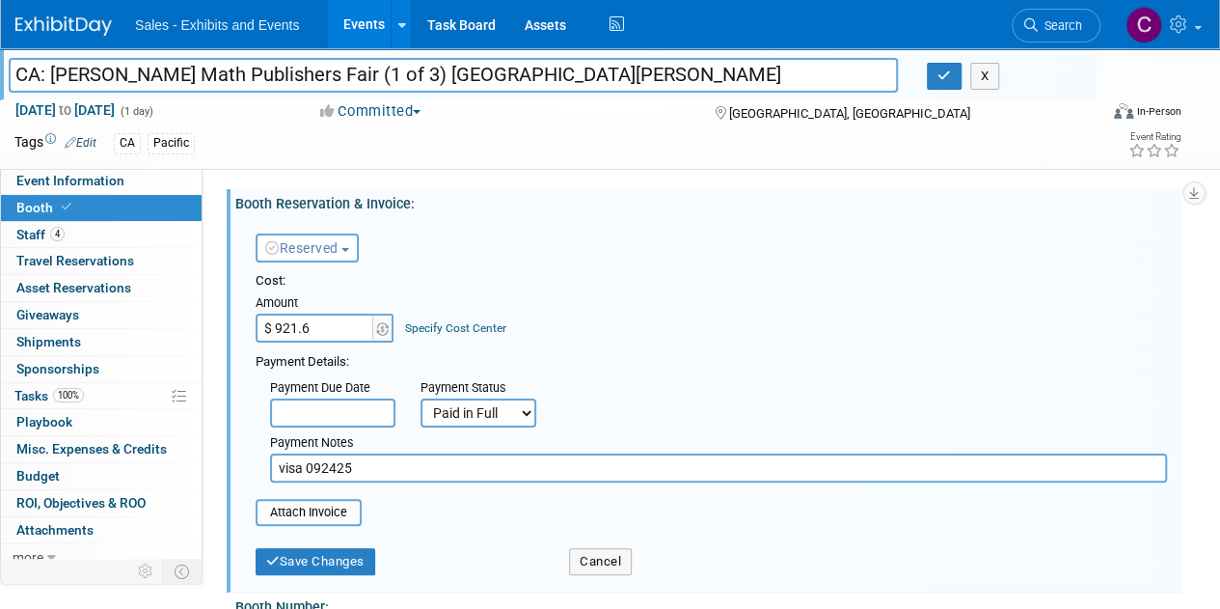
type input "$ 921.66"
click at [284, 511] on input "file" at bounding box center [245, 512] width 230 height 23
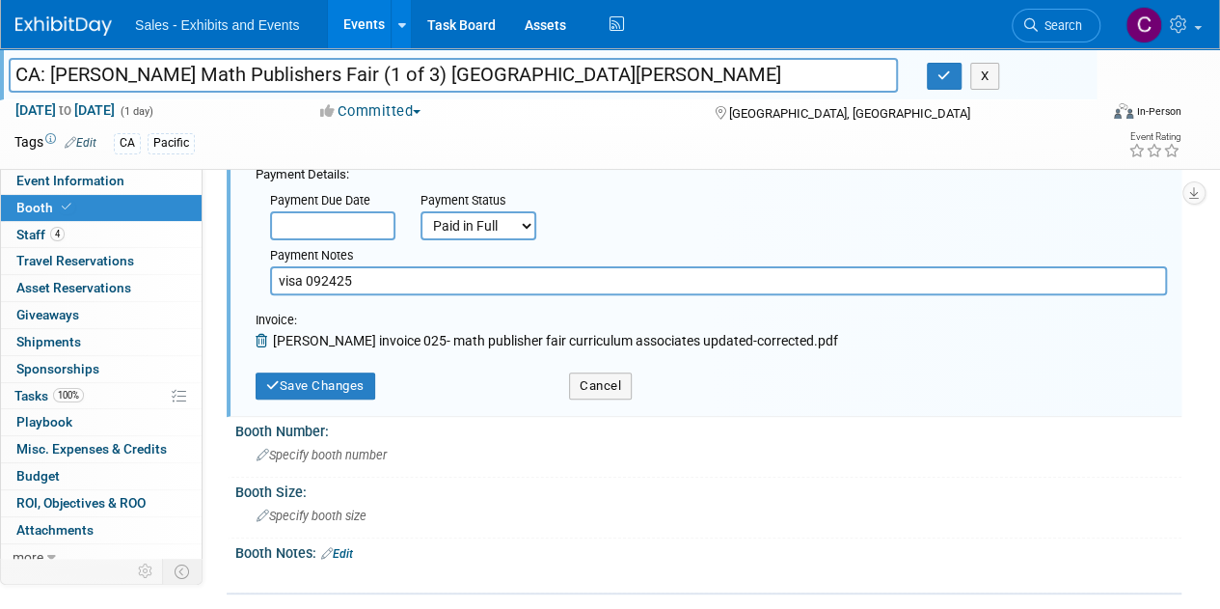
scroll to position [219, 0]
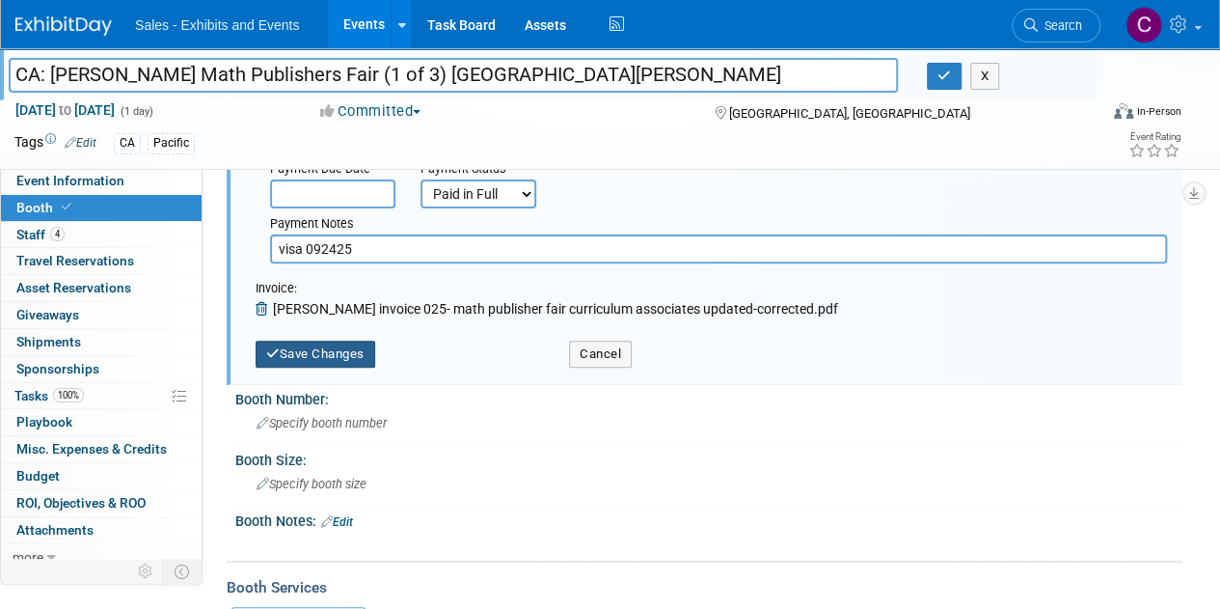
click at [293, 361] on button "Save Changes" at bounding box center [316, 354] width 120 height 27
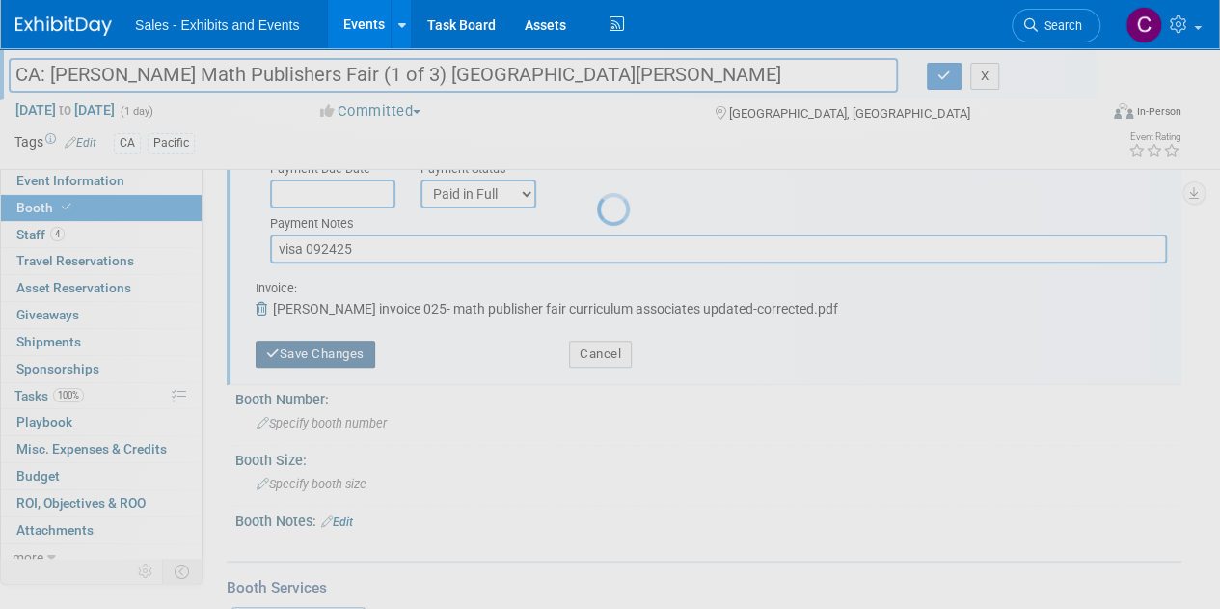
scroll to position [189, 0]
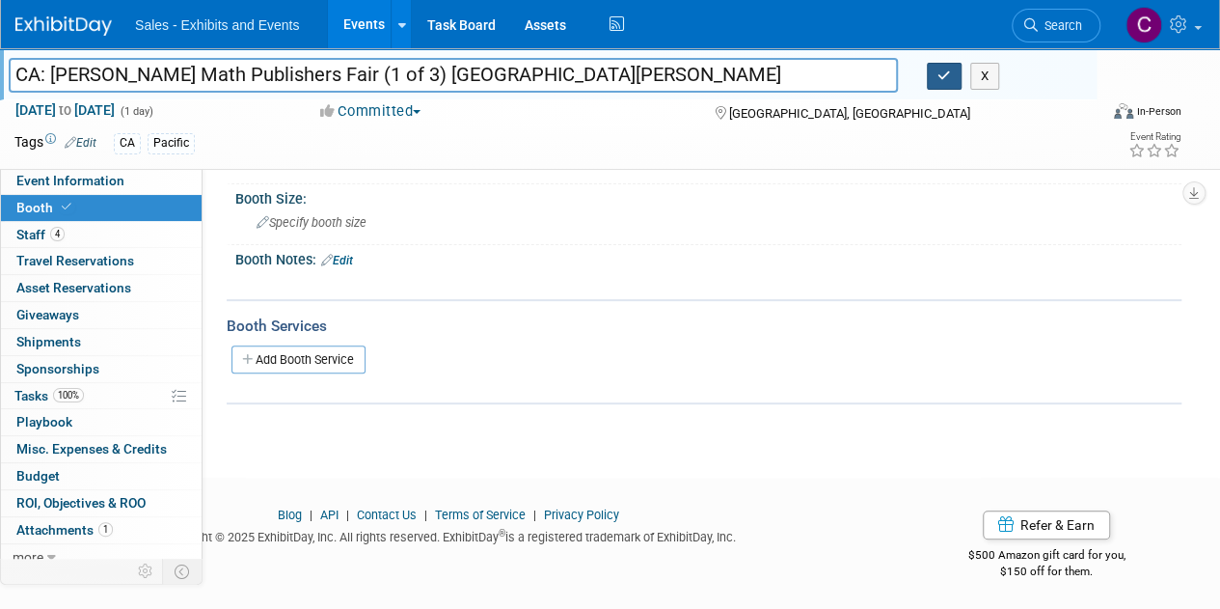
click at [949, 74] on icon "button" at bounding box center [945, 75] width 14 height 13
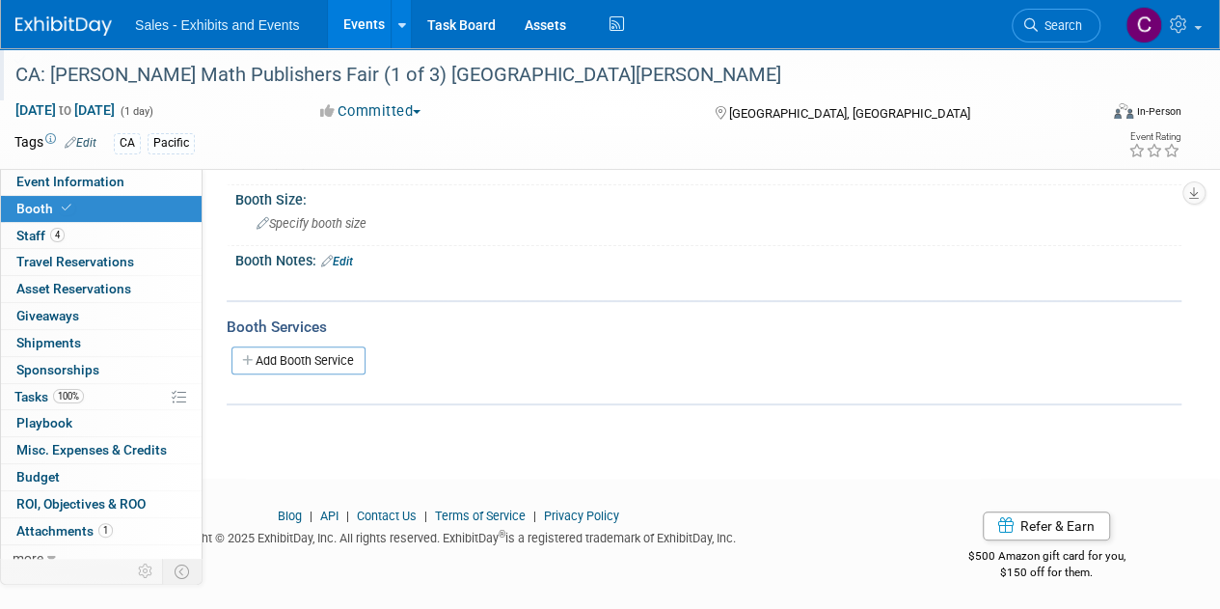
click at [353, 26] on link "Events" at bounding box center [363, 24] width 70 height 48
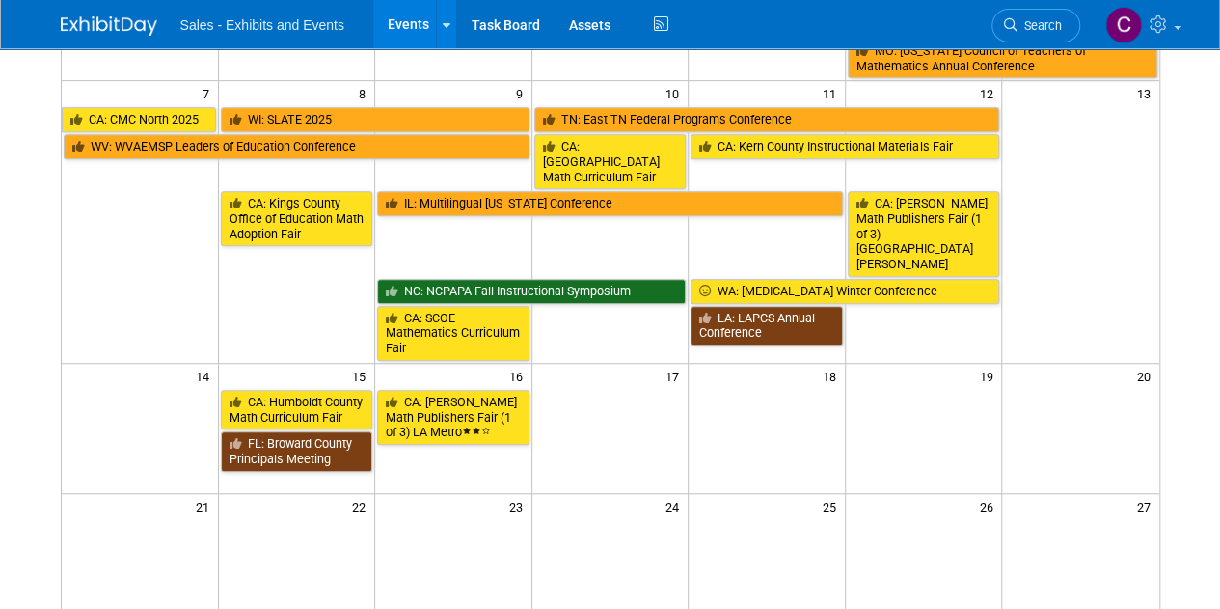
scroll to position [489, 0]
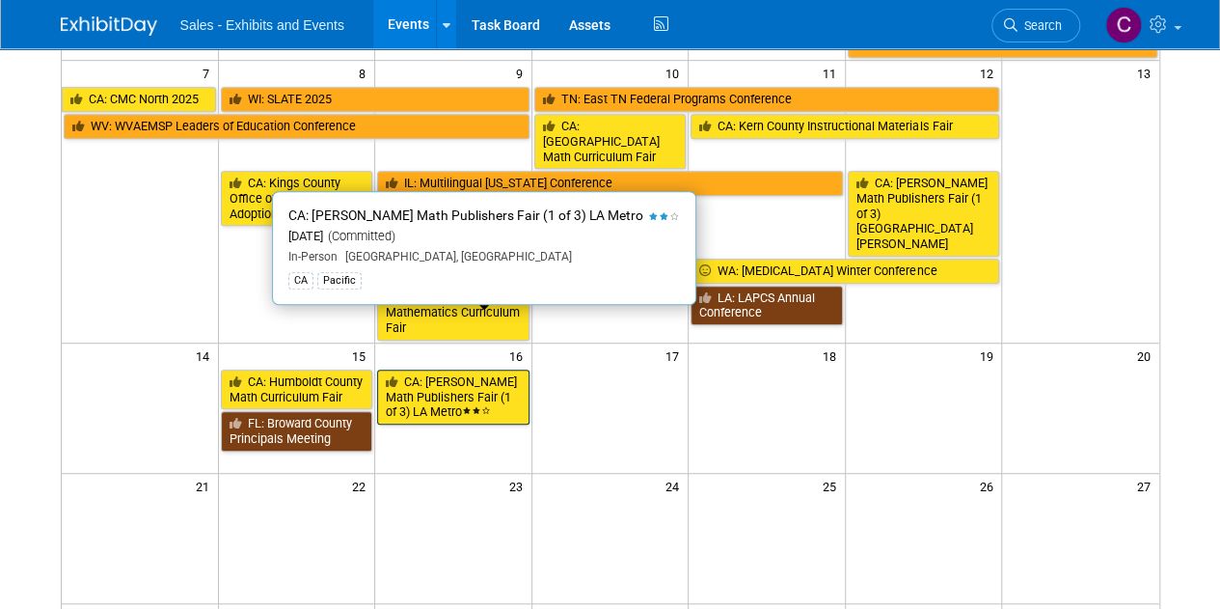
click at [450, 369] on link "CA: [PERSON_NAME] Math Publishers Fair (1 of 3) LA Metro" at bounding box center [453, 396] width 152 height 55
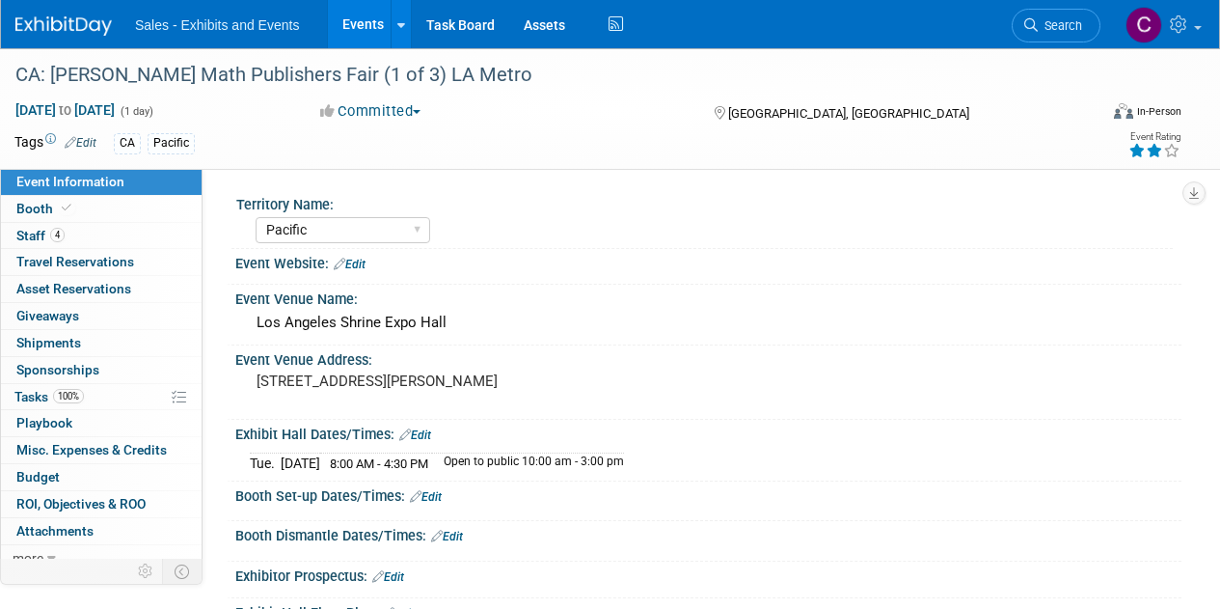
select select "Pacific"
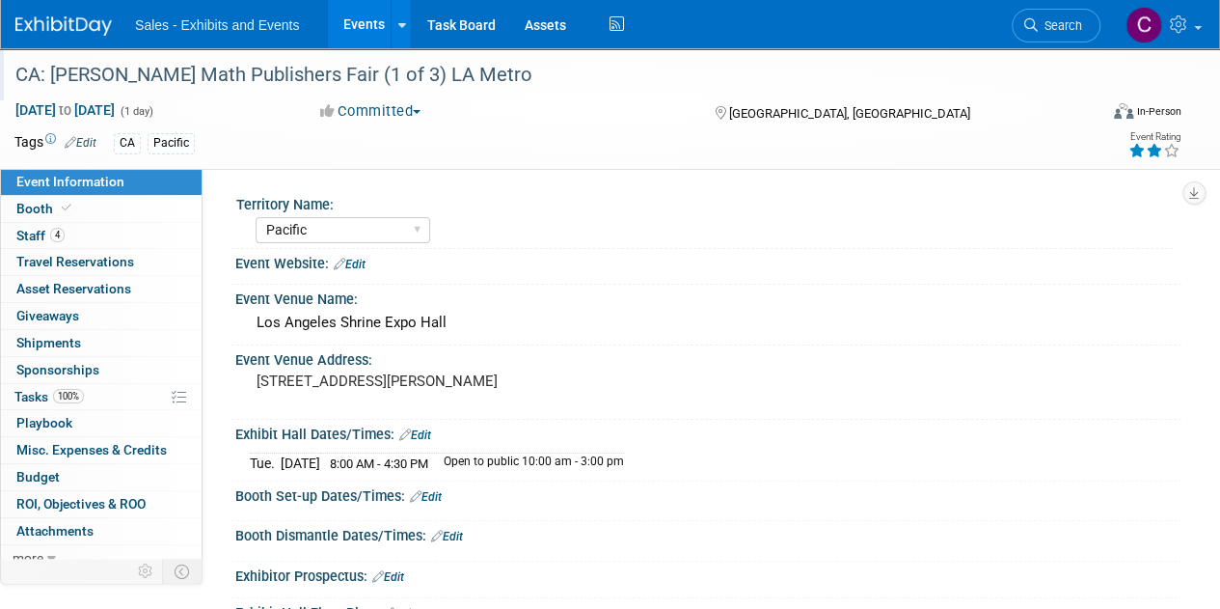
click at [313, 76] on div "CA: LACOE Math Publishers Fair (1 of 3) LA Metro" at bounding box center [546, 75] width 1074 height 35
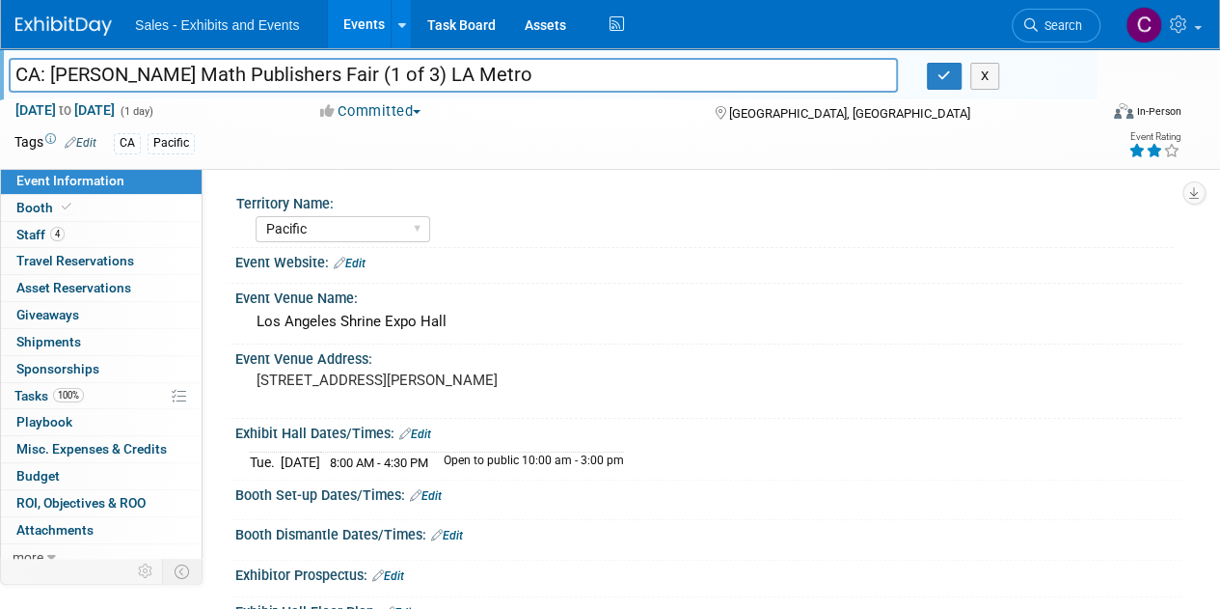
click at [313, 72] on input "CA: LACOE Math Publishers Fair (1 of 3) LA Metro" at bounding box center [453, 75] width 889 height 34
type input "CA: [PERSON_NAME] Math Publishers Fair (2 of 3) LA Metro"
click at [29, 207] on span "Booth" at bounding box center [45, 207] width 59 height 15
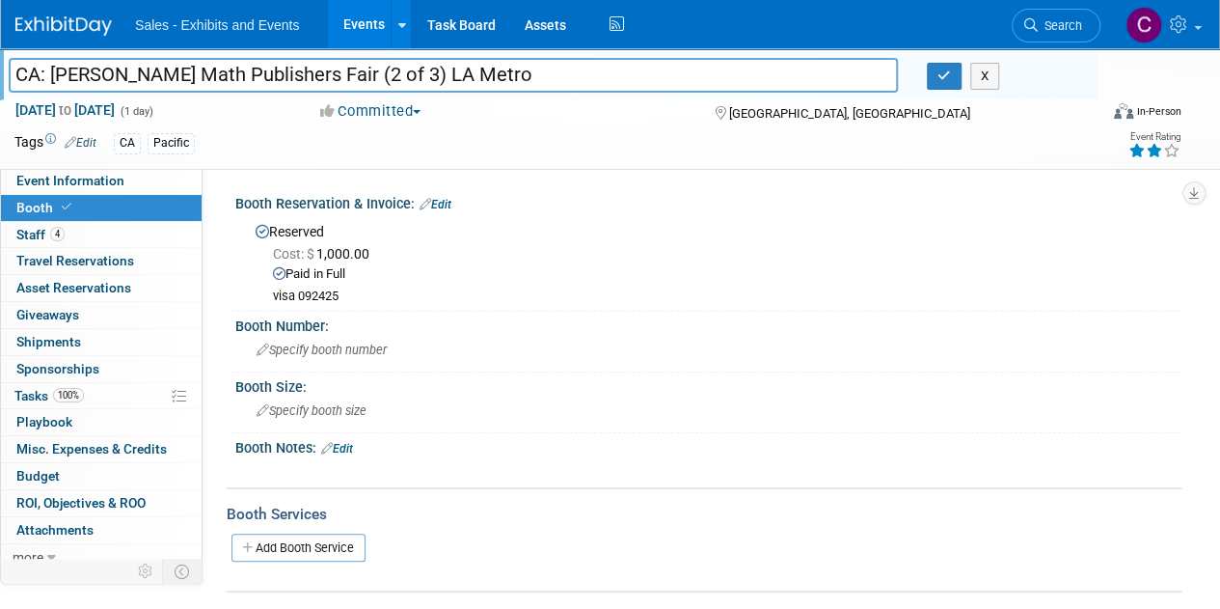
click at [446, 198] on link "Edit" at bounding box center [436, 205] width 32 height 14
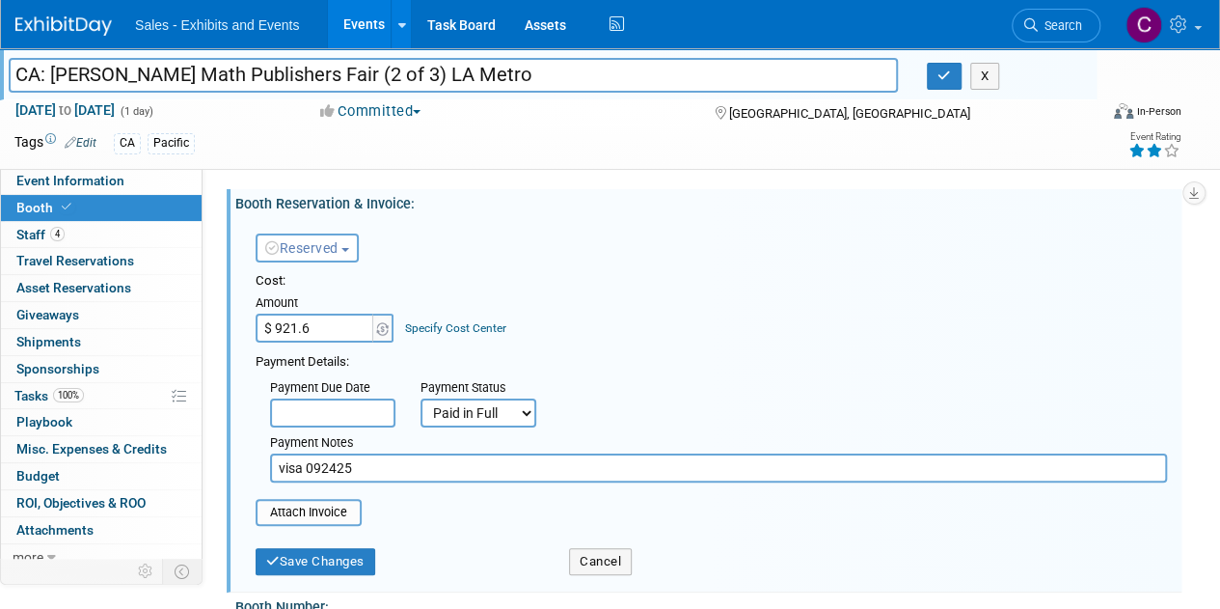
type input "$ 921.66"
click at [319, 505] on input "file" at bounding box center [245, 512] width 230 height 23
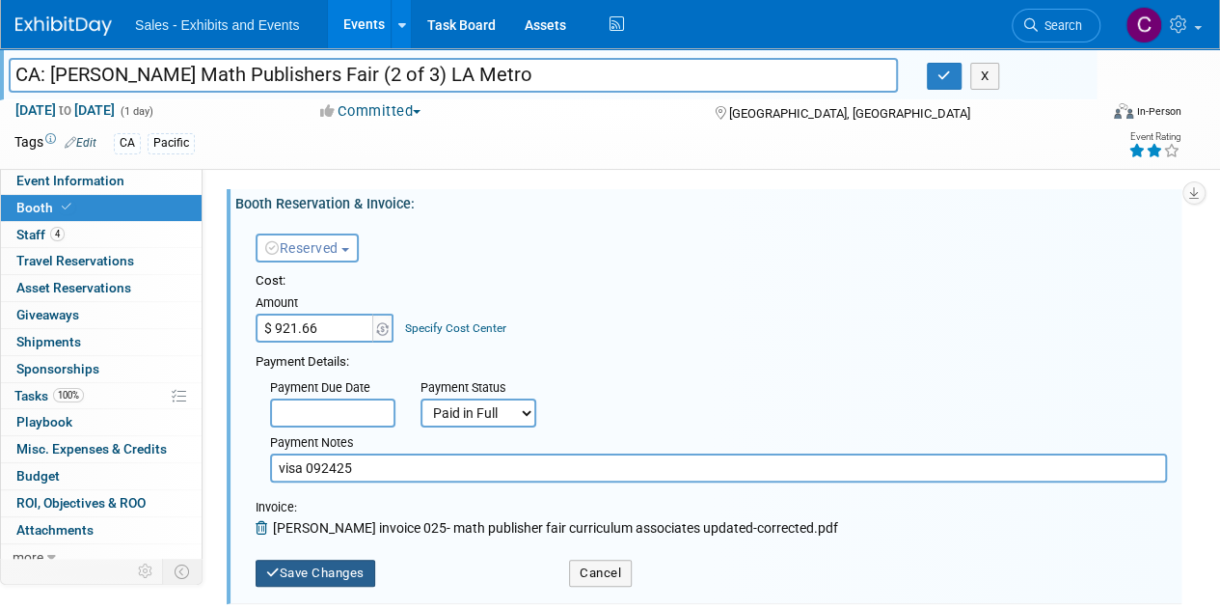
click at [320, 562] on button "Save Changes" at bounding box center [316, 573] width 120 height 27
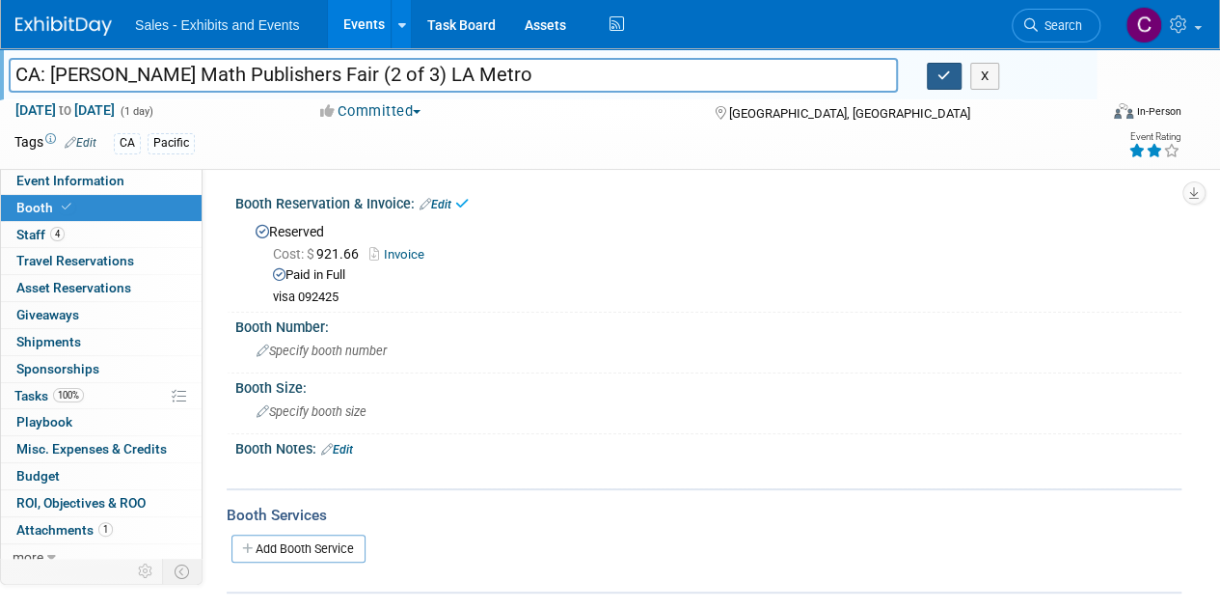
click at [942, 81] on icon "button" at bounding box center [945, 75] width 14 height 13
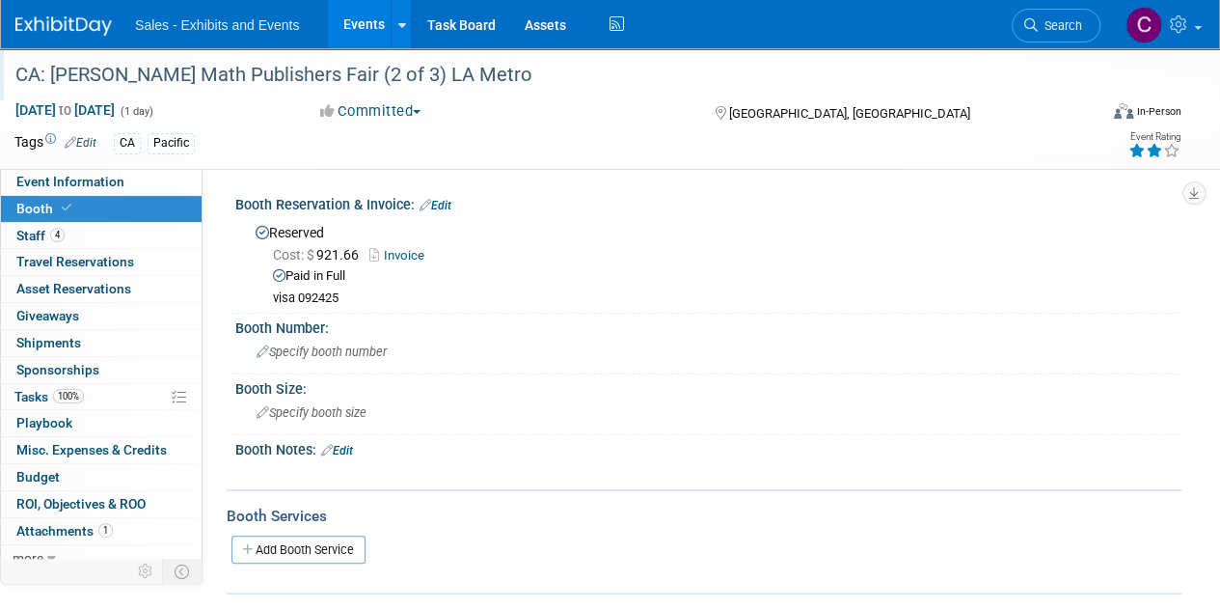
click at [351, 25] on link "Events" at bounding box center [363, 24] width 70 height 48
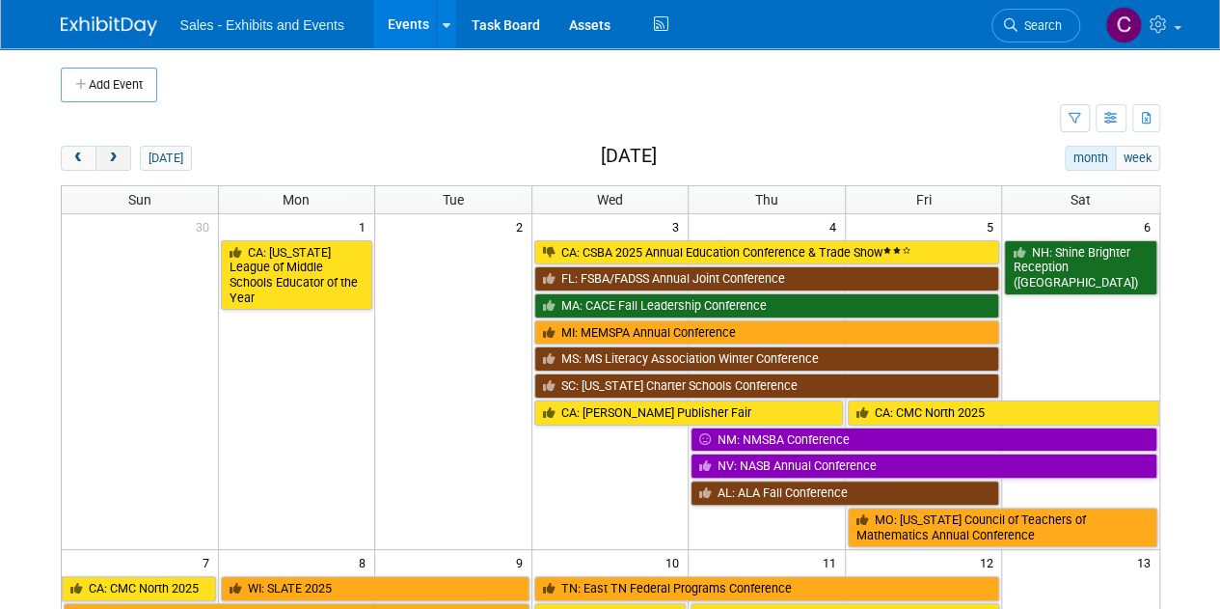
click at [115, 152] on span "next" at bounding box center [113, 158] width 14 height 13
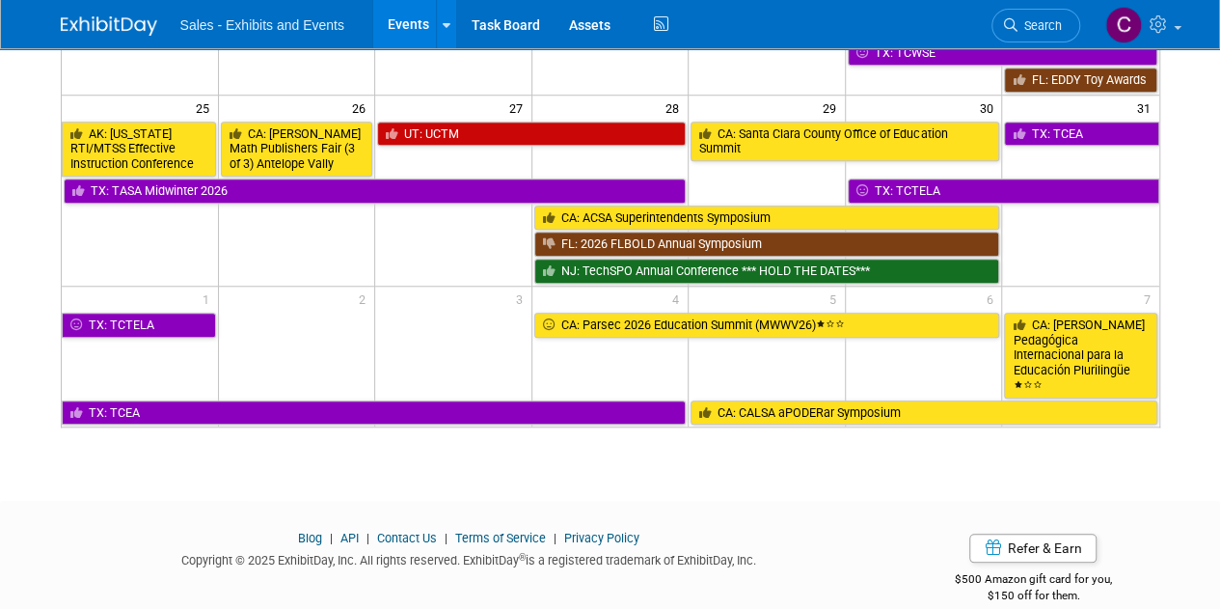
scroll to position [505, 0]
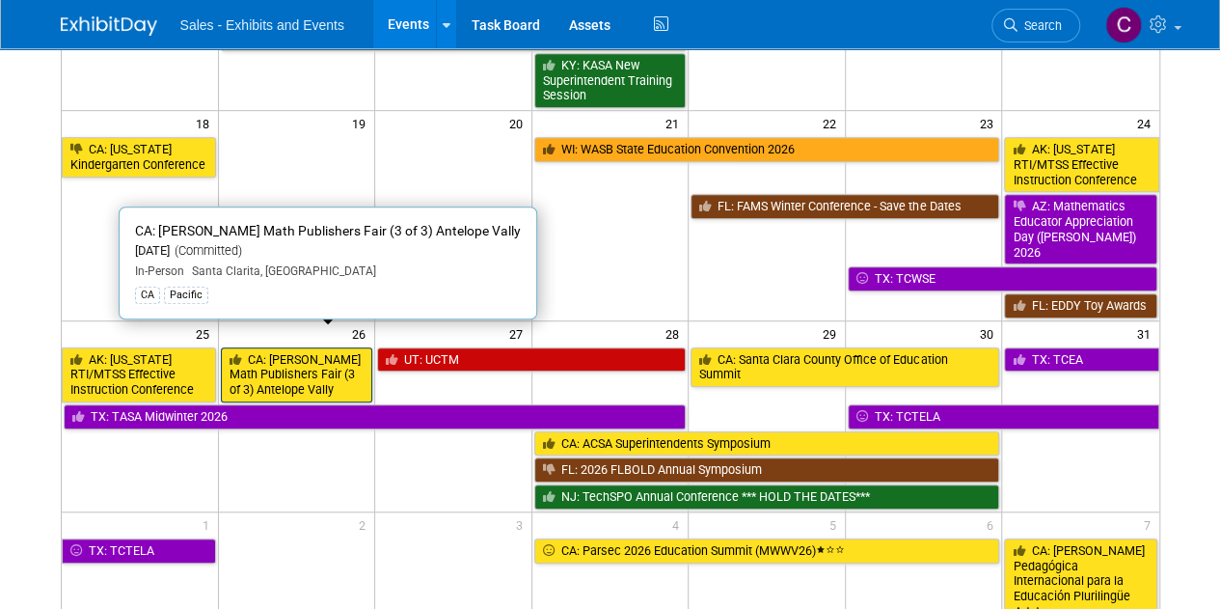
click at [301, 369] on link "CA: [PERSON_NAME] Math Publishers Fair (3 of 3) Antelope Vally" at bounding box center [297, 374] width 152 height 55
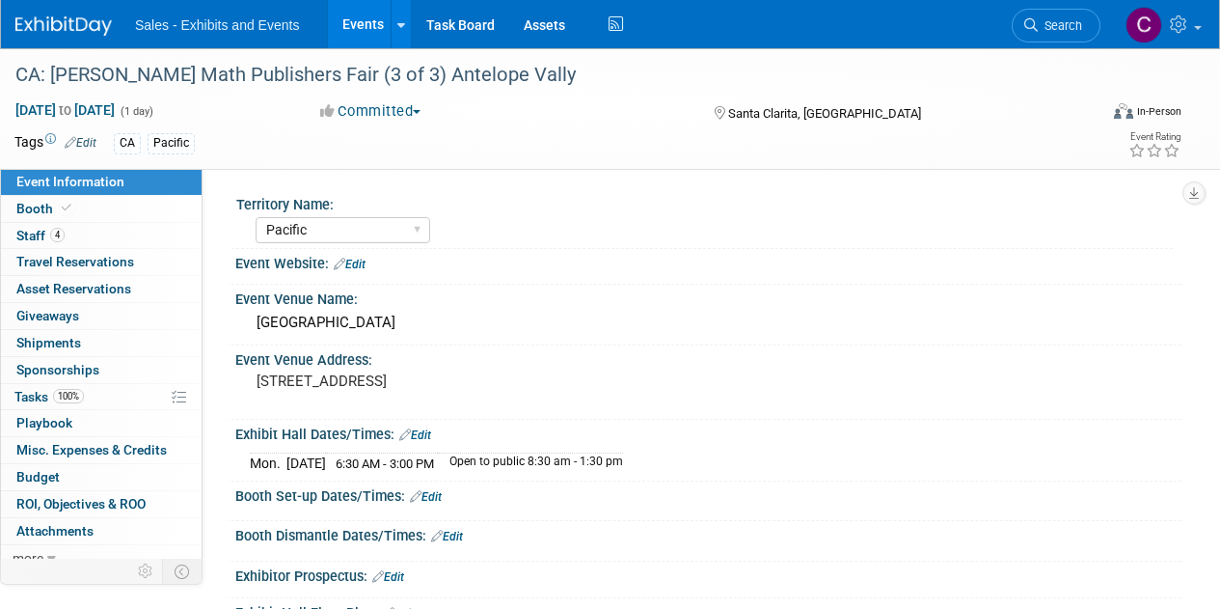
select select "Pacific"
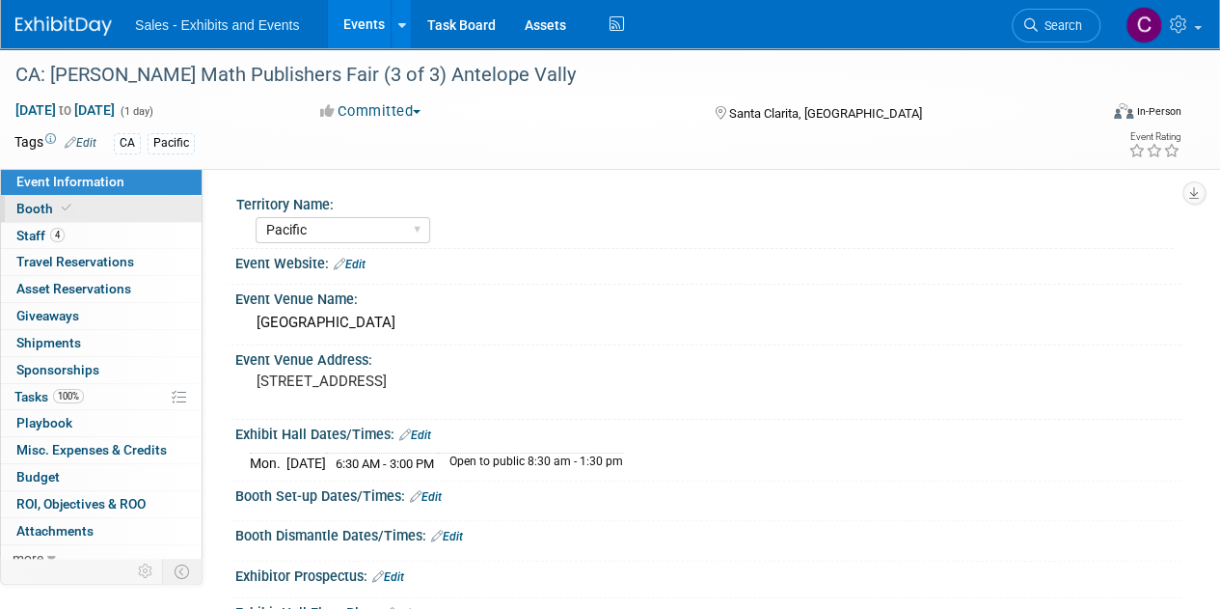
click at [17, 196] on link "Booth" at bounding box center [101, 209] width 201 height 26
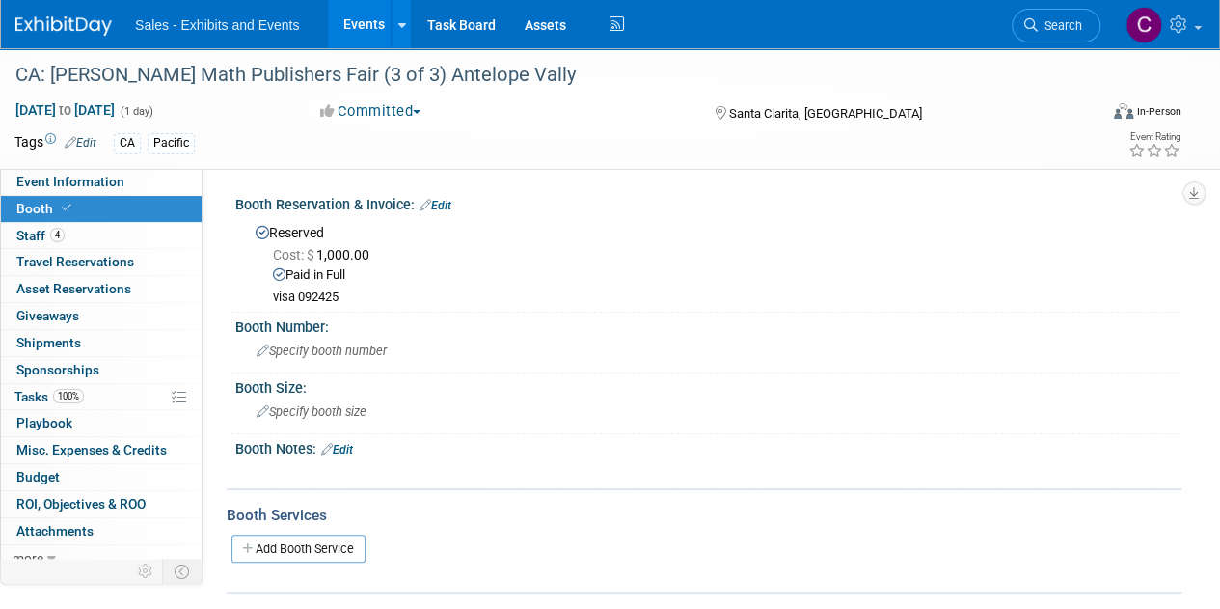
click at [450, 201] on link "Edit" at bounding box center [436, 206] width 32 height 14
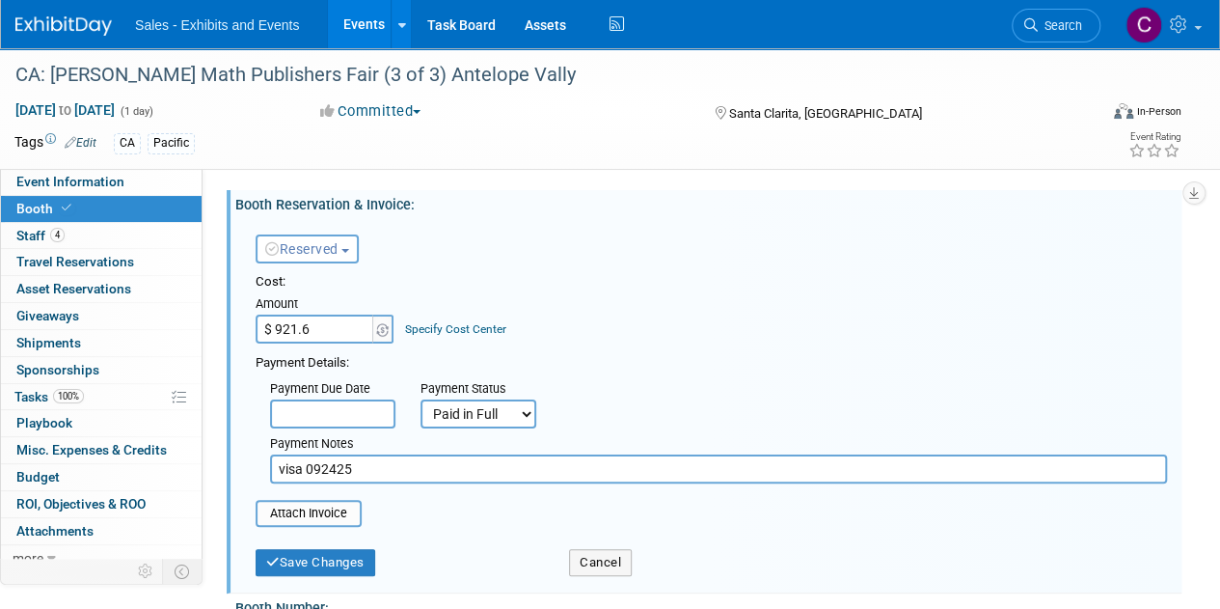
type input "$ 921.66"
click at [335, 501] on div "Attach Invoice" at bounding box center [309, 513] width 106 height 27
click at [343, 522] on input "file" at bounding box center [245, 513] width 230 height 23
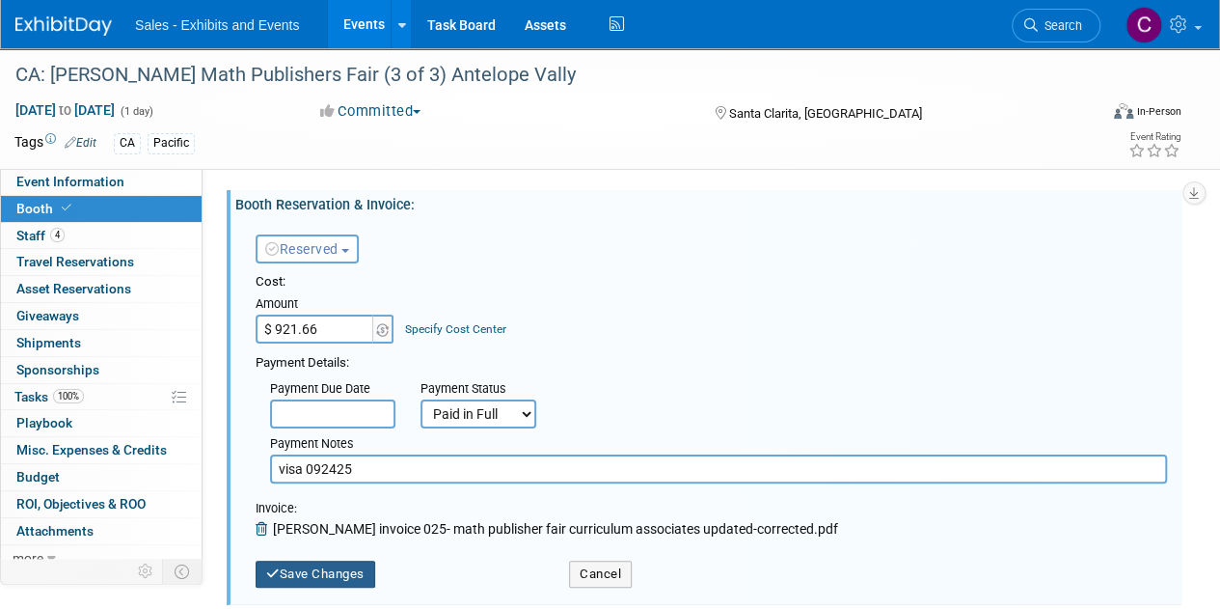
click at [314, 573] on button "Save Changes" at bounding box center [316, 573] width 120 height 27
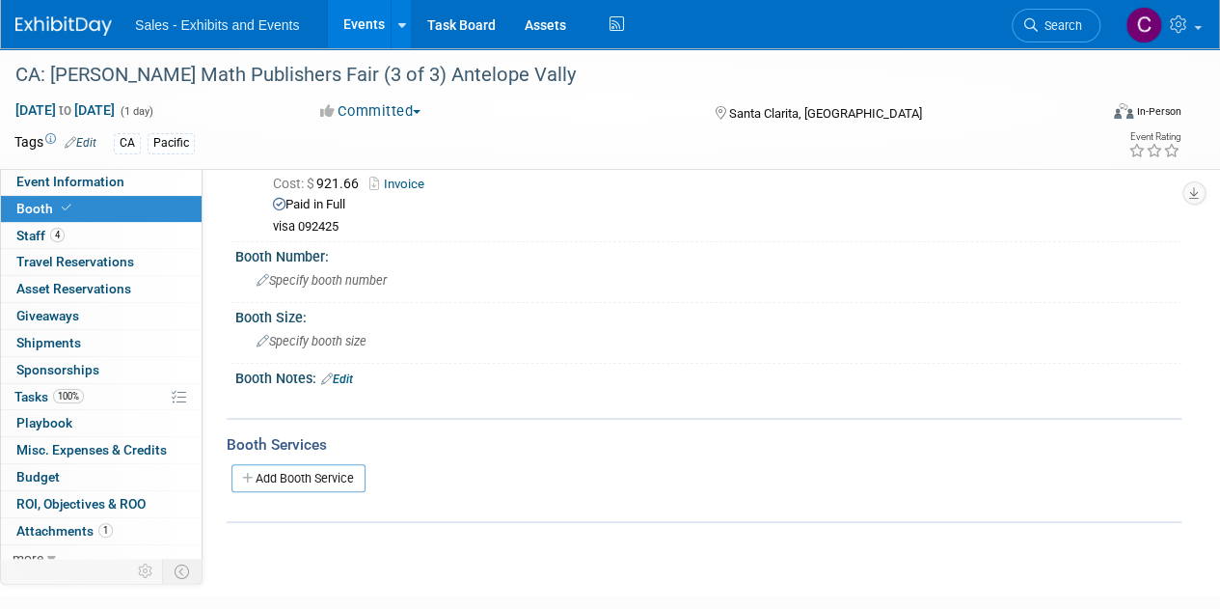
scroll to position [83, 0]
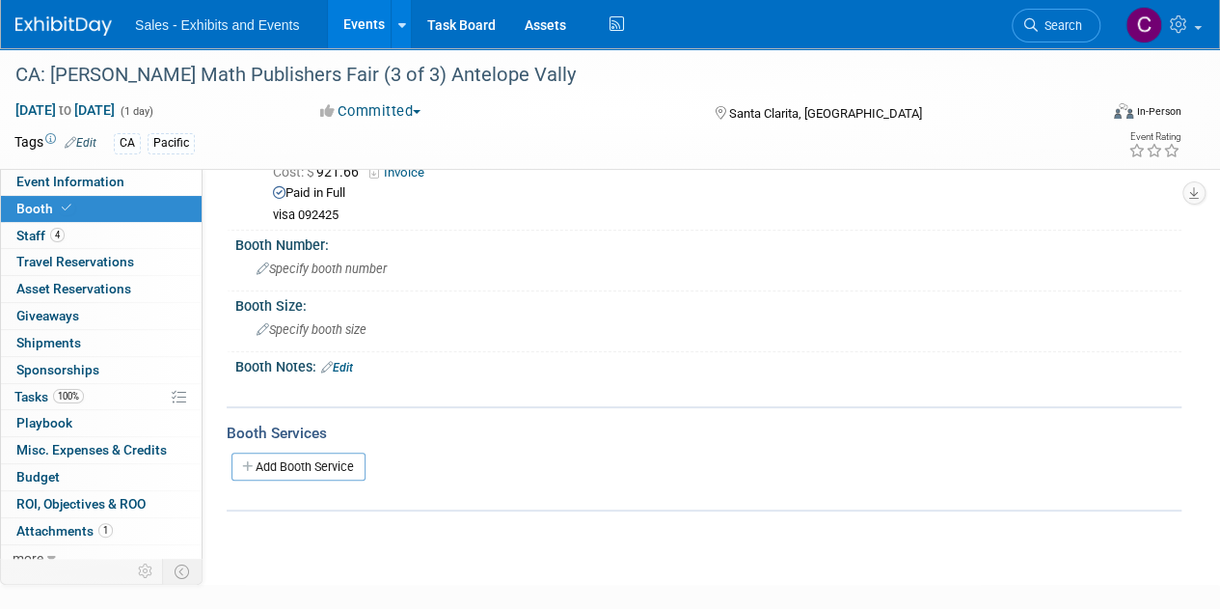
click at [358, 30] on link "Events" at bounding box center [363, 24] width 70 height 48
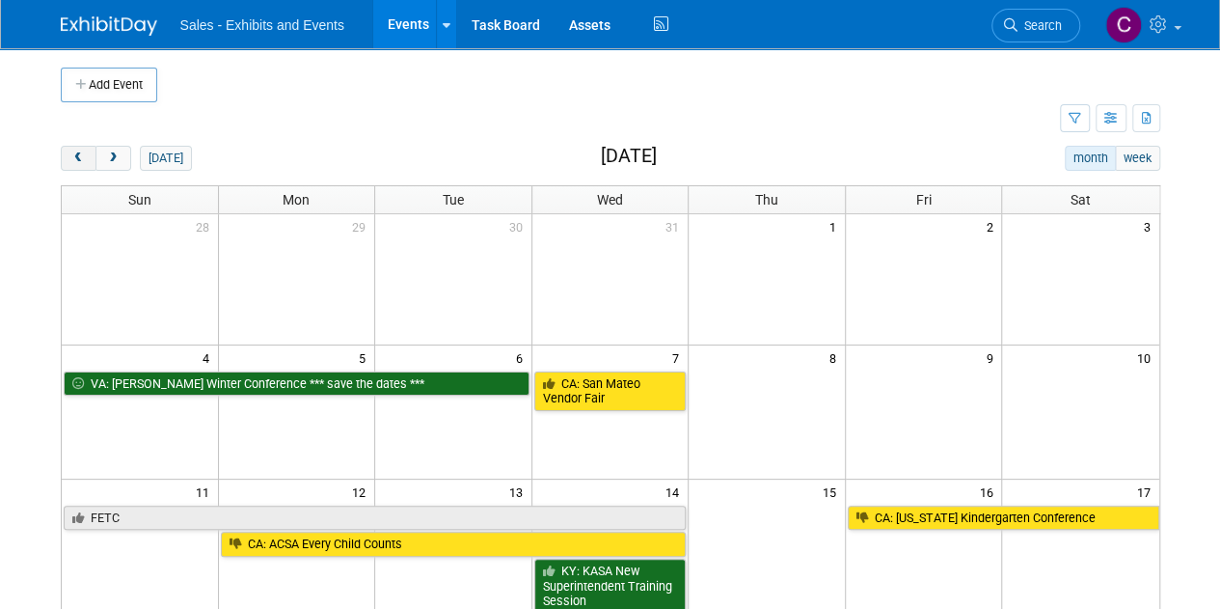
click at [71, 163] on span "prev" at bounding box center [78, 158] width 14 height 13
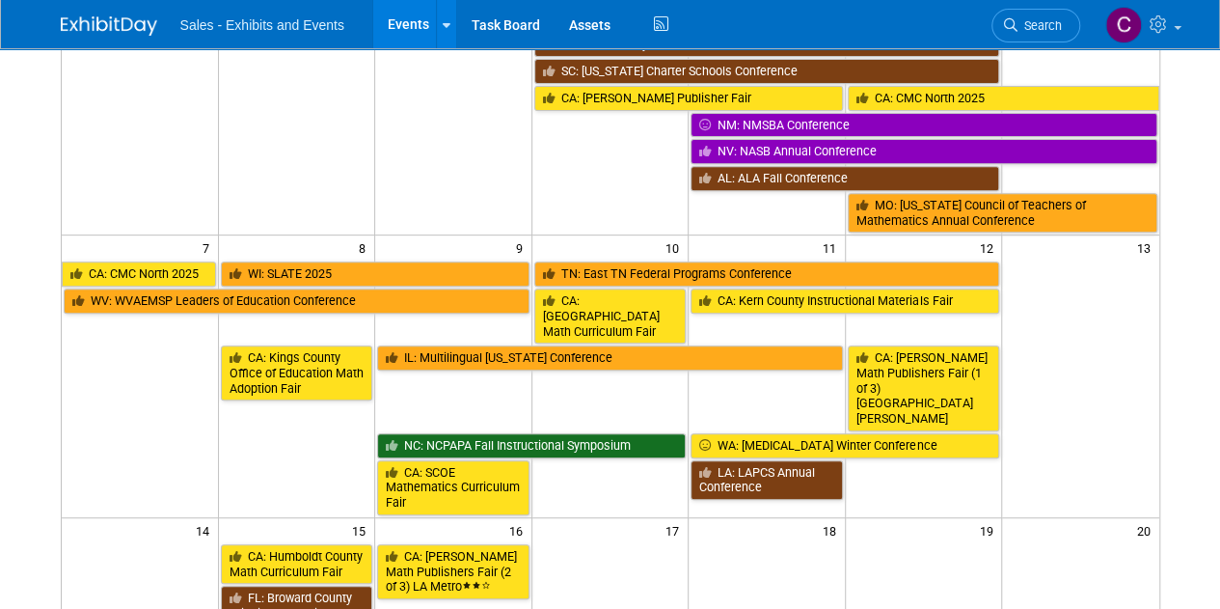
scroll to position [316, 0]
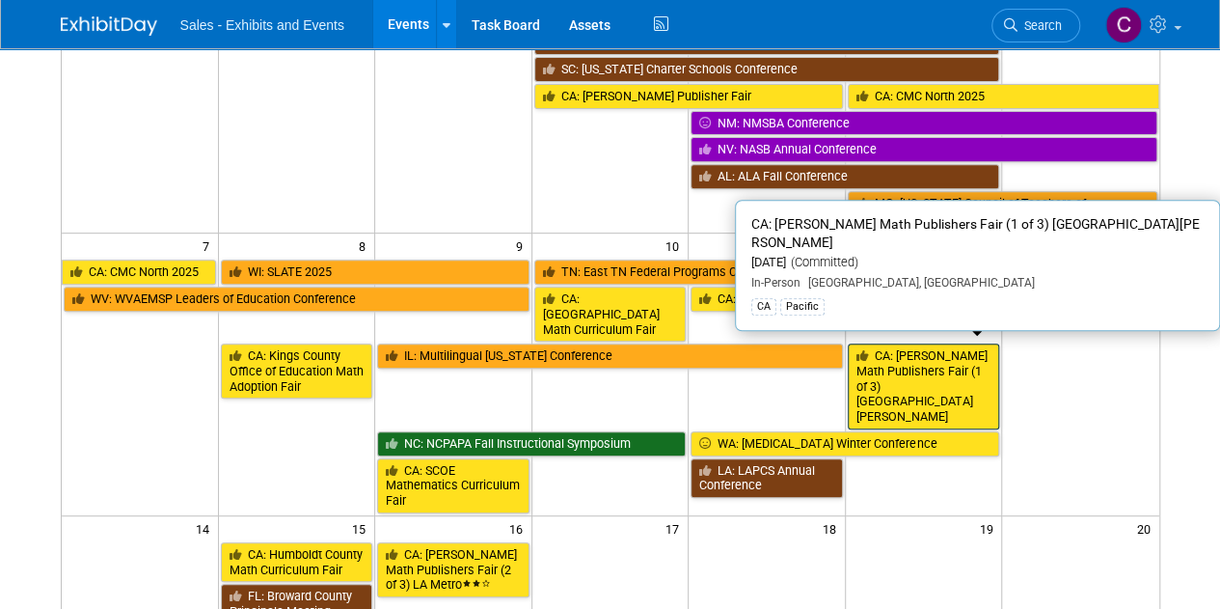
click at [895, 352] on link "CA: [PERSON_NAME] Math Publishers Fair (1 of 3) [GEOGRAPHIC_DATA][PERSON_NAME]" at bounding box center [924, 386] width 152 height 86
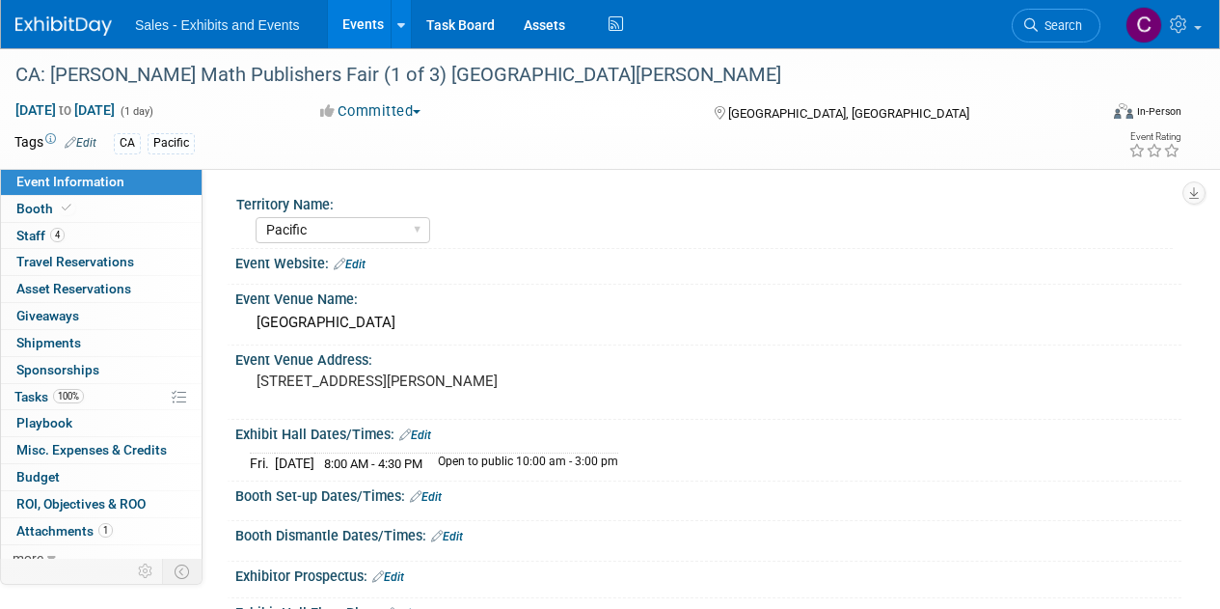
select select "Pacific"
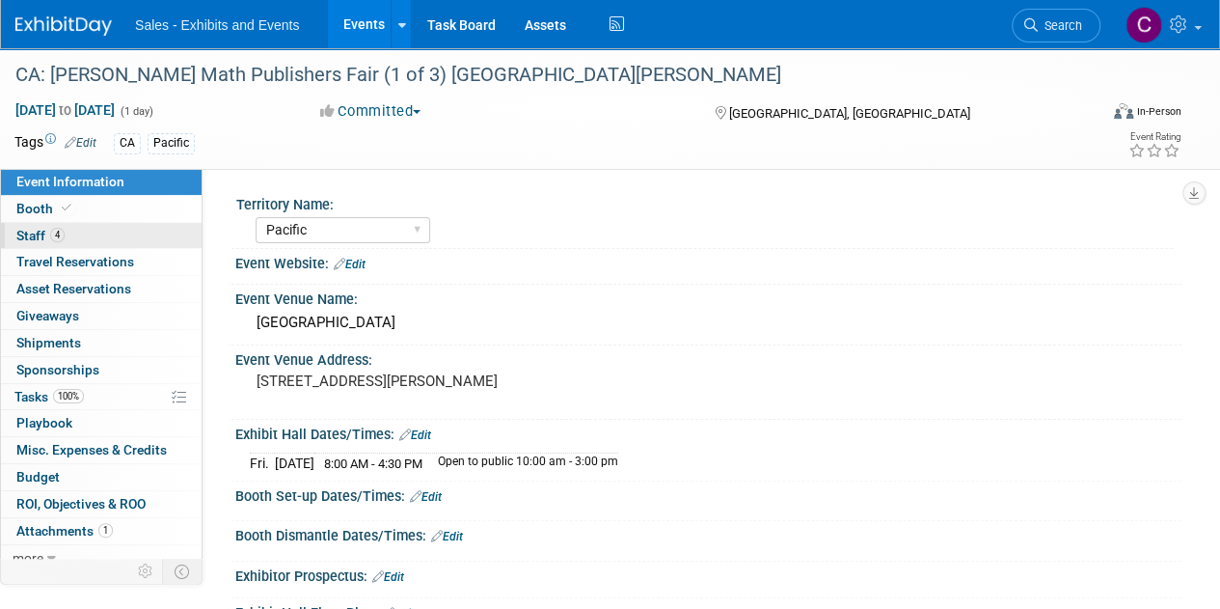
click at [38, 241] on span "Staff 4" at bounding box center [40, 235] width 48 height 15
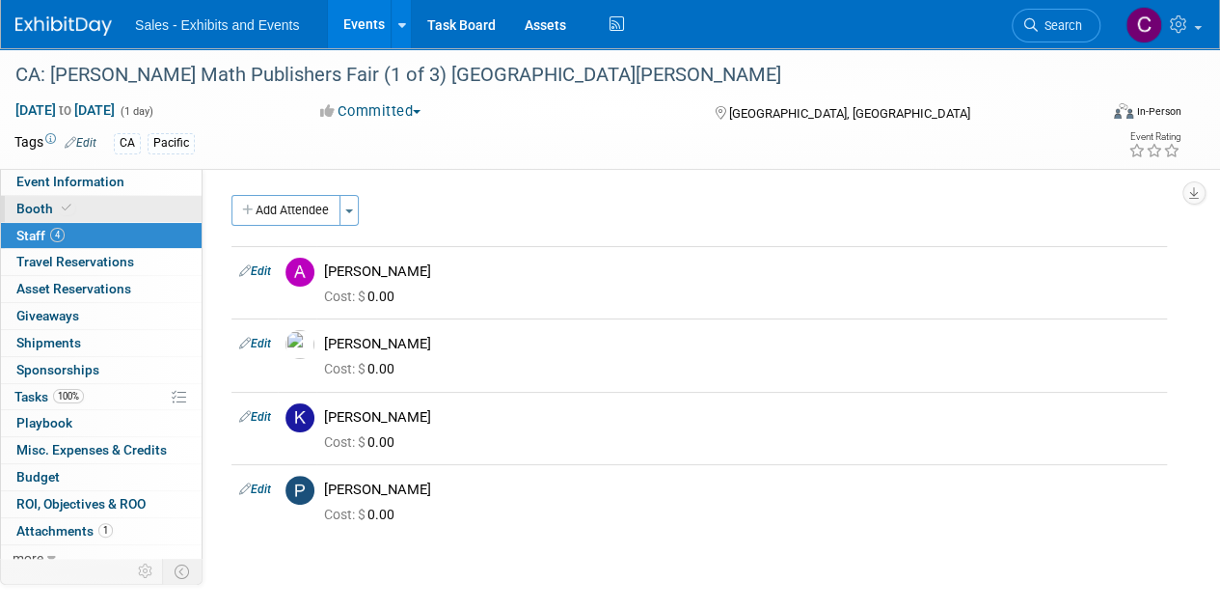
click at [38, 205] on span "Booth" at bounding box center [45, 208] width 59 height 15
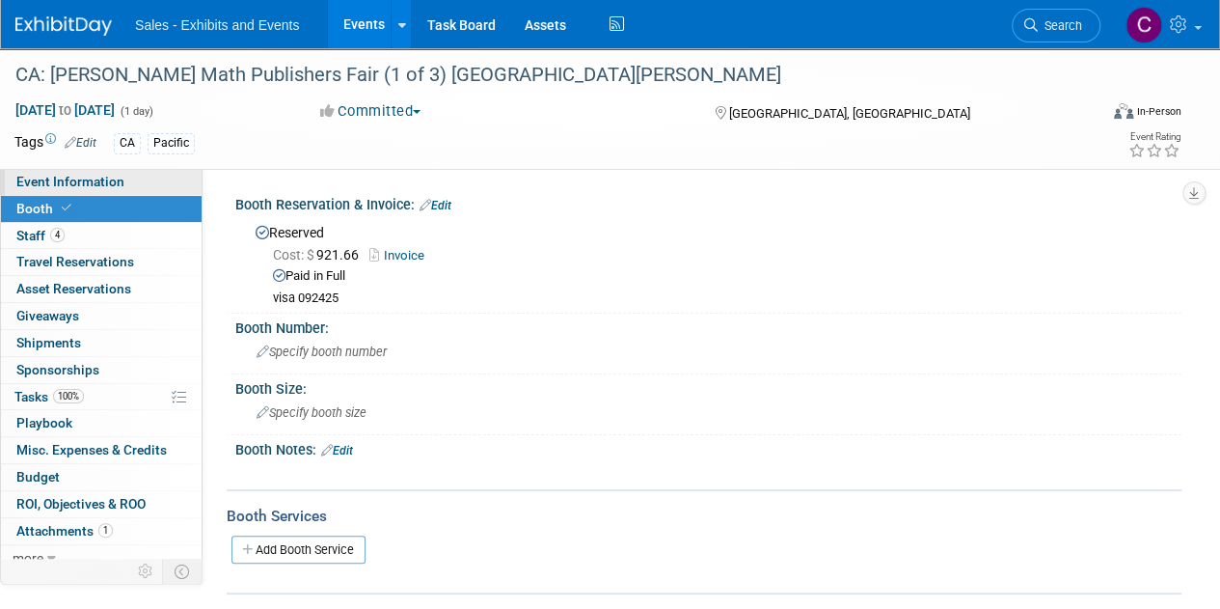
click at [63, 187] on span "Event Information" at bounding box center [70, 181] width 108 height 15
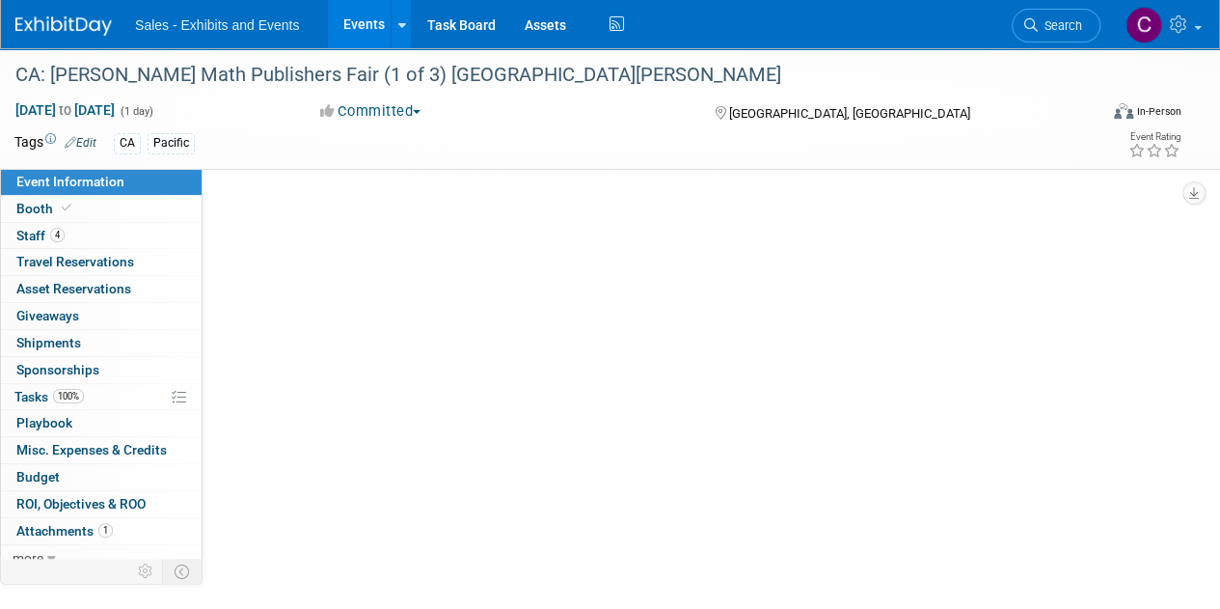
select select "Pacific"
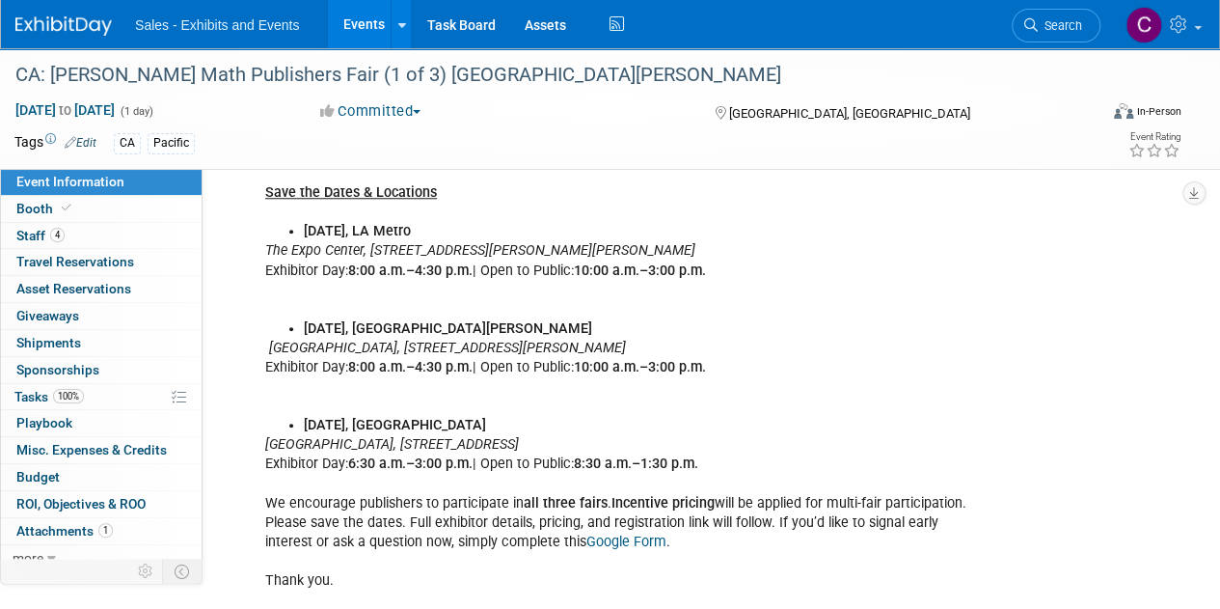
scroll to position [861, 0]
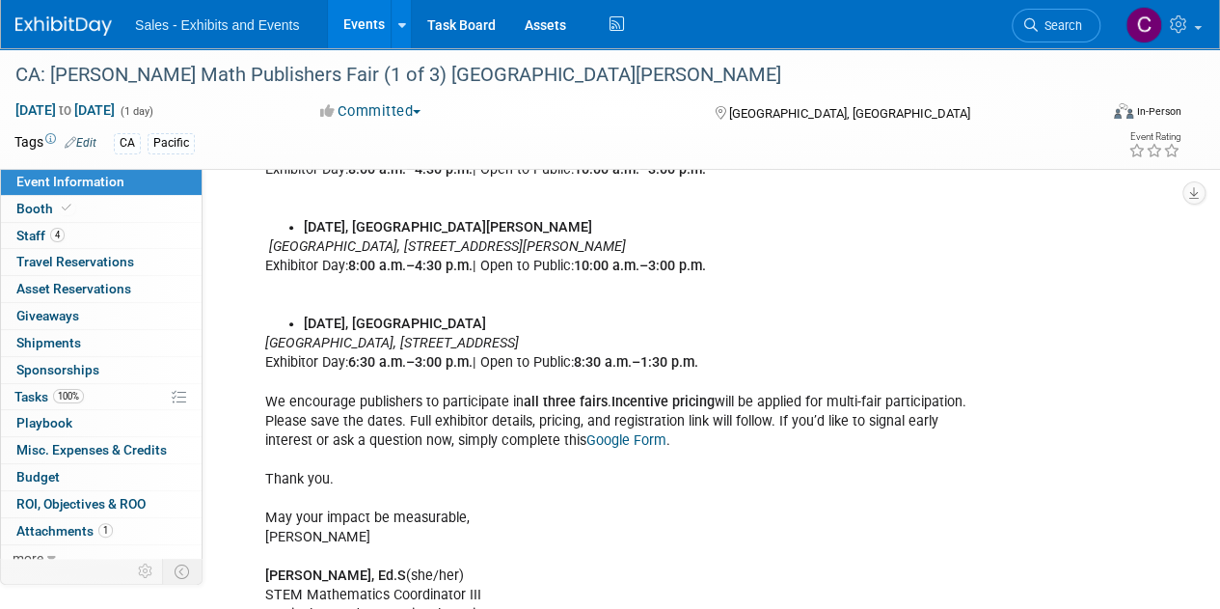
click at [357, 29] on link "Events" at bounding box center [363, 24] width 70 height 48
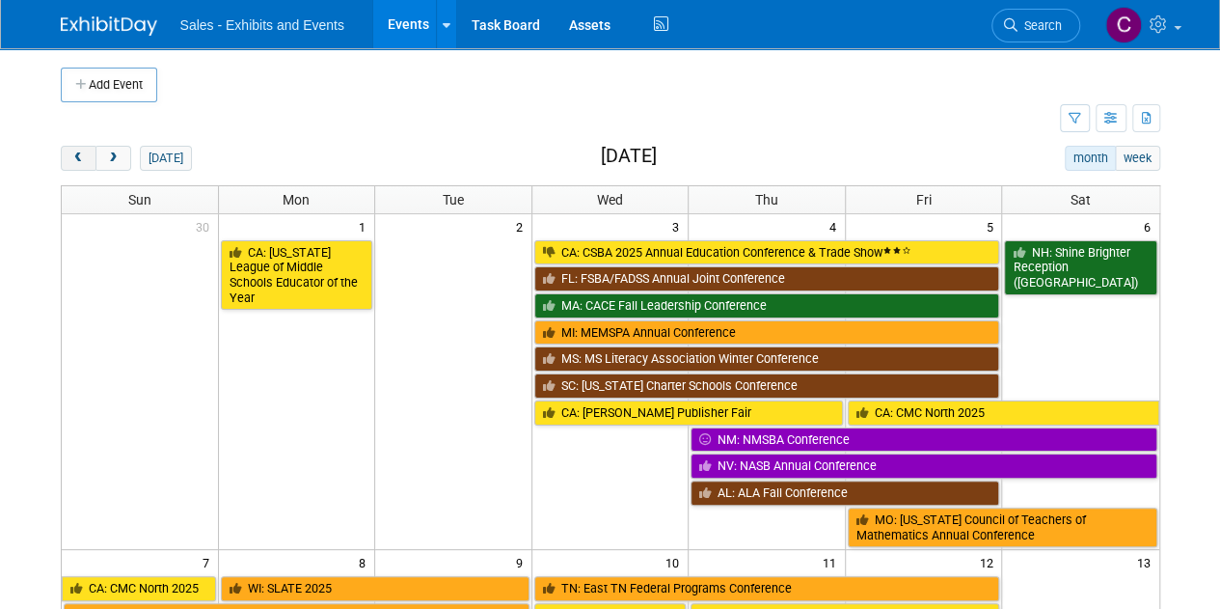
click at [83, 154] on span "prev" at bounding box center [78, 158] width 14 height 13
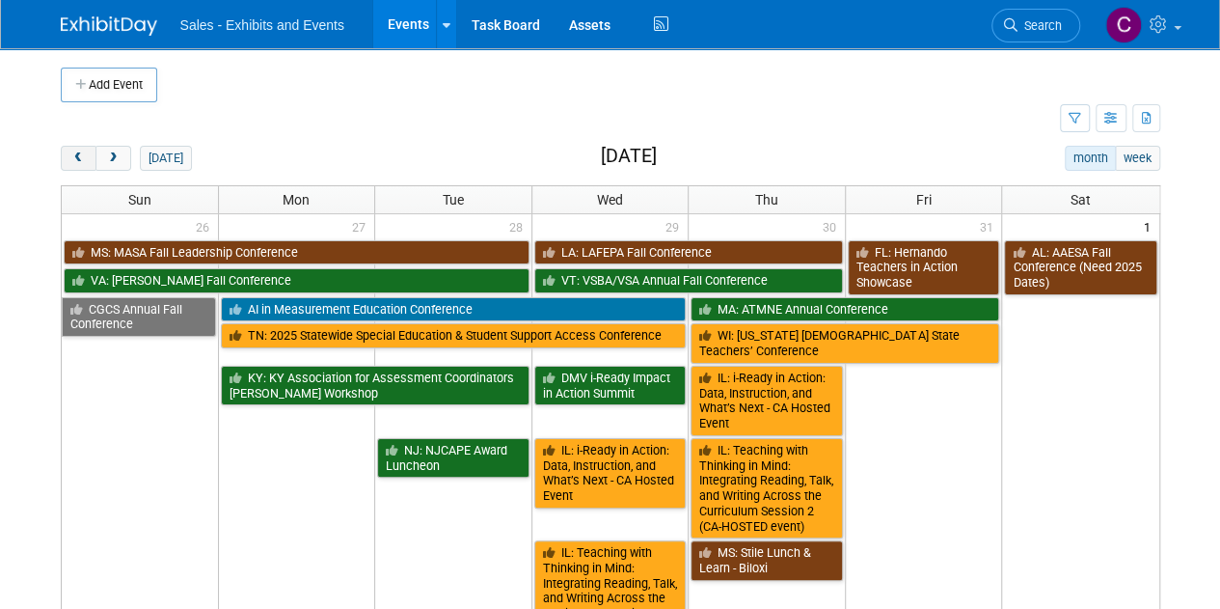
click at [67, 155] on button "prev" at bounding box center [79, 158] width 36 height 25
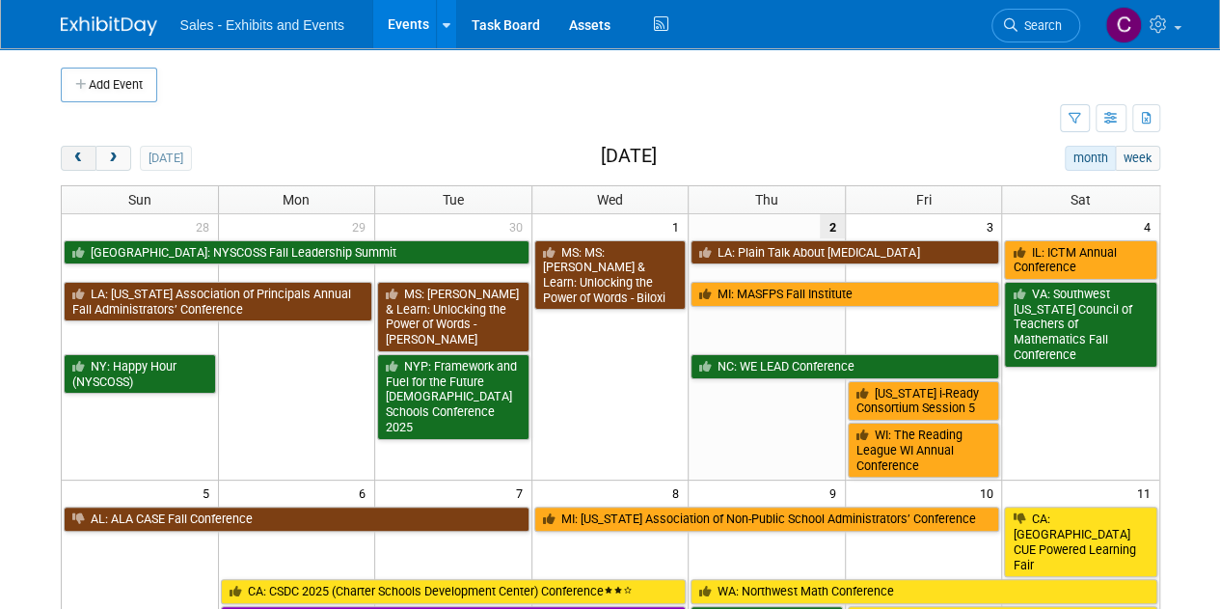
click at [67, 155] on button "prev" at bounding box center [79, 158] width 36 height 25
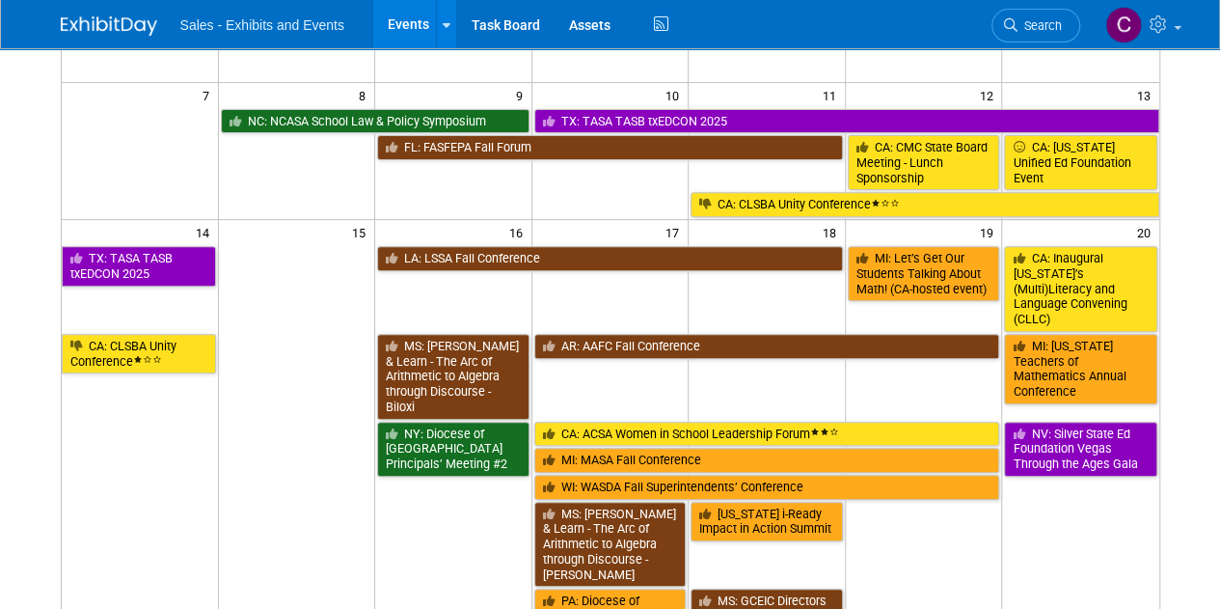
scroll to position [284, 0]
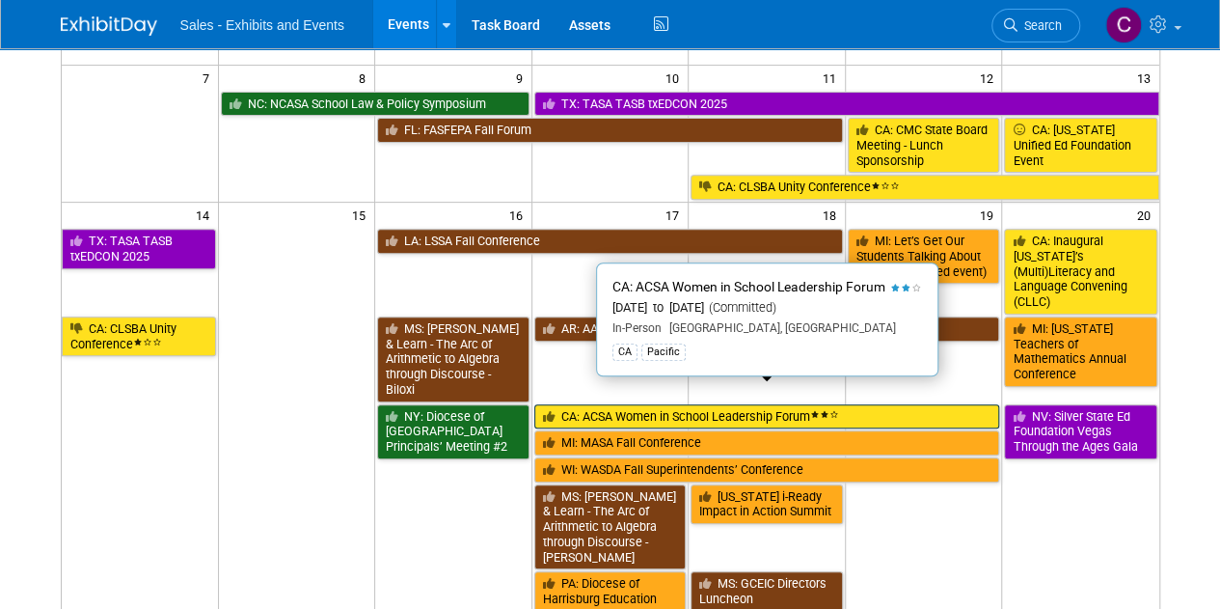
click at [634, 404] on link "CA: ACSA Women in School Leadership Forum" at bounding box center [767, 416] width 466 height 25
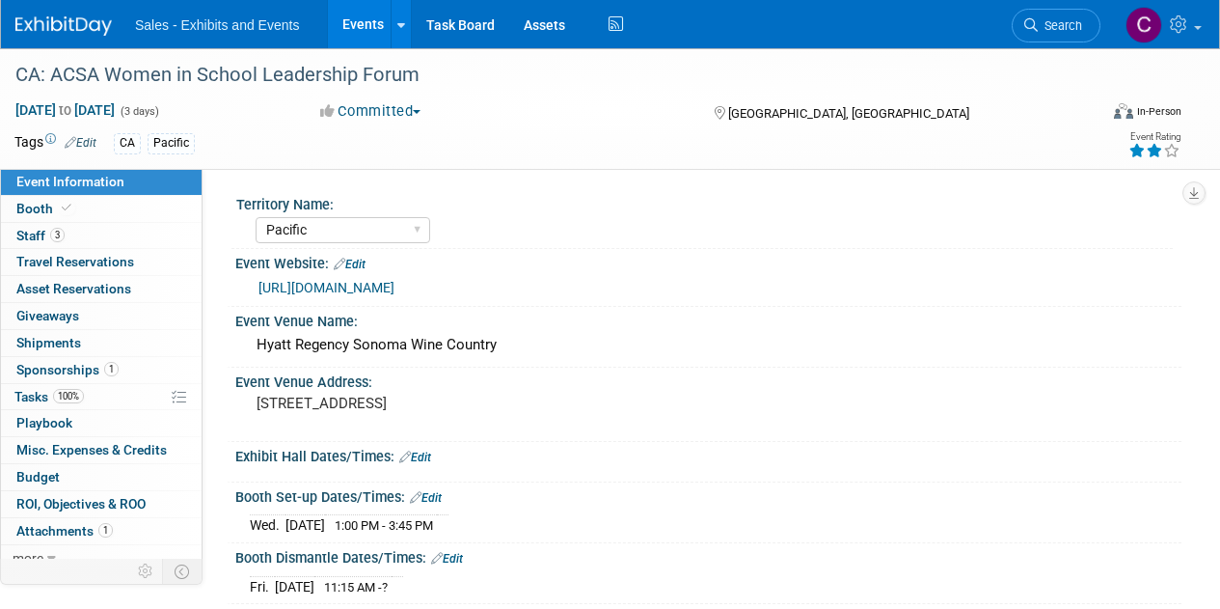
select select "Pacific"
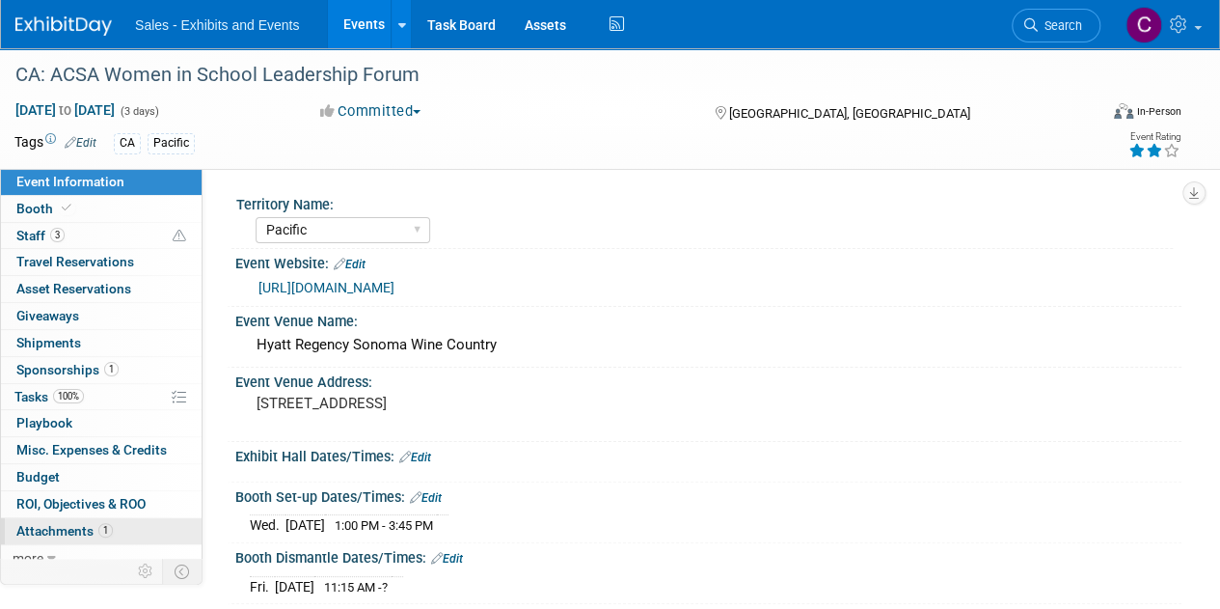
click at [48, 526] on span "Attachments 1" at bounding box center [64, 530] width 96 height 15
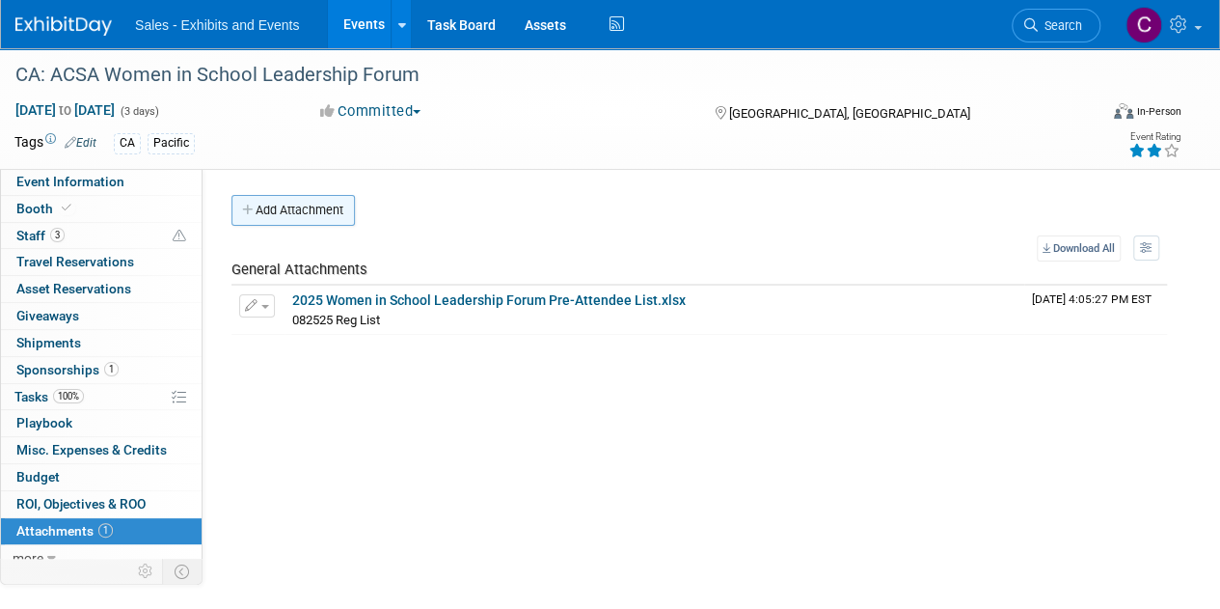
click at [303, 205] on button "Add Attachment" at bounding box center [293, 210] width 123 height 31
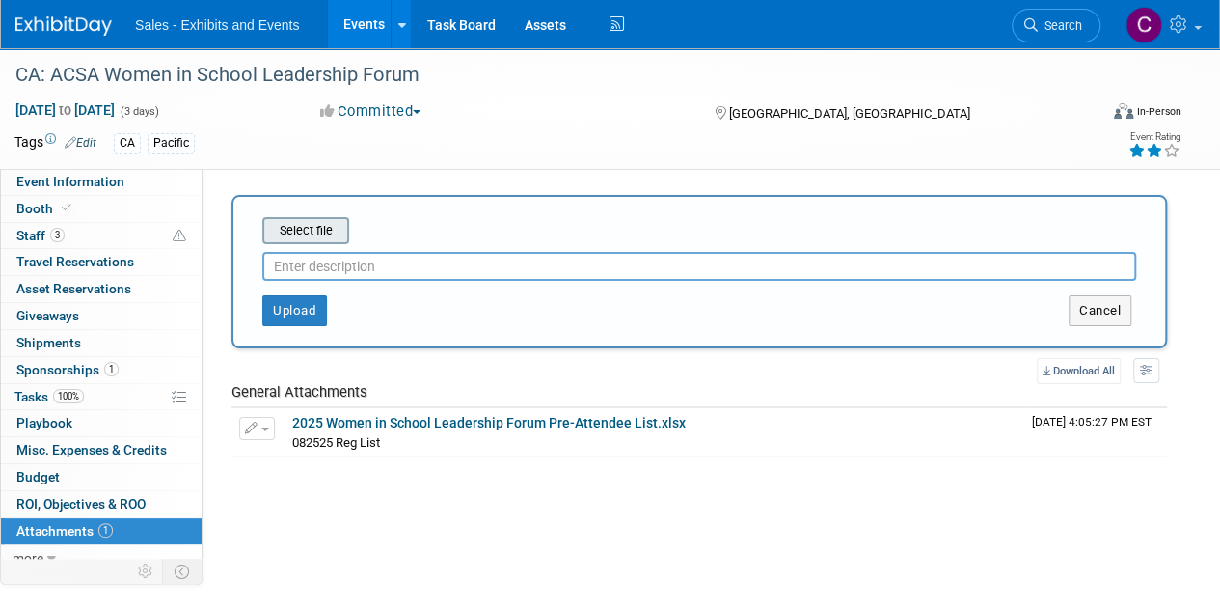
click at [311, 228] on input "file" at bounding box center [233, 230] width 230 height 23
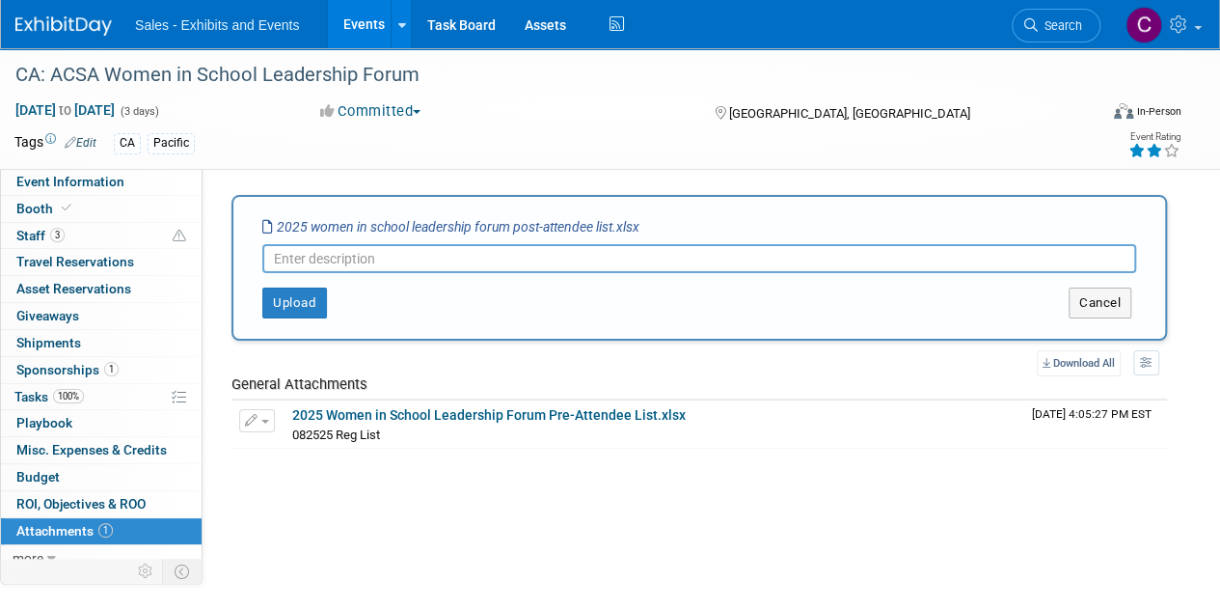
click at [398, 259] on input "text" at bounding box center [699, 258] width 874 height 29
type input "post event attendee list"
click at [304, 298] on button "Upload" at bounding box center [294, 302] width 65 height 31
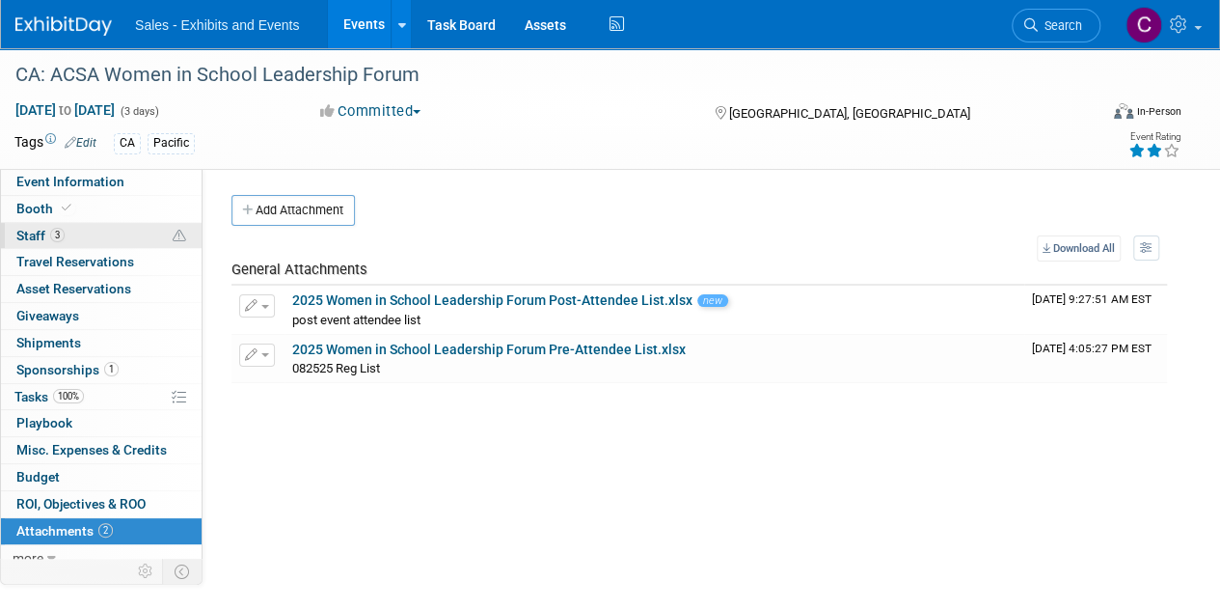
click at [36, 230] on span "Staff 3" at bounding box center [40, 235] width 48 height 15
